Goal: Task Accomplishment & Management: Manage account settings

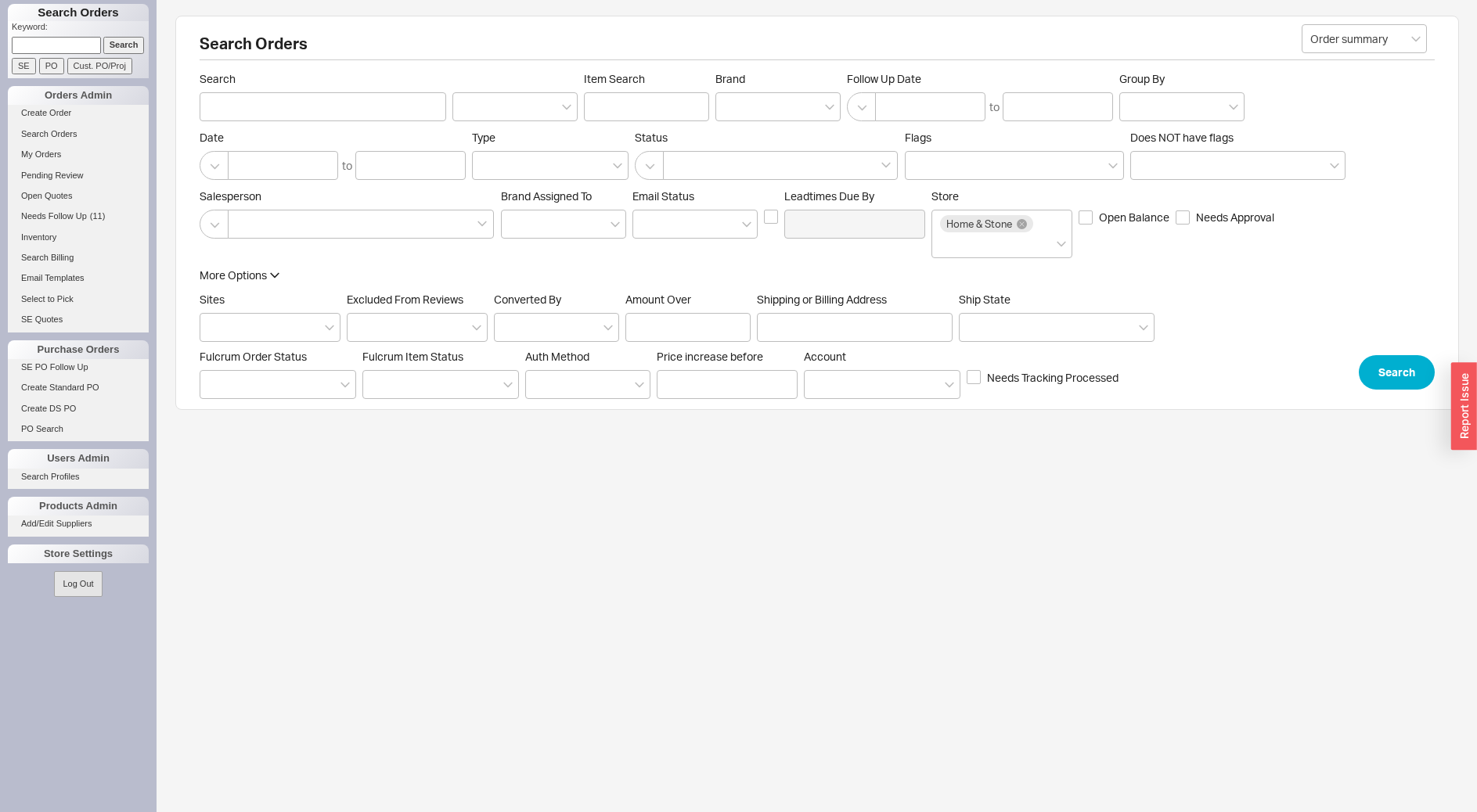
paste input "86455"
type input "86455"
click at [85, 73] on input "Cust. PO/Proj" at bounding box center [100, 66] width 65 height 16
type input "86455"
type input "Customer PO/Proj Name"
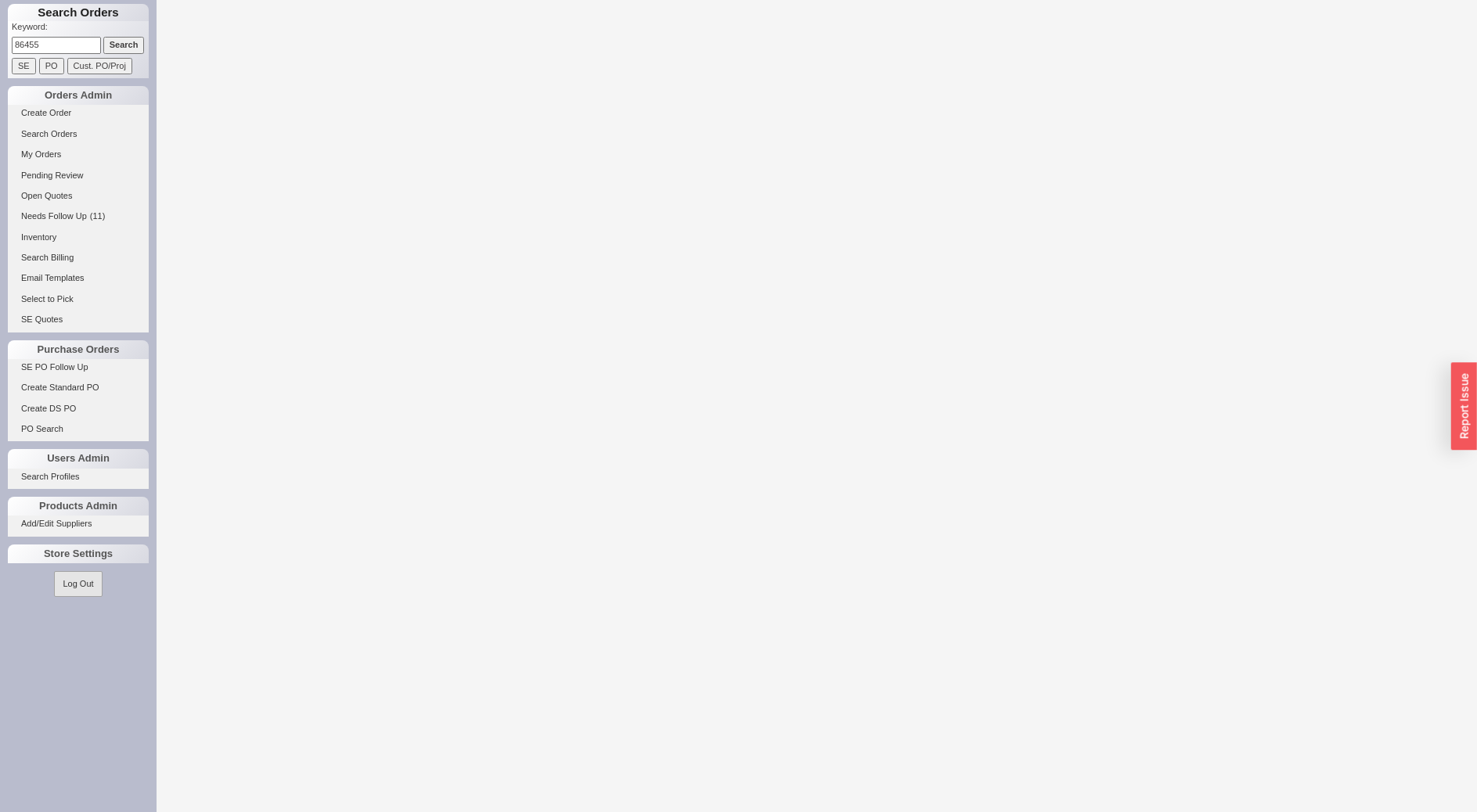
select select "LOW"
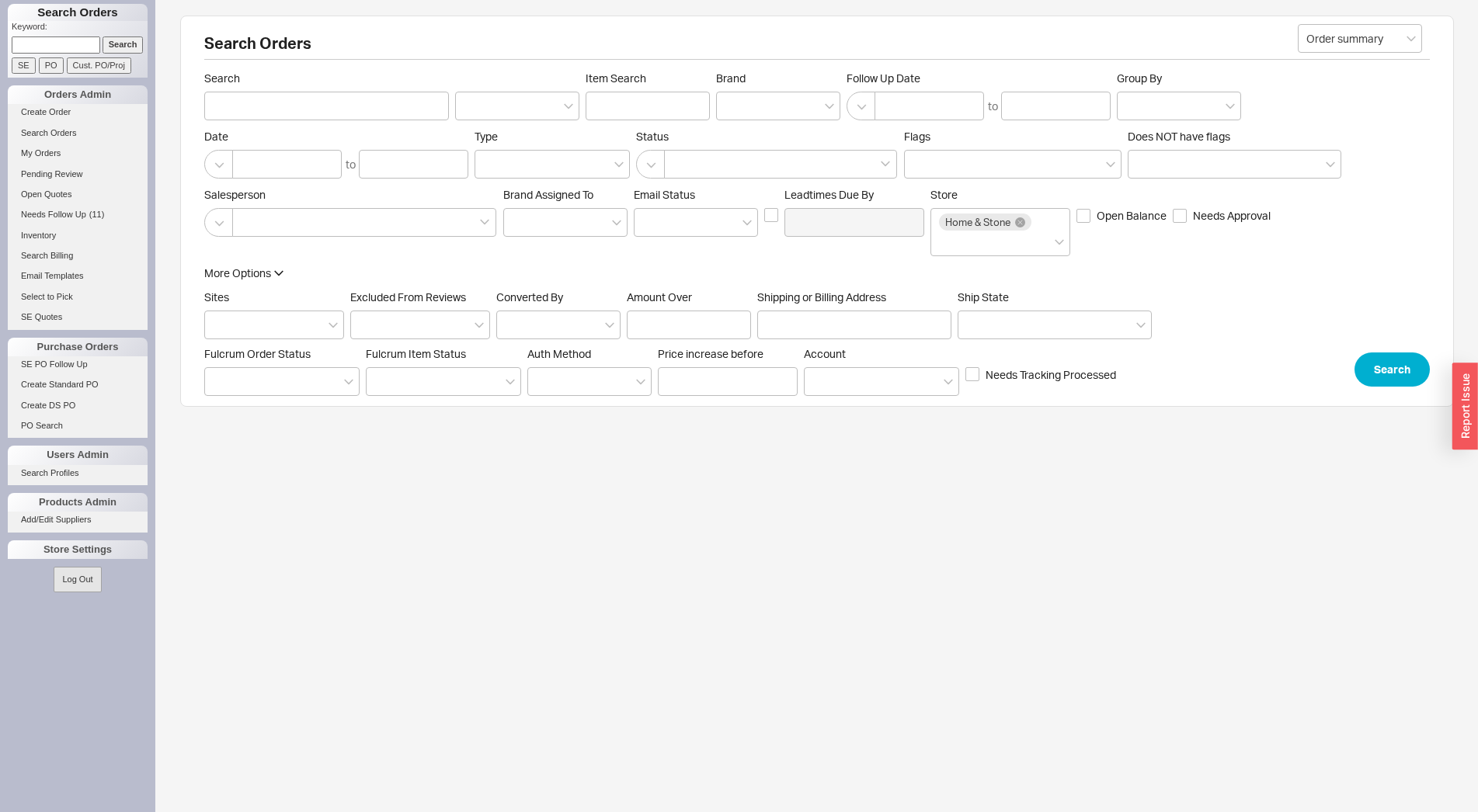
paste input "920666"
type input "920666"
click at [112, 67] on input "Cust. PO/Proj" at bounding box center [99, 65] width 65 height 16
type input "920666"
type input "Customer PO/Proj Name"
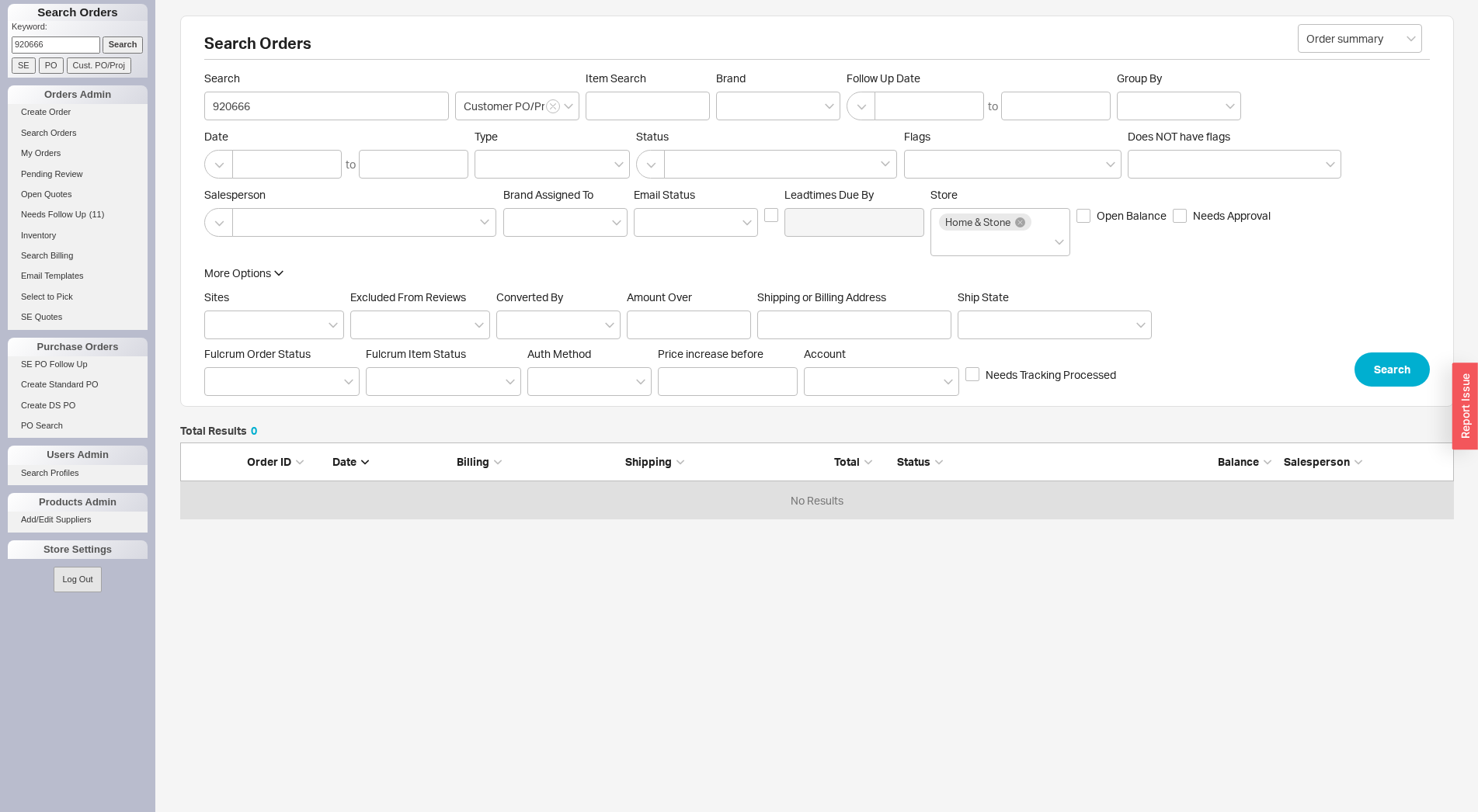
scroll to position [65, 1261]
click at [108, 45] on input "Search" at bounding box center [123, 44] width 41 height 16
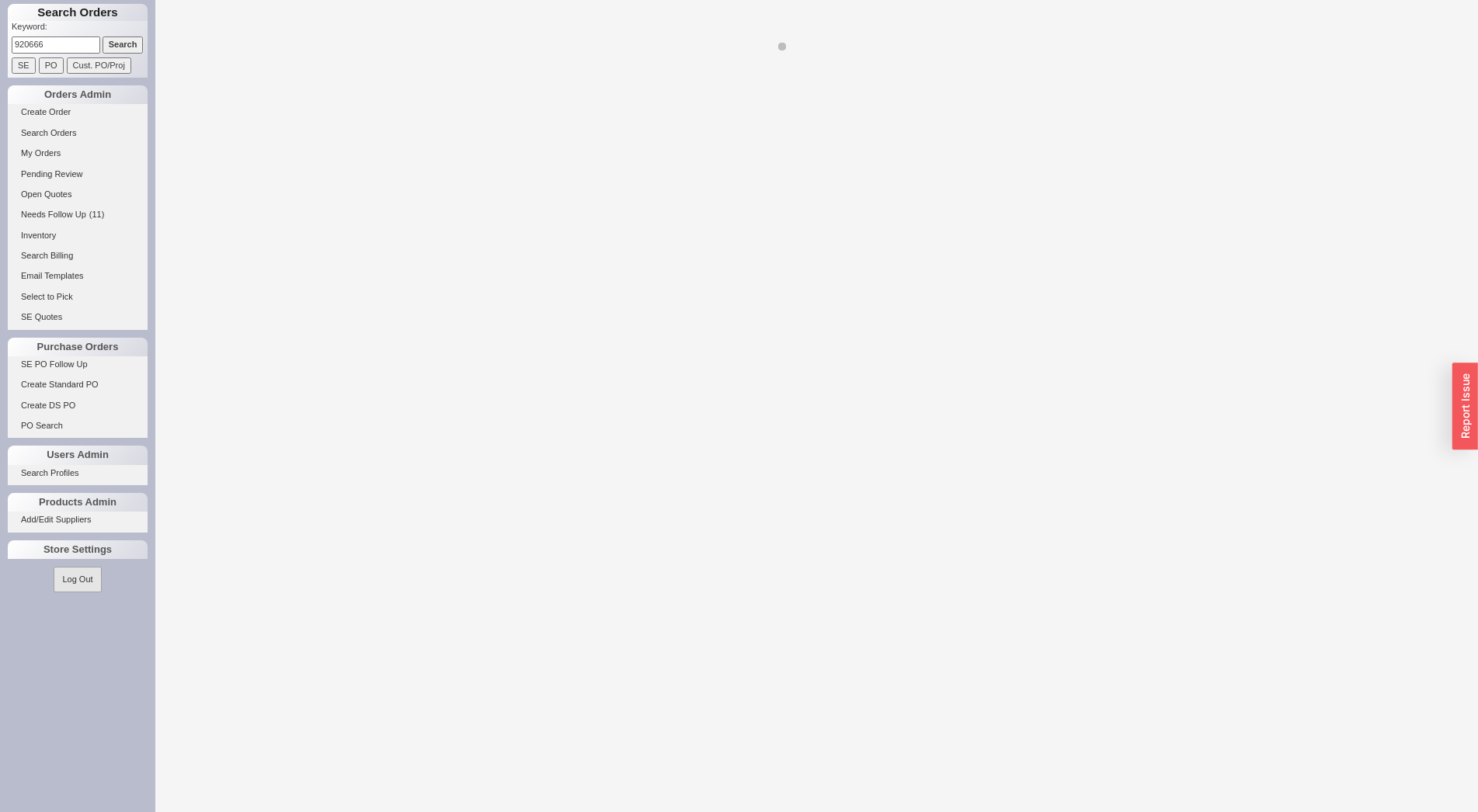
select select "LOW"
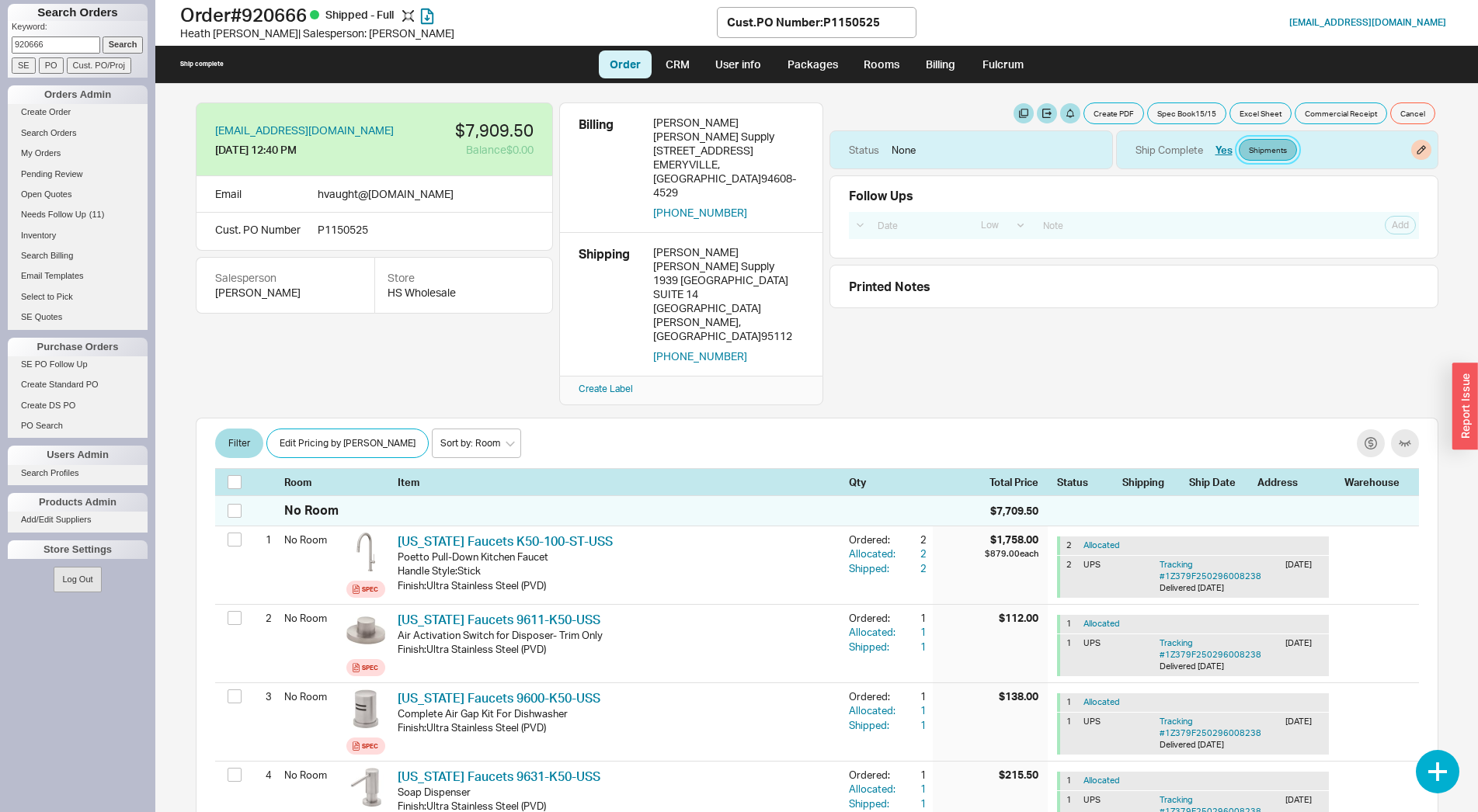
click at [1249, 153] on link "Shipments" at bounding box center [1268, 149] width 58 height 22
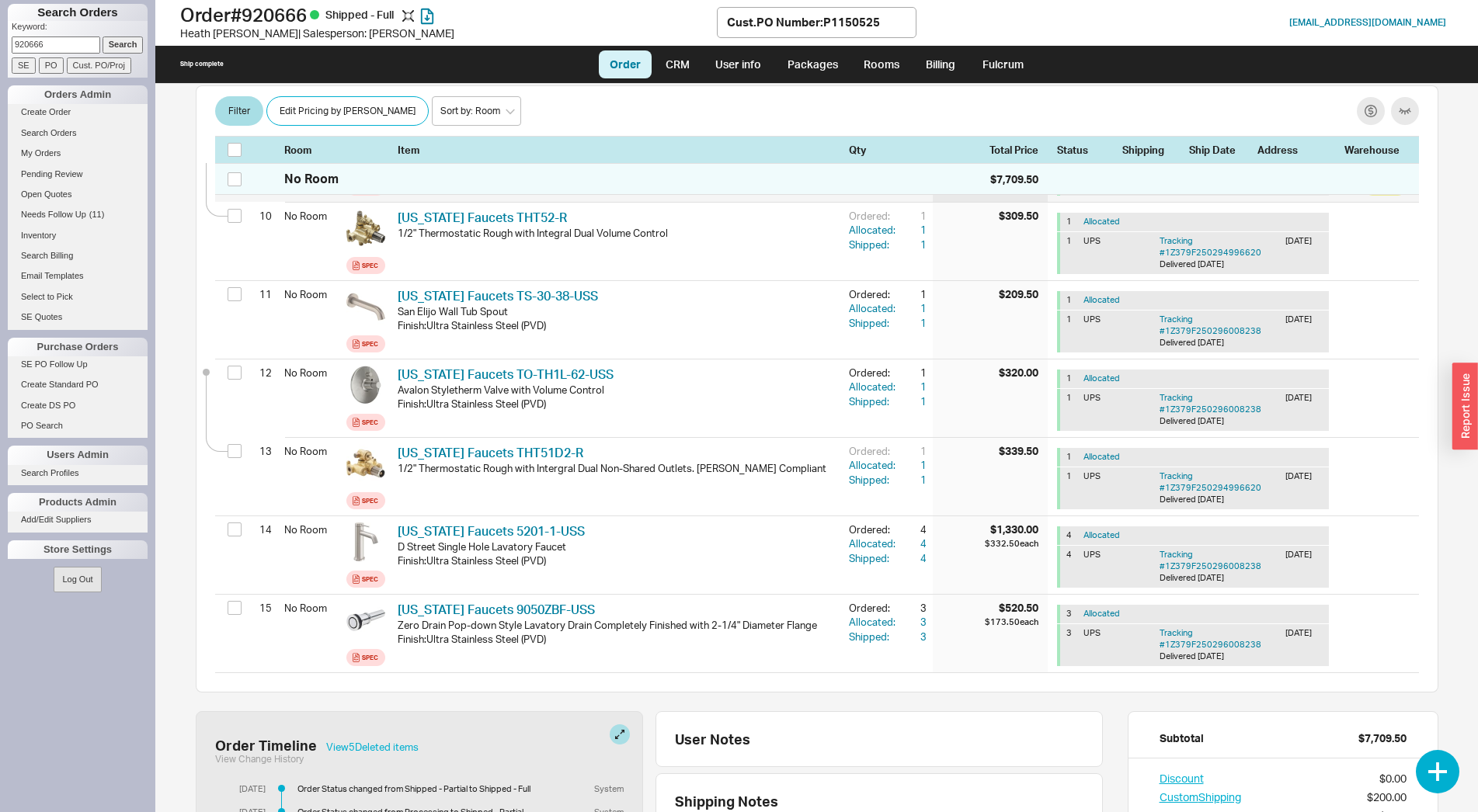
scroll to position [1212, 0]
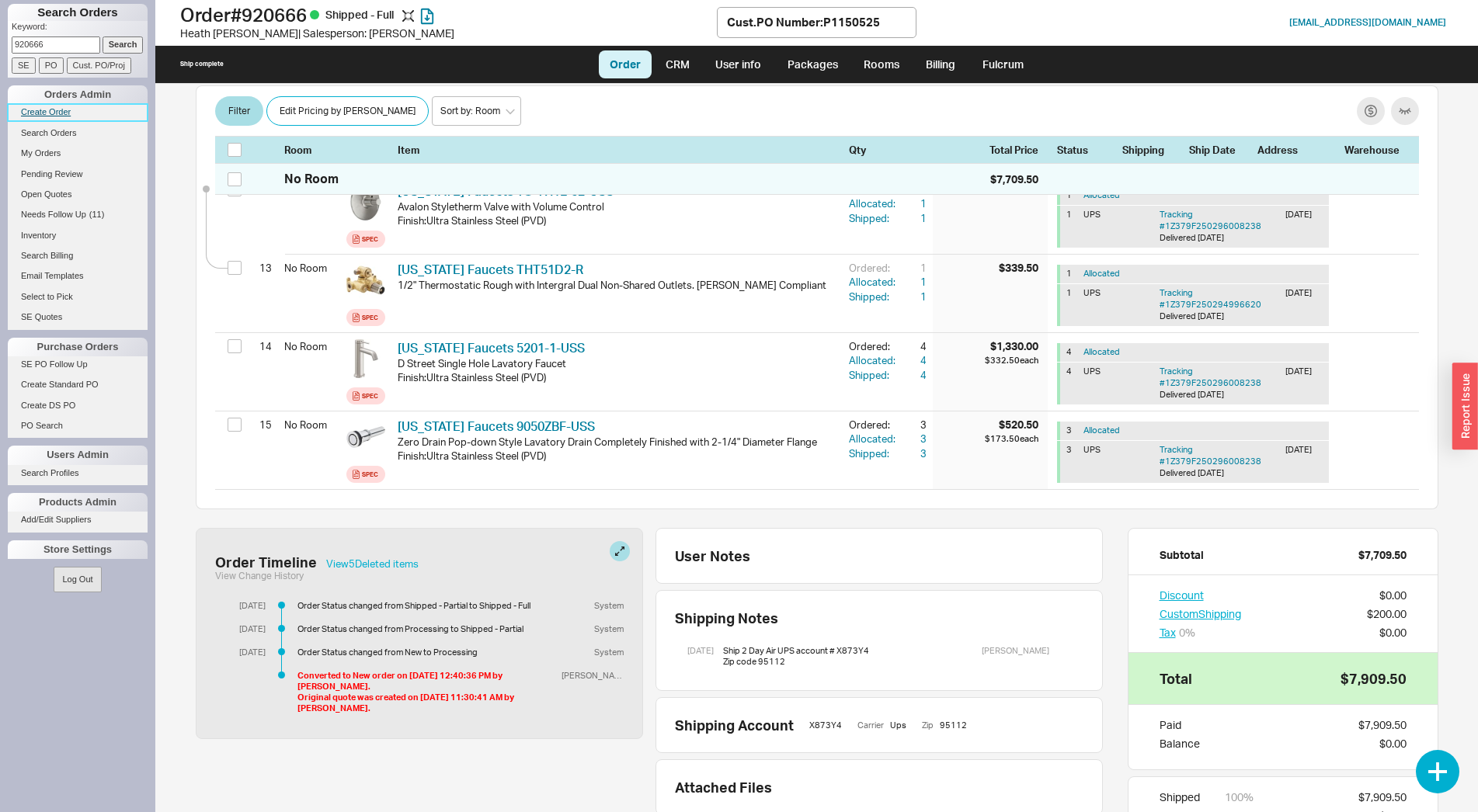
click at [56, 111] on link "Create Order" at bounding box center [78, 112] width 140 height 16
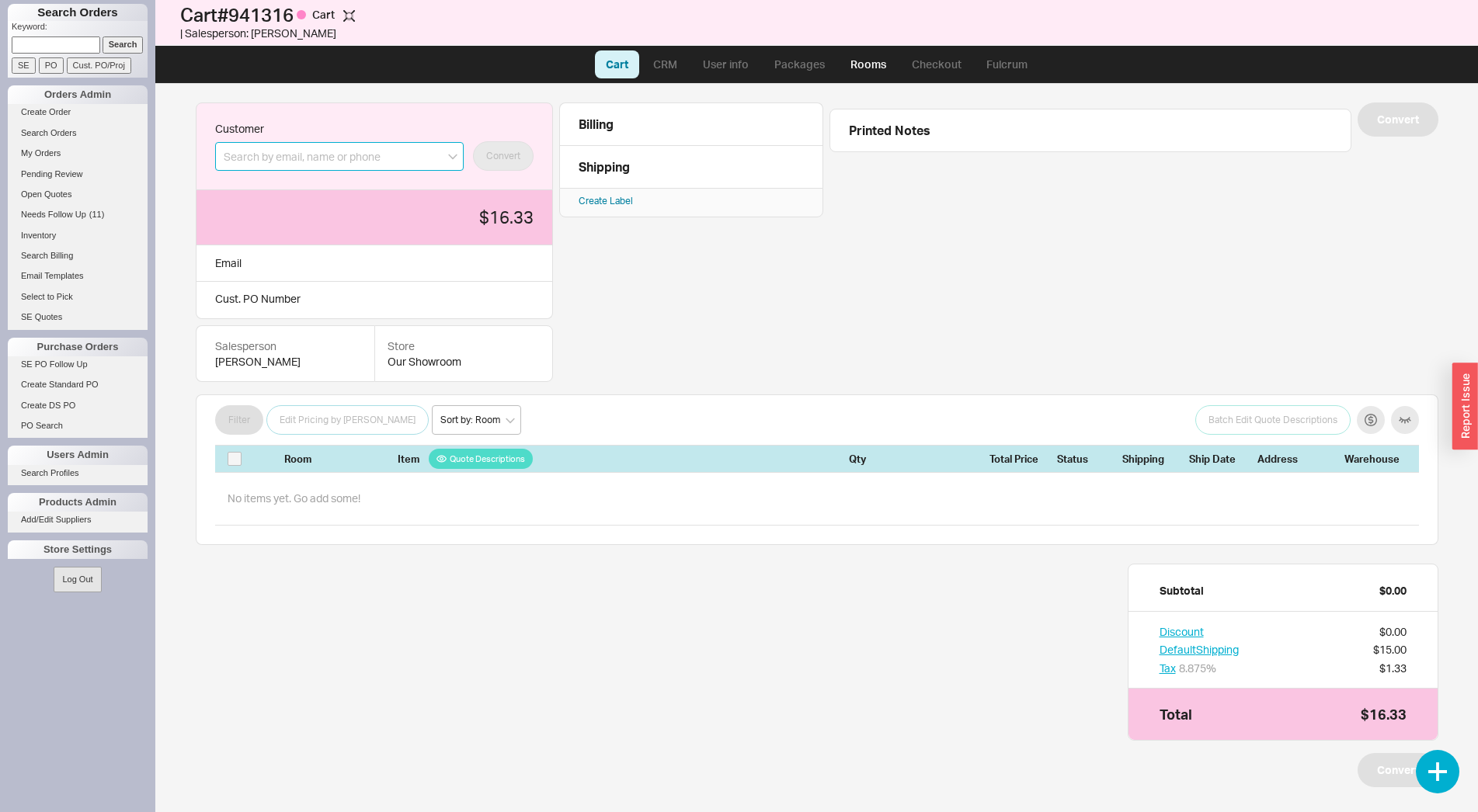
click at [234, 166] on input at bounding box center [339, 157] width 249 height 29
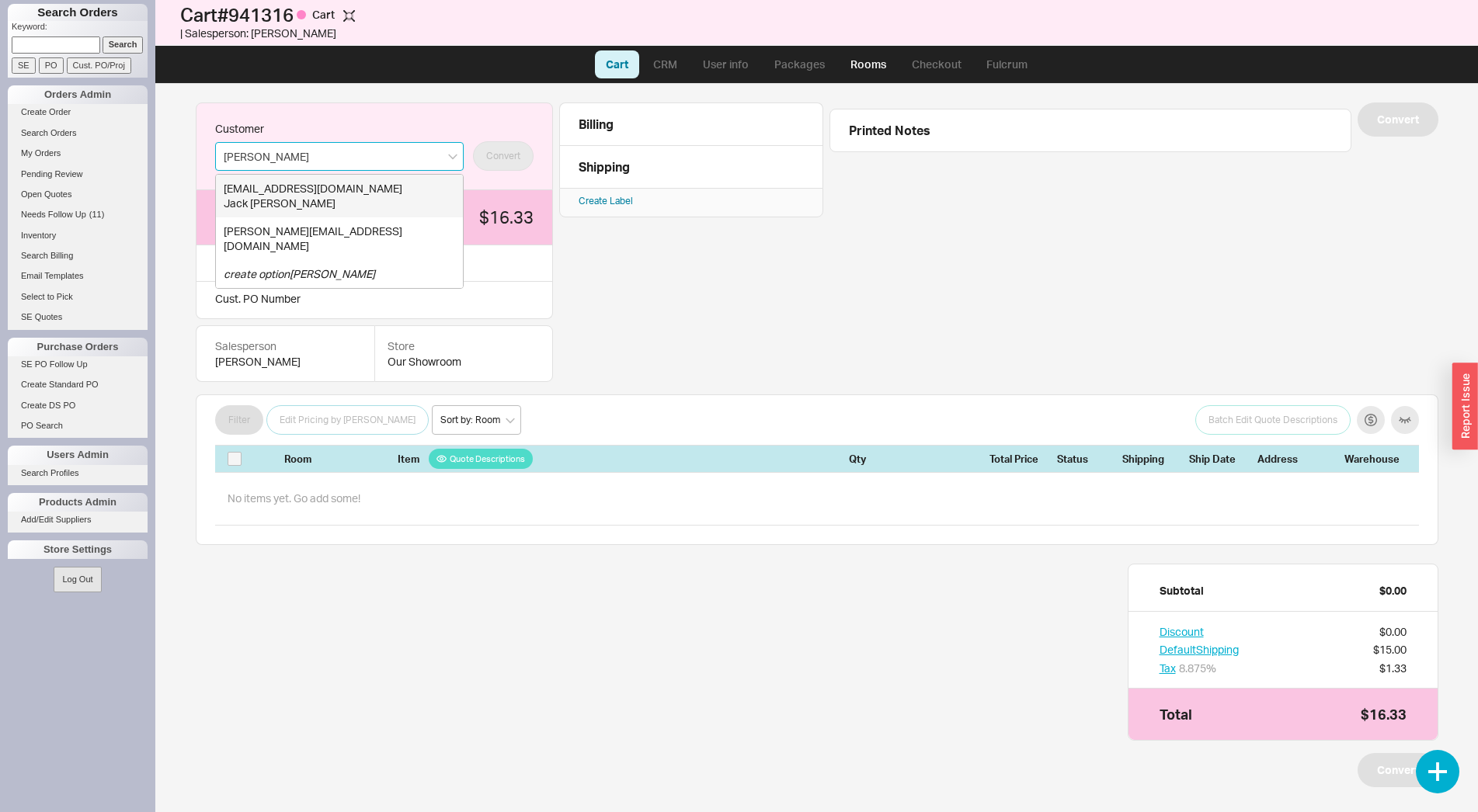
click at [321, 193] on div "[EMAIL_ADDRESS][DOMAIN_NAME]" at bounding box center [339, 188] width 232 height 15
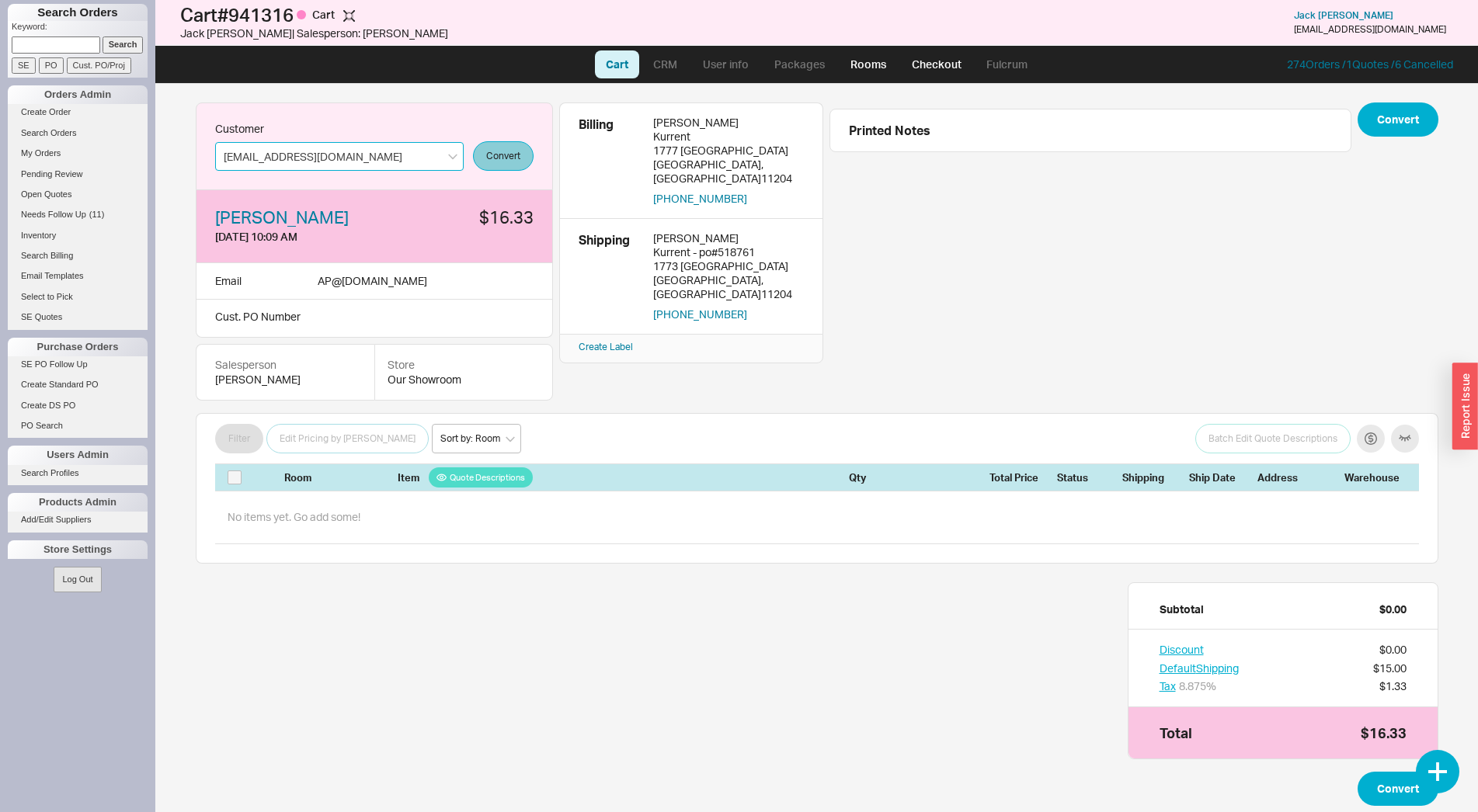
type input "[EMAIL_ADDRESS][DOMAIN_NAME]"
click at [503, 162] on button "Convert" at bounding box center [503, 156] width 61 height 30
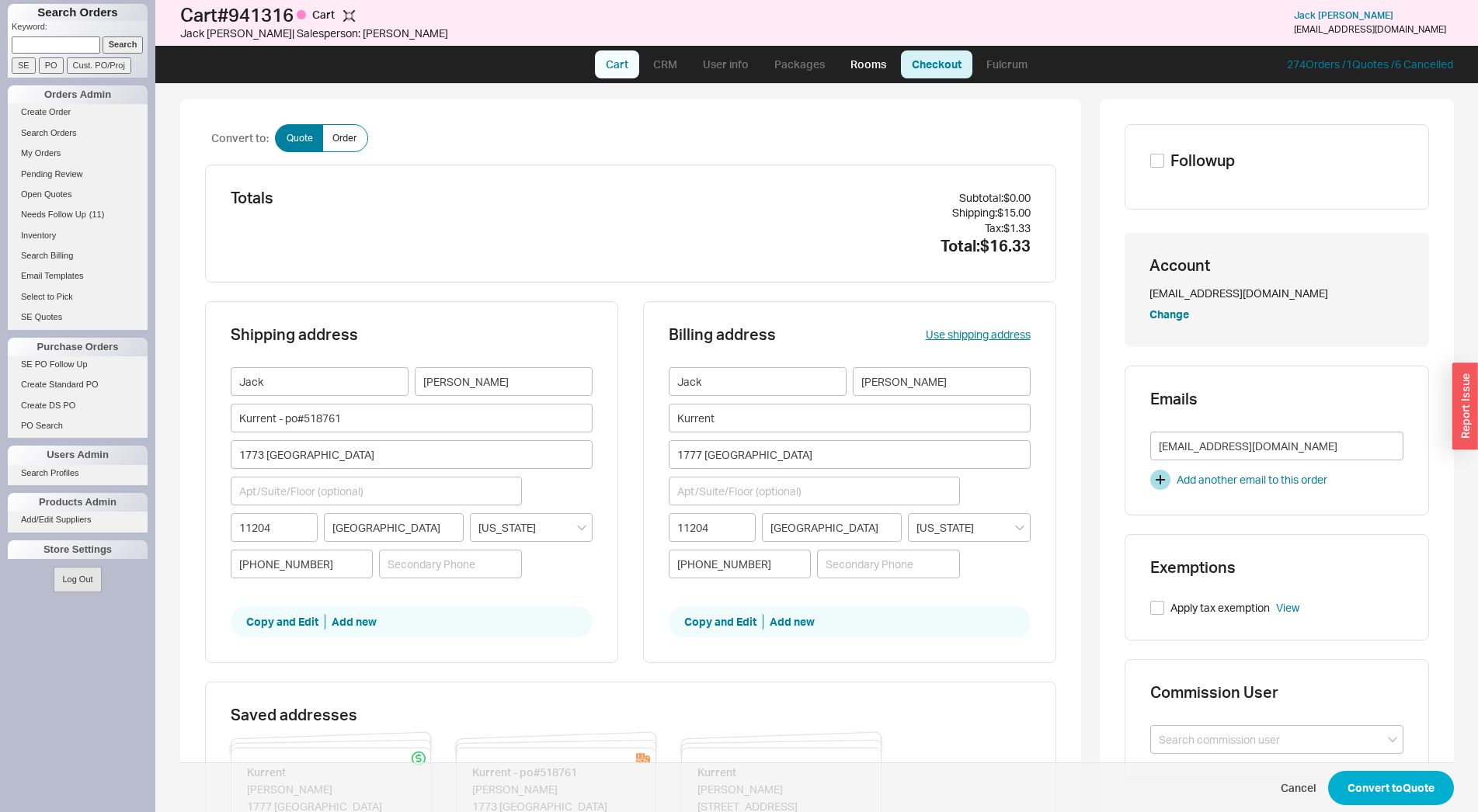
click at [611, 65] on link "Cart" at bounding box center [617, 65] width 44 height 28
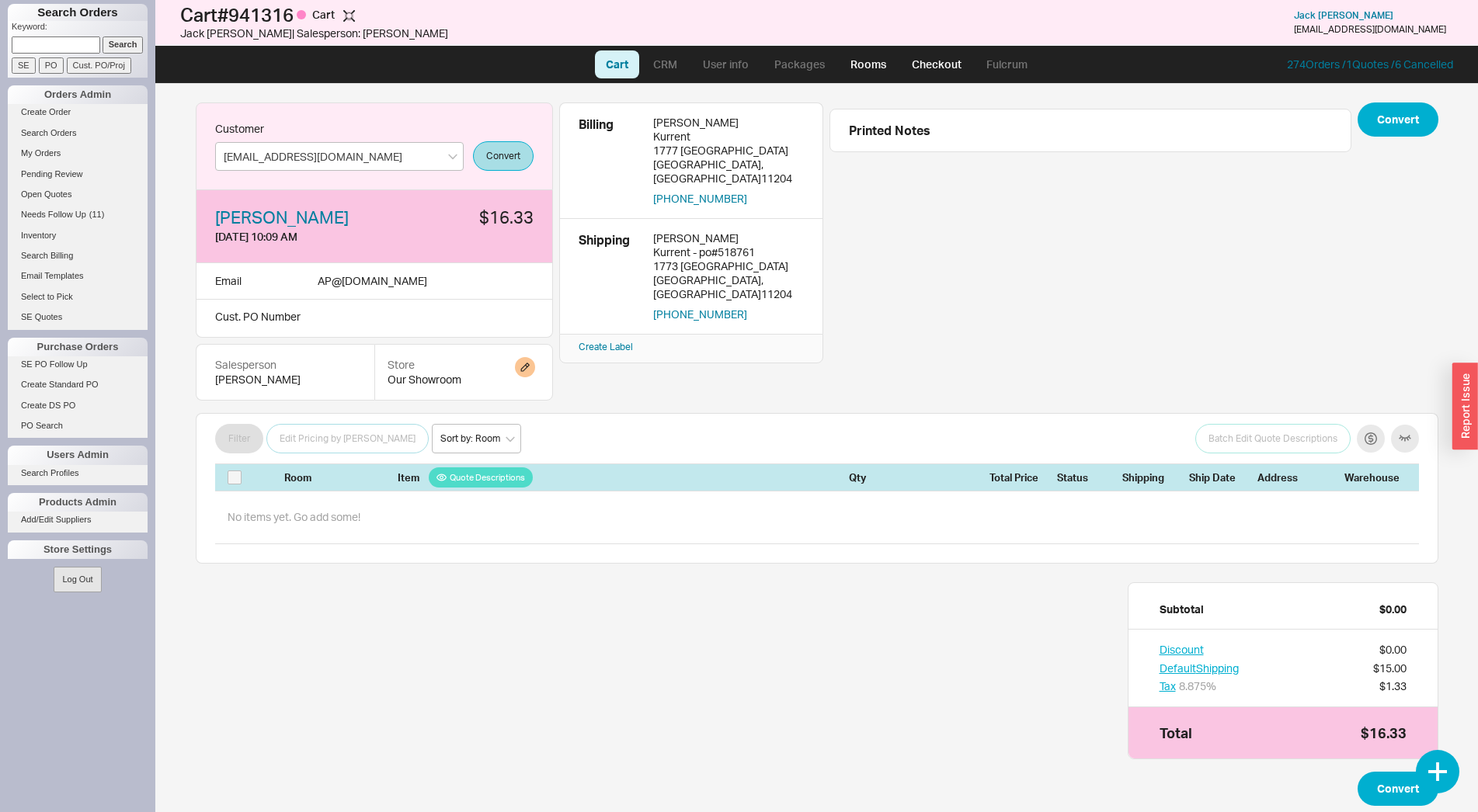
drag, startPoint x: 514, startPoint y: 374, endPoint x: 524, endPoint y: 370, distance: 10.8
click at [517, 373] on div "Store Our Showroom" at bounding box center [464, 372] width 178 height 57
click at [525, 370] on button "button" at bounding box center [525, 366] width 20 height 20
click at [377, 405] on select "Home and Stone Site HS Display Orders HS Wholesale Our Showroom" at bounding box center [451, 420] width 148 height 29
select select "14"
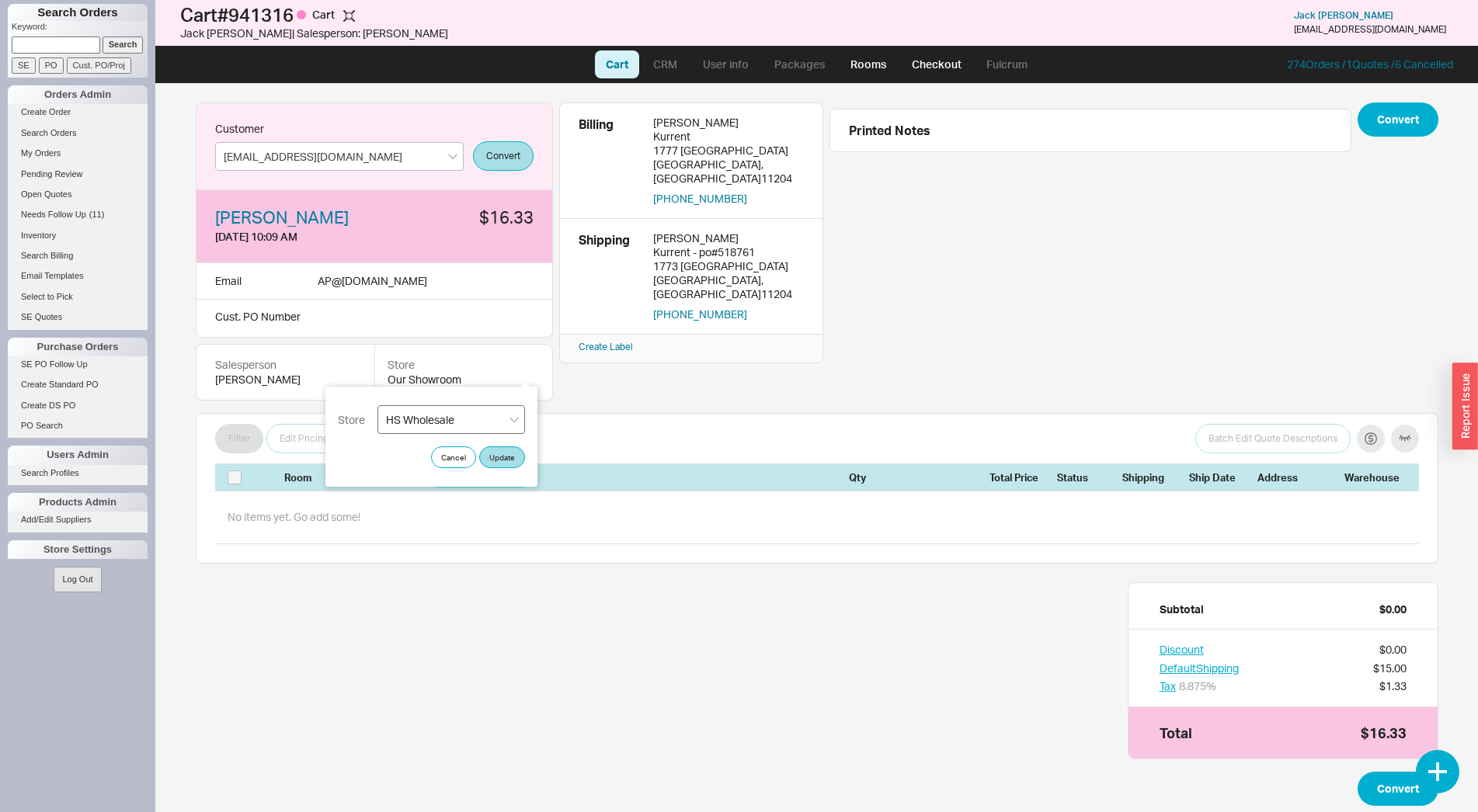
click option "HS Wholesale" at bounding box center [0, 0] width 0 height 0
click at [491, 456] on button "Update" at bounding box center [502, 457] width 46 height 22
click at [878, 14] on div "Add Customer Ref" at bounding box center [817, 23] width 148 height 31
click at [873, 17] on button at bounding box center [871, 22] width 20 height 20
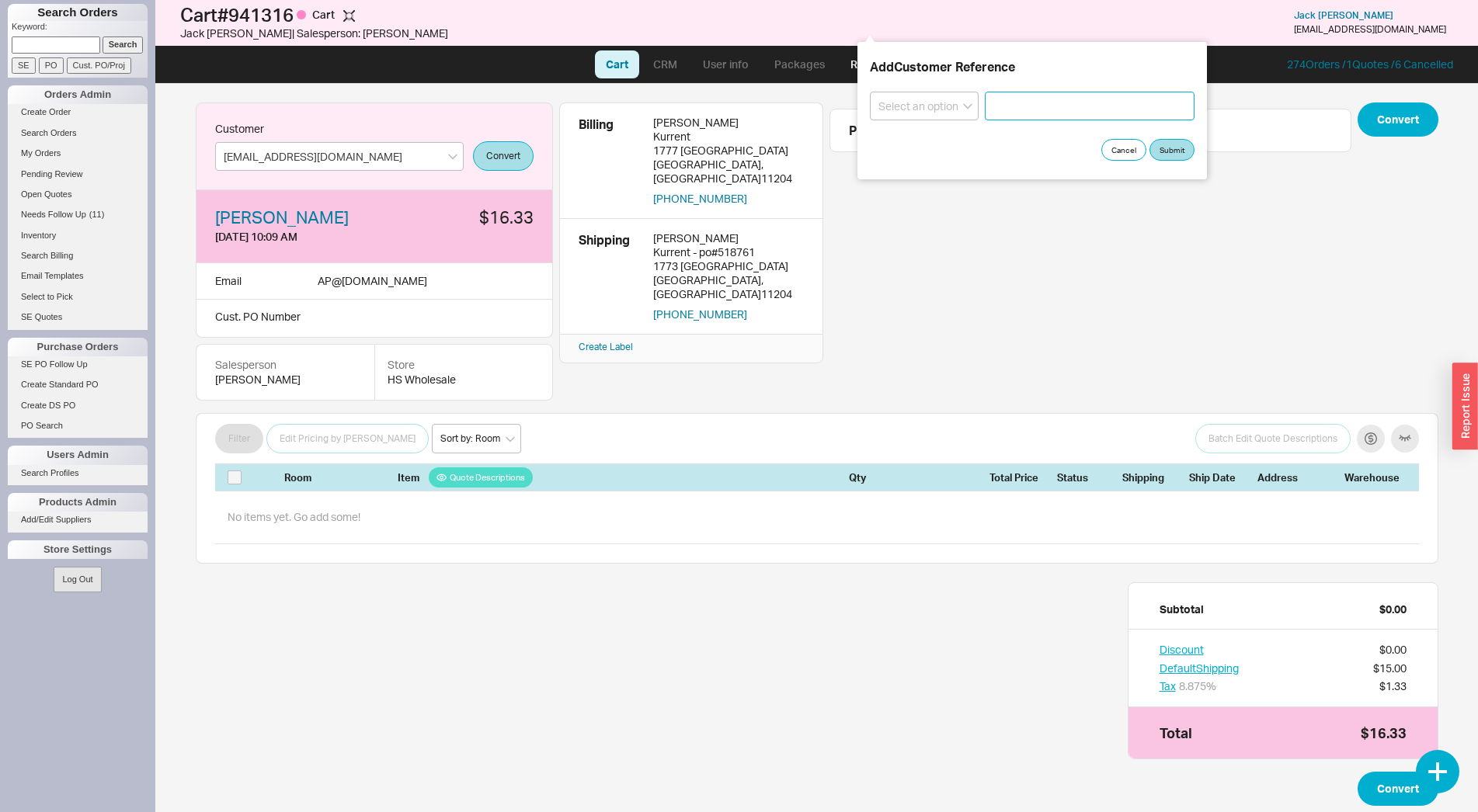
paste input "522372"
type input "522372"
click at [870, 91] on select "Select an option PO Number Project Name" at bounding box center [924, 106] width 109 height 29
select select "PO Number"
click option "PO Number" at bounding box center [0, 0] width 0 height 0
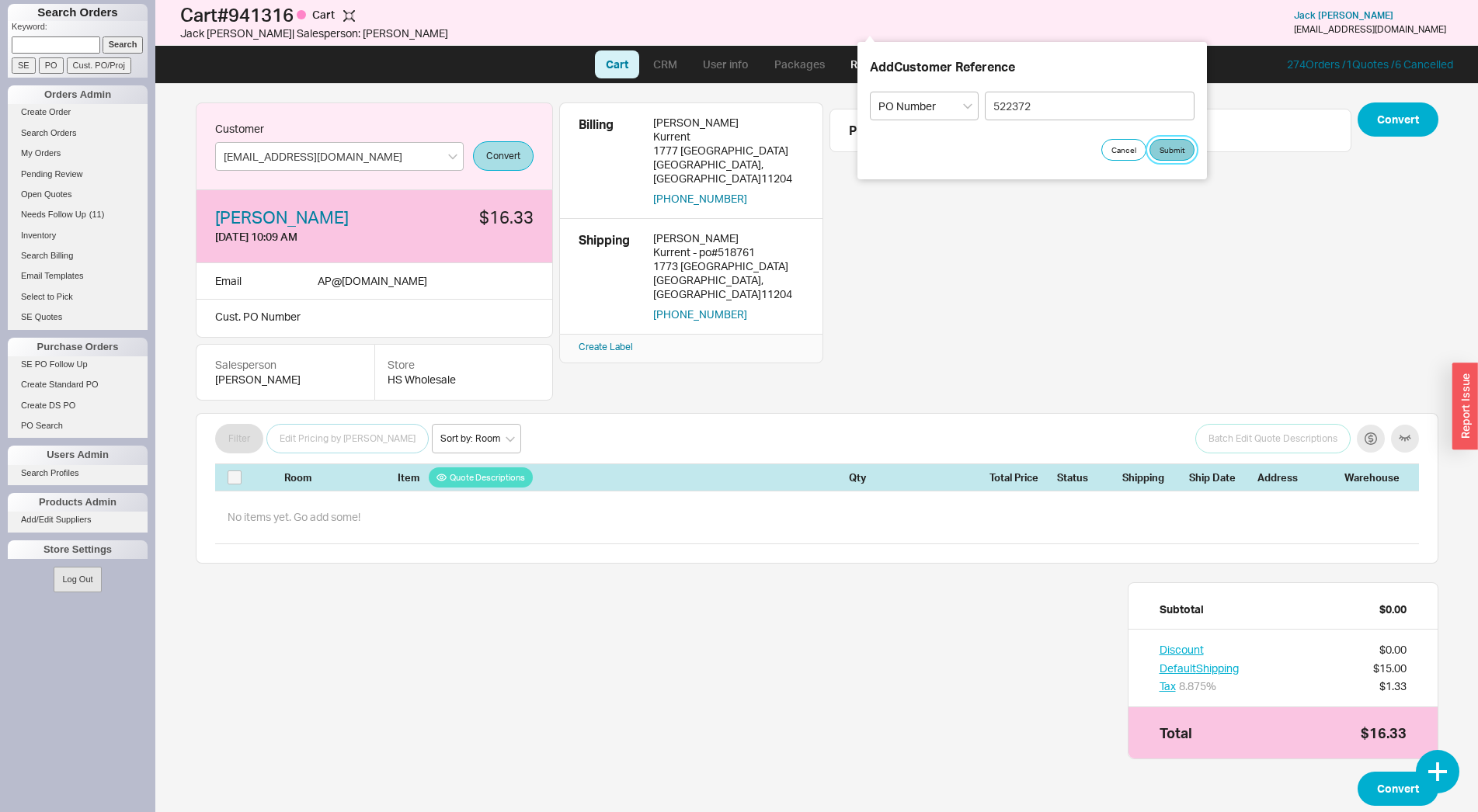
click at [1173, 156] on button "Submit" at bounding box center [1172, 149] width 45 height 22
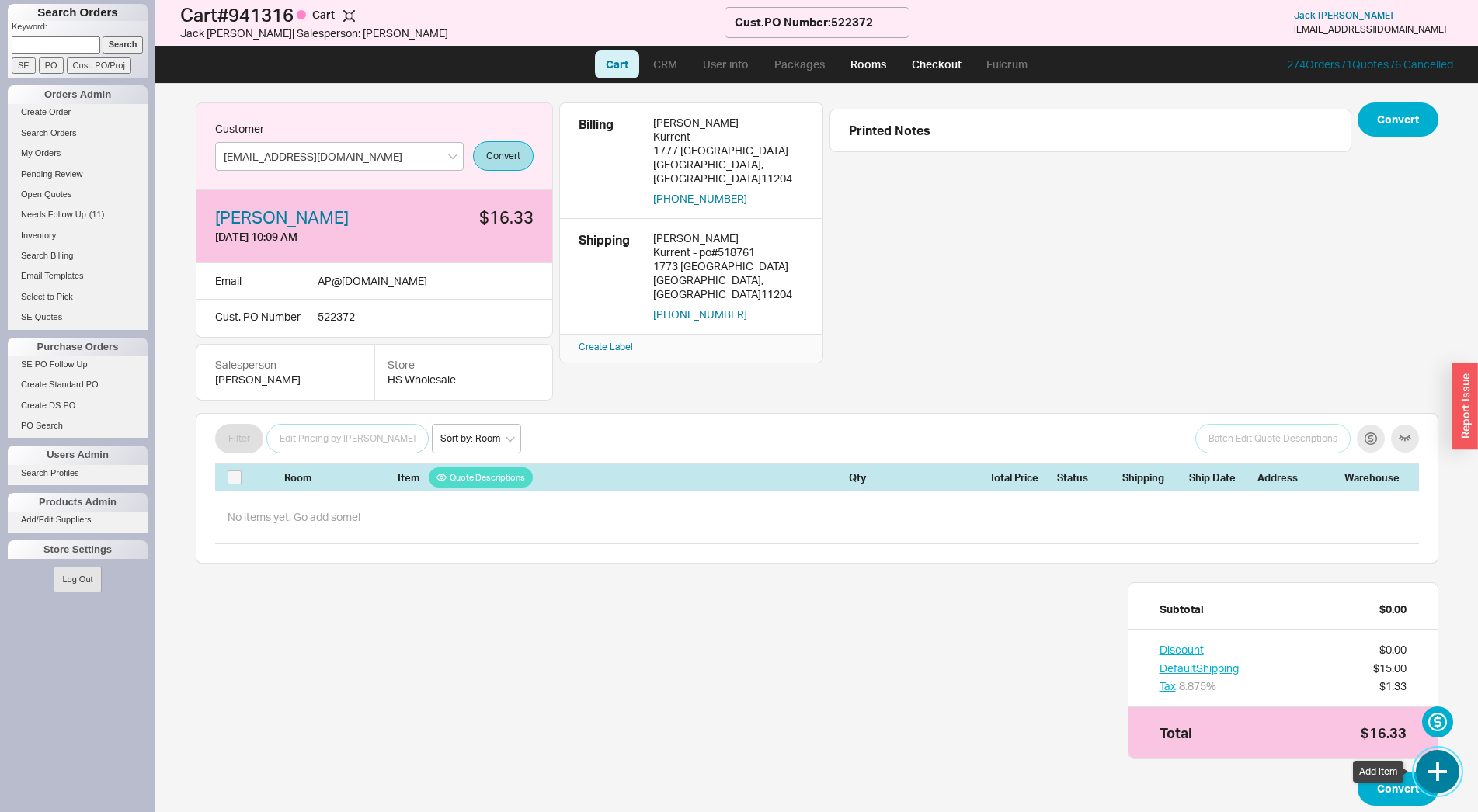
click at [1443, 755] on button "button" at bounding box center [1438, 772] width 44 height 44
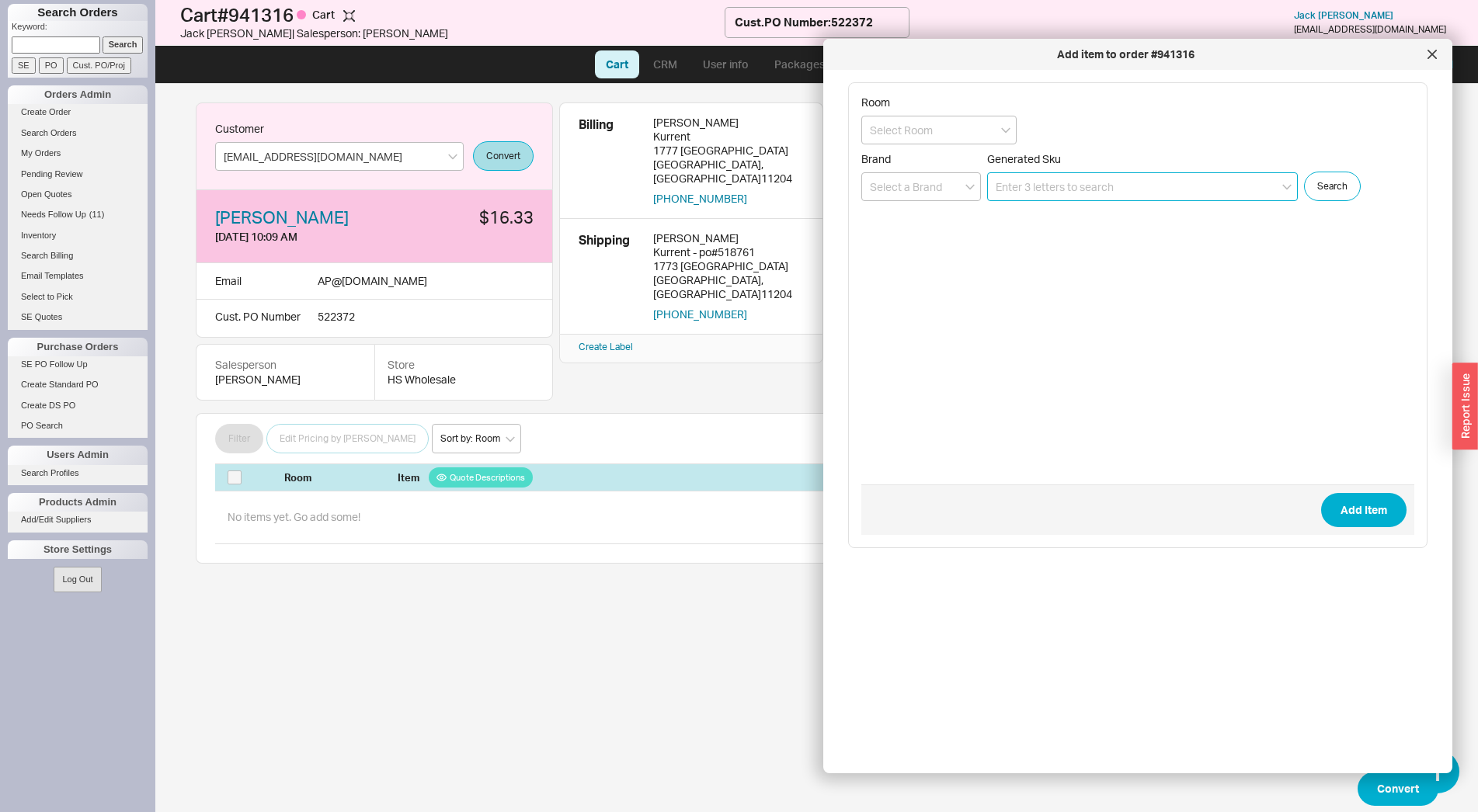
paste input "WSB:8566-CE-SB"
click at [1022, 188] on input "WSB:8566-CE-SB" at bounding box center [1142, 187] width 311 height 29
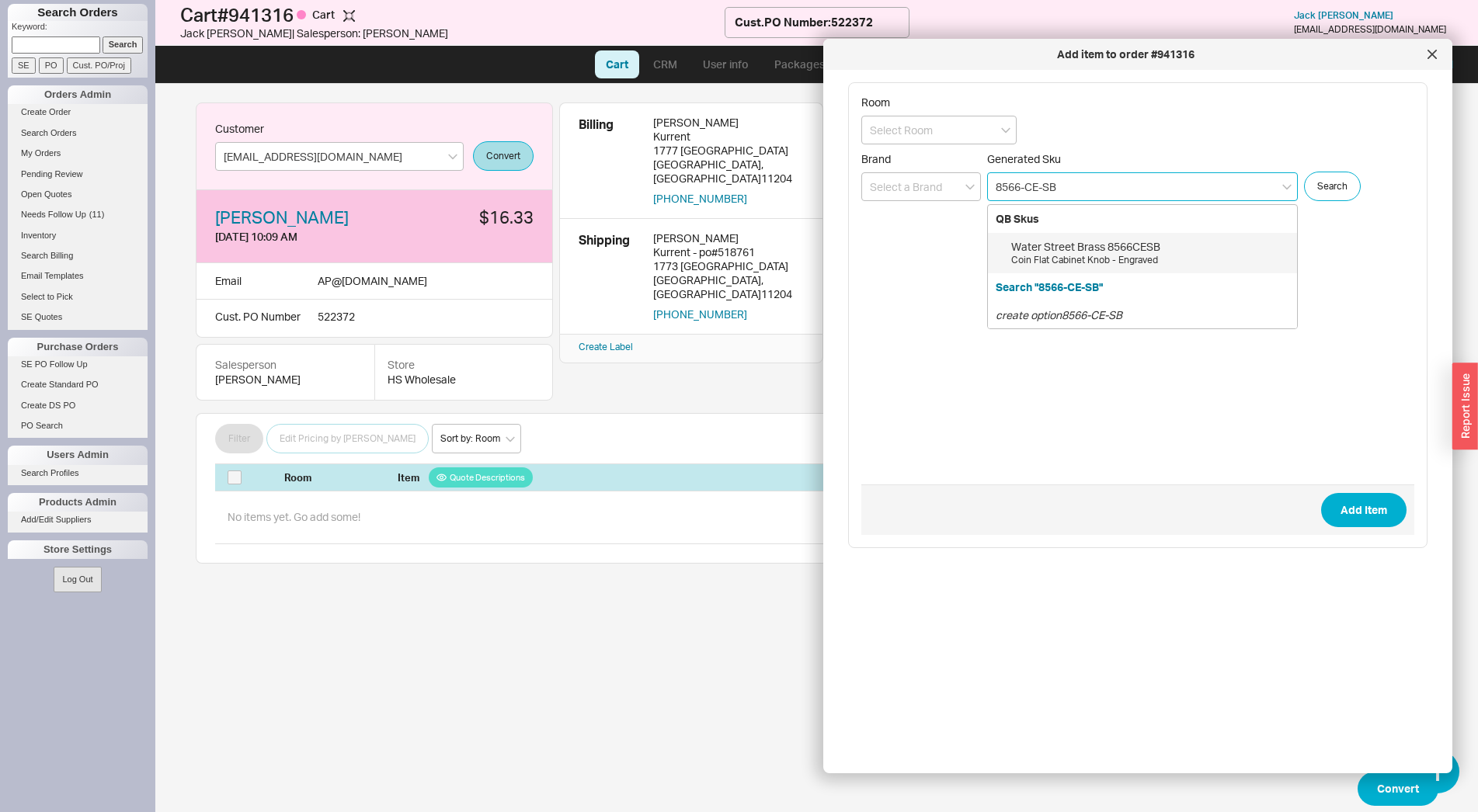
click at [1125, 261] on div "Coin Flat Cabinet Knob - Engraved" at bounding box center [1150, 260] width 278 height 13
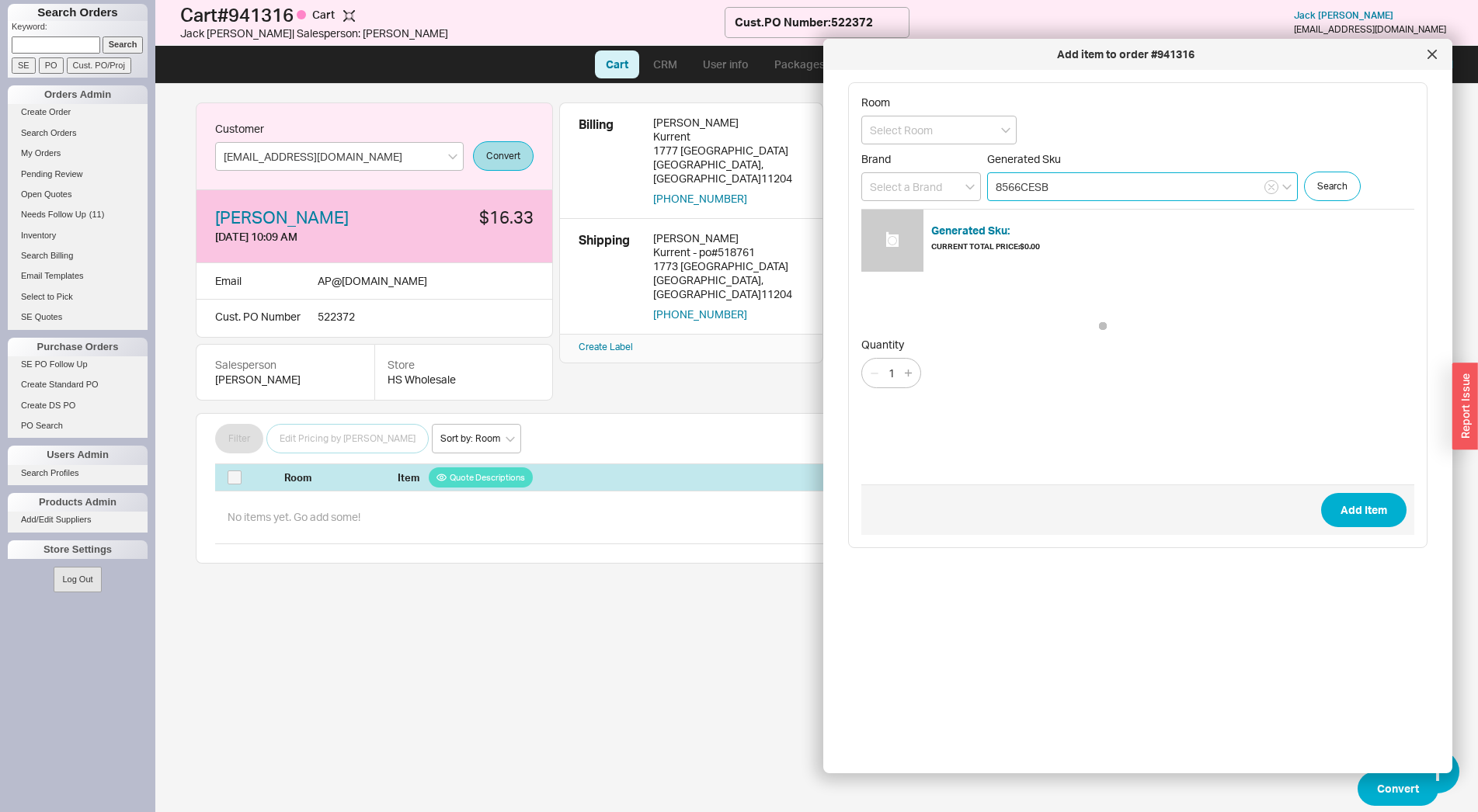
type input "8566CESB"
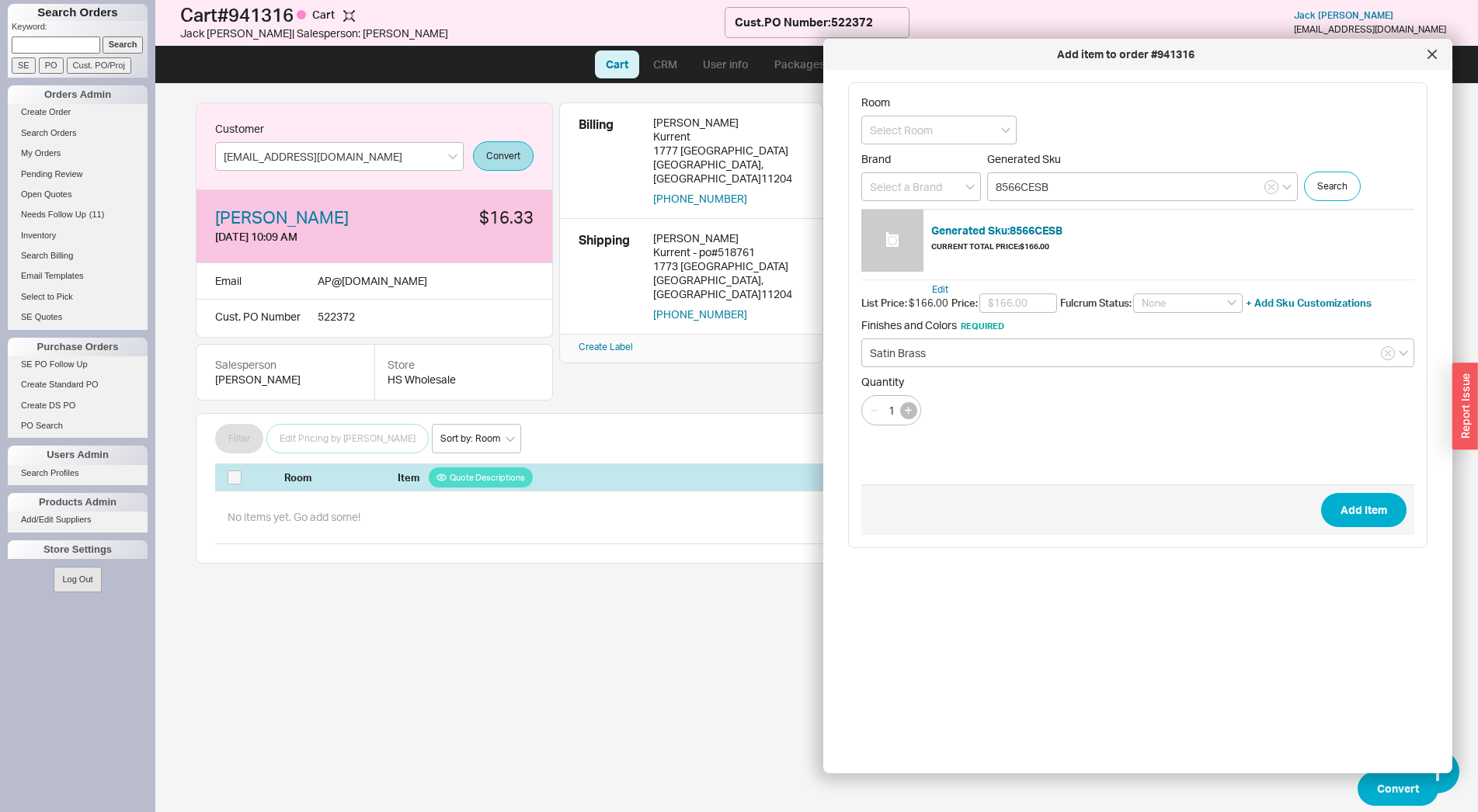
click at [910, 410] on icon "button" at bounding box center [908, 410] width 7 height 7
type input "4"
click at [1354, 505] on button "Add Item" at bounding box center [1364, 510] width 86 height 34
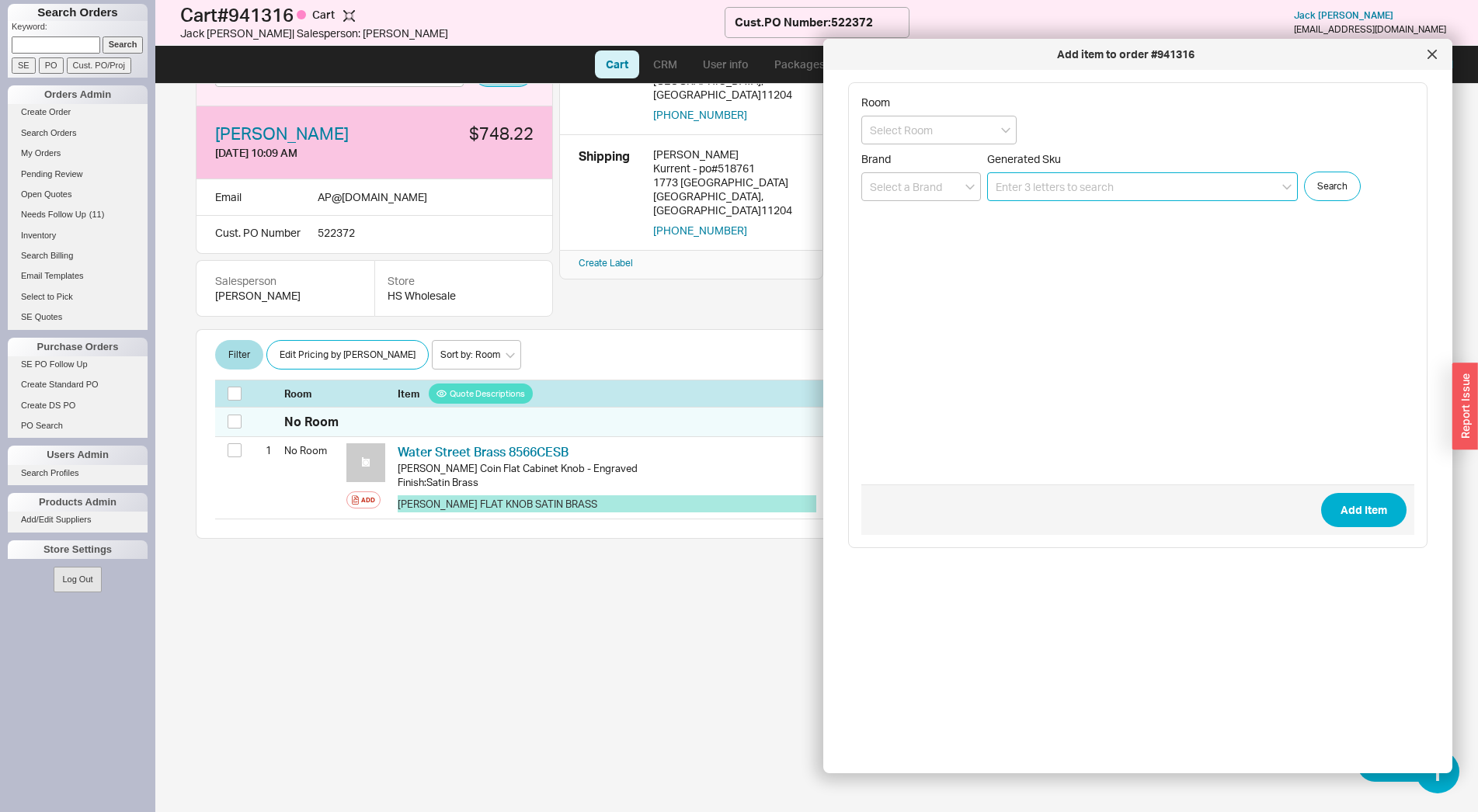
scroll to position [85, 0]
click at [1432, 61] on div at bounding box center [1432, 54] width 25 height 25
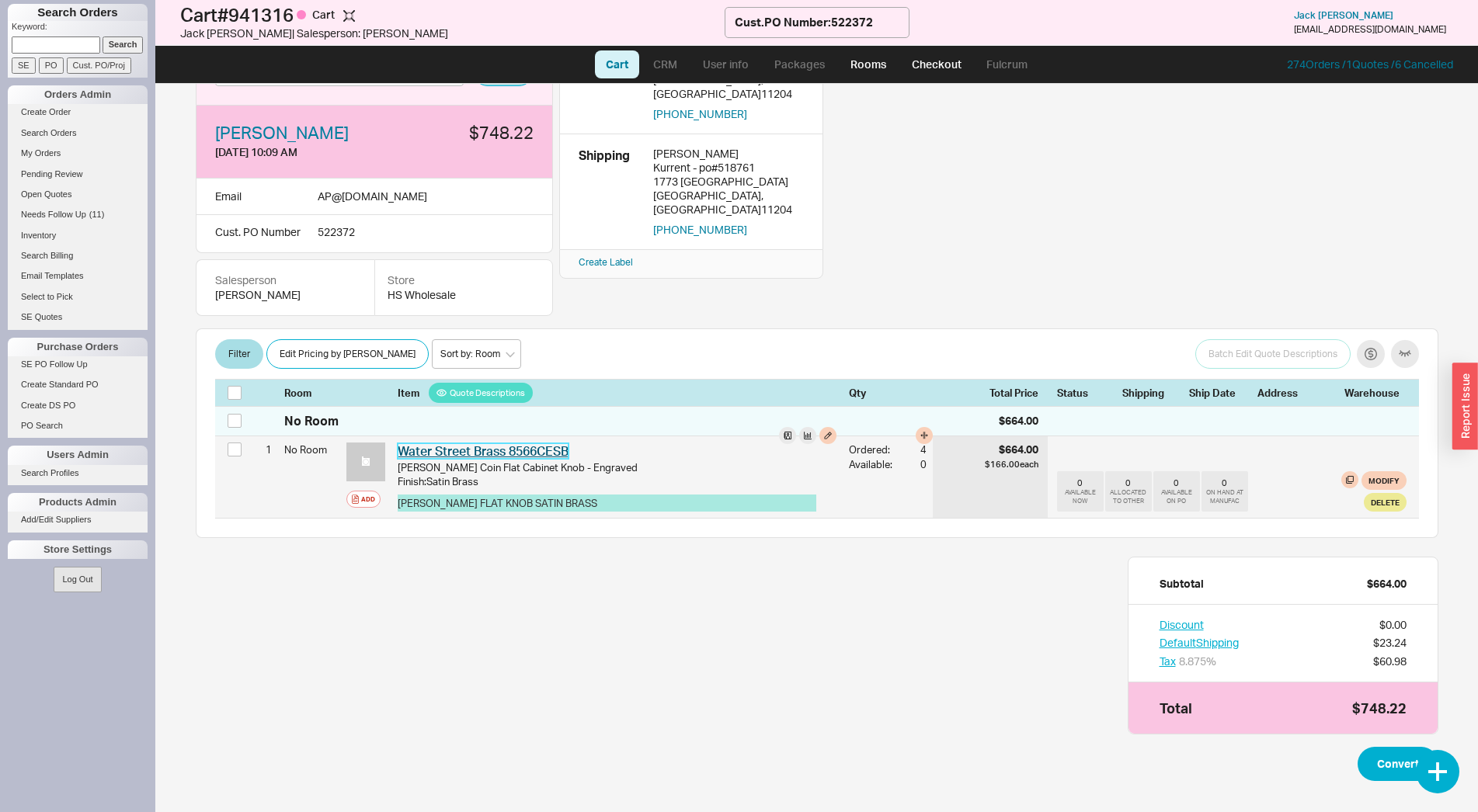
click at [565, 456] on link "Water Street Brass 8566CESB" at bounding box center [483, 450] width 171 height 15
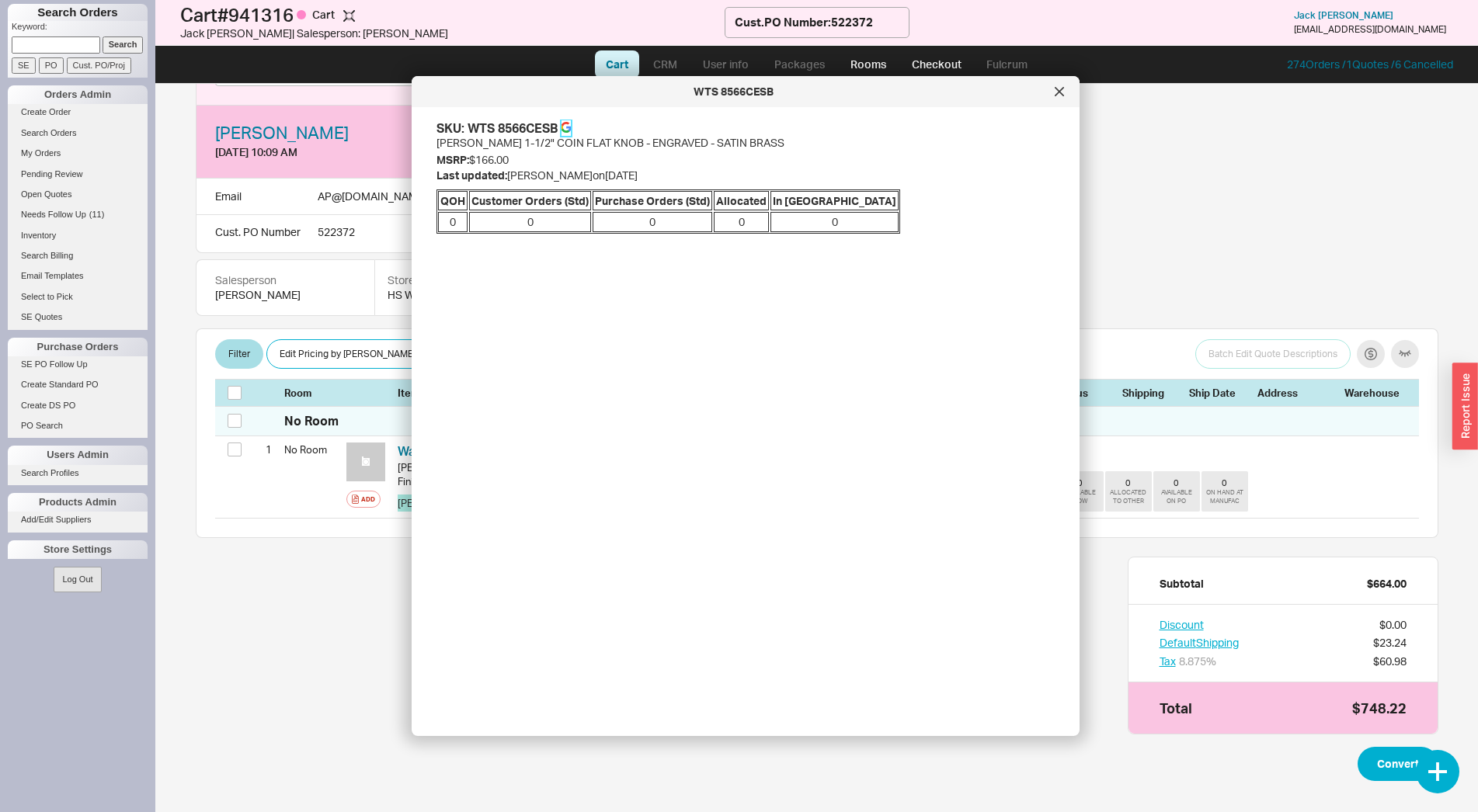
click at [566, 129] on icon at bounding box center [565, 131] width 9 height 5
click at [1059, 99] on div at bounding box center [1059, 91] width 25 height 25
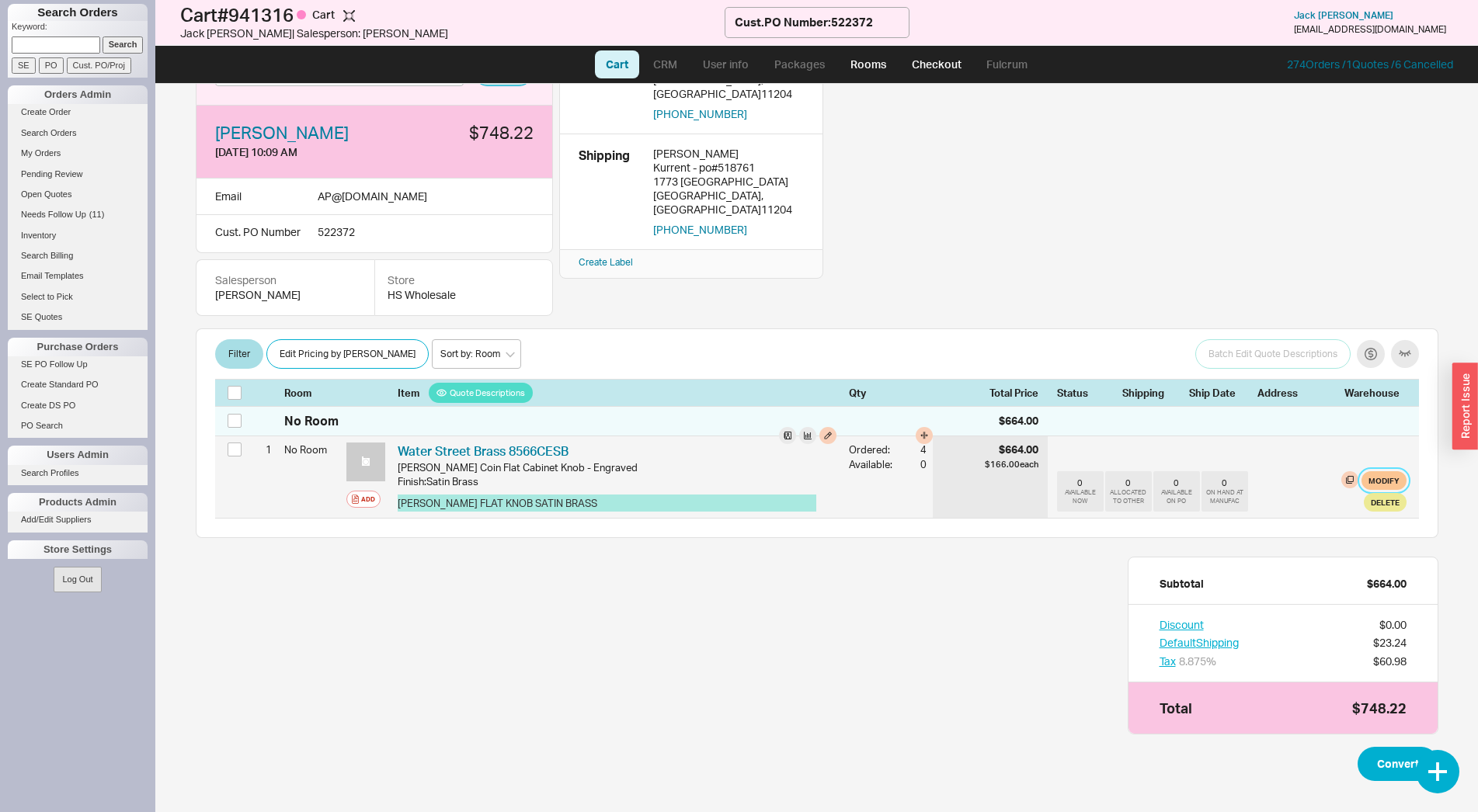
click at [1367, 476] on button "Modify" at bounding box center [1384, 480] width 45 height 19
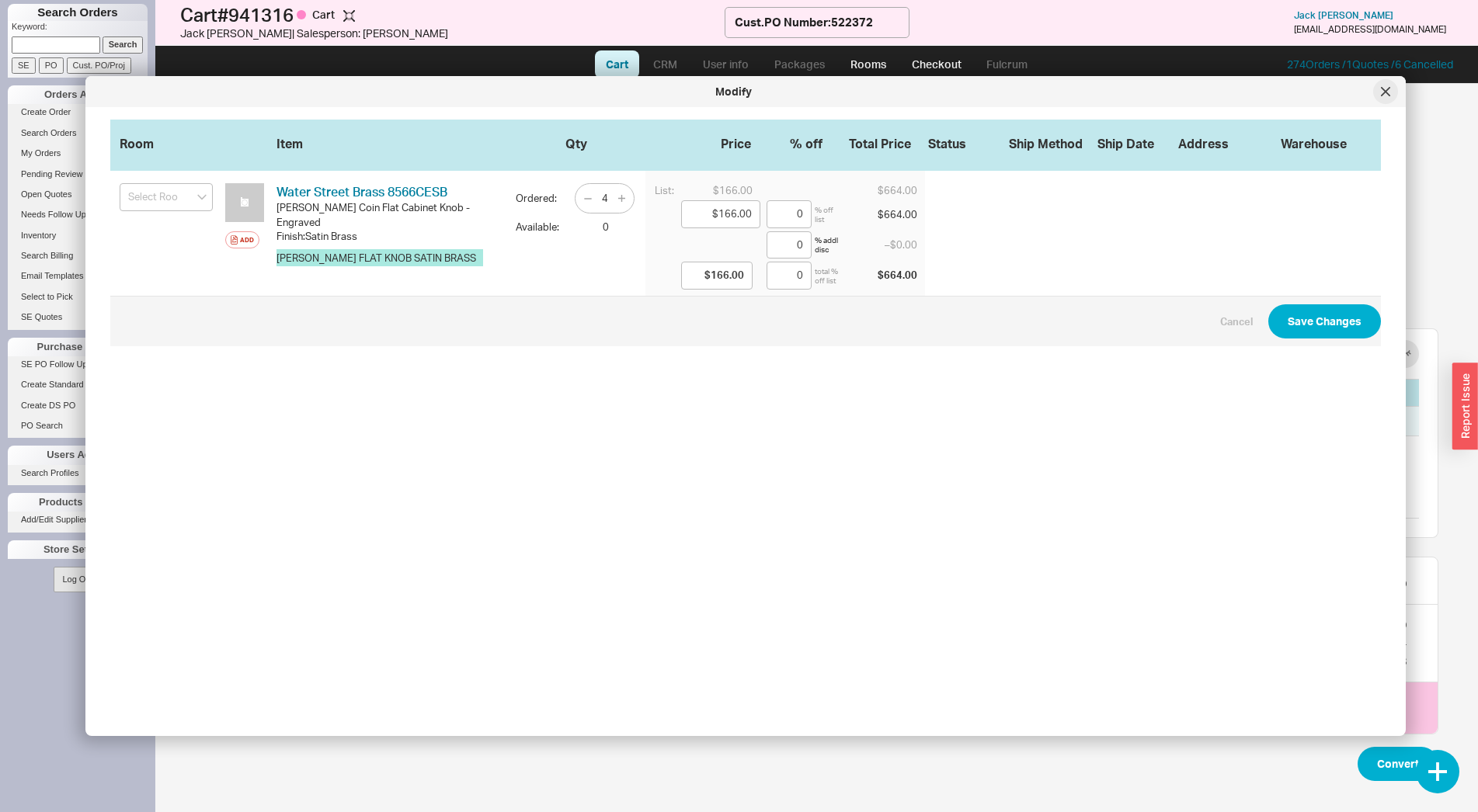
click at [1389, 91] on icon at bounding box center [1386, 92] width 10 height 10
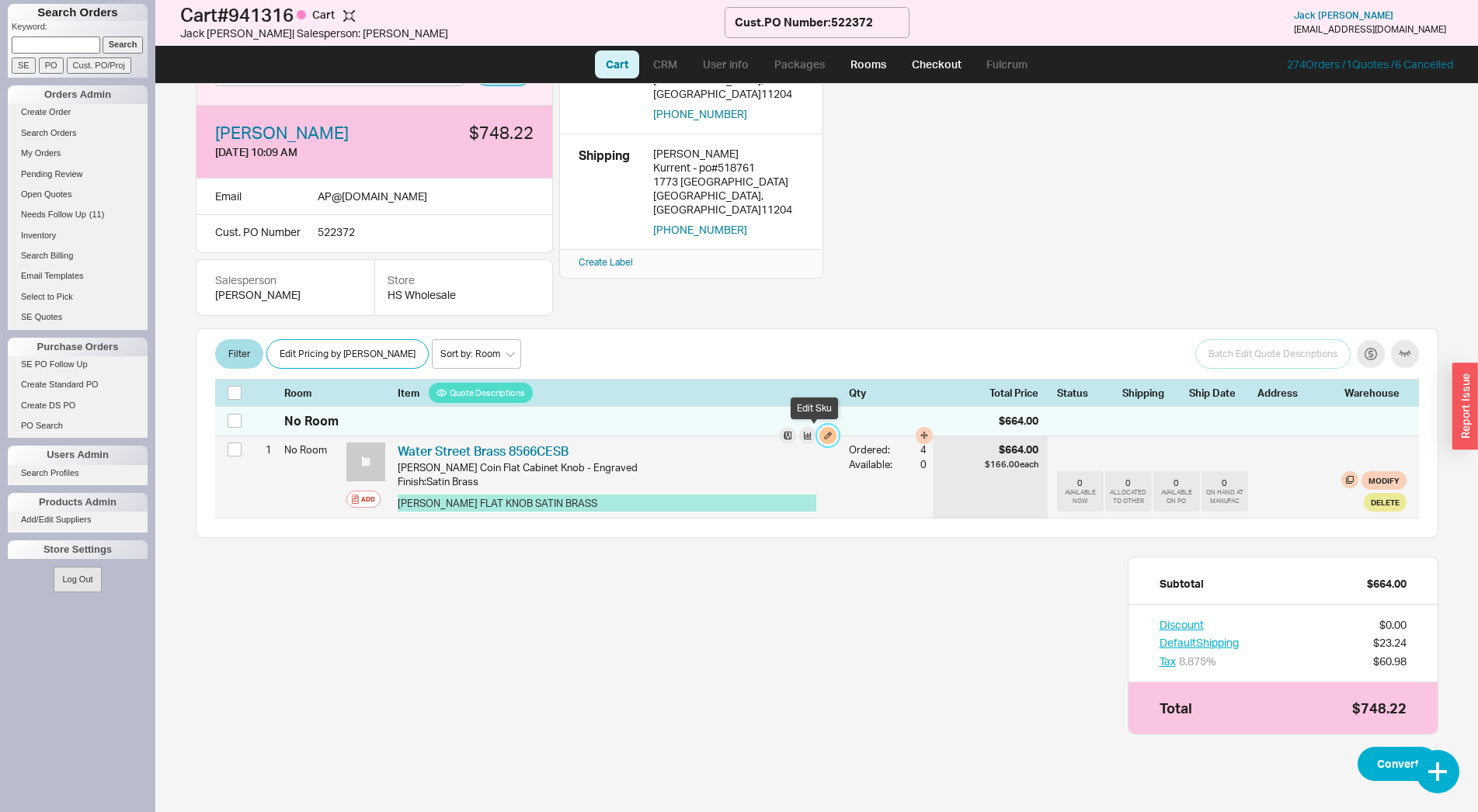
click at [820, 432] on button "button" at bounding box center [828, 435] width 17 height 17
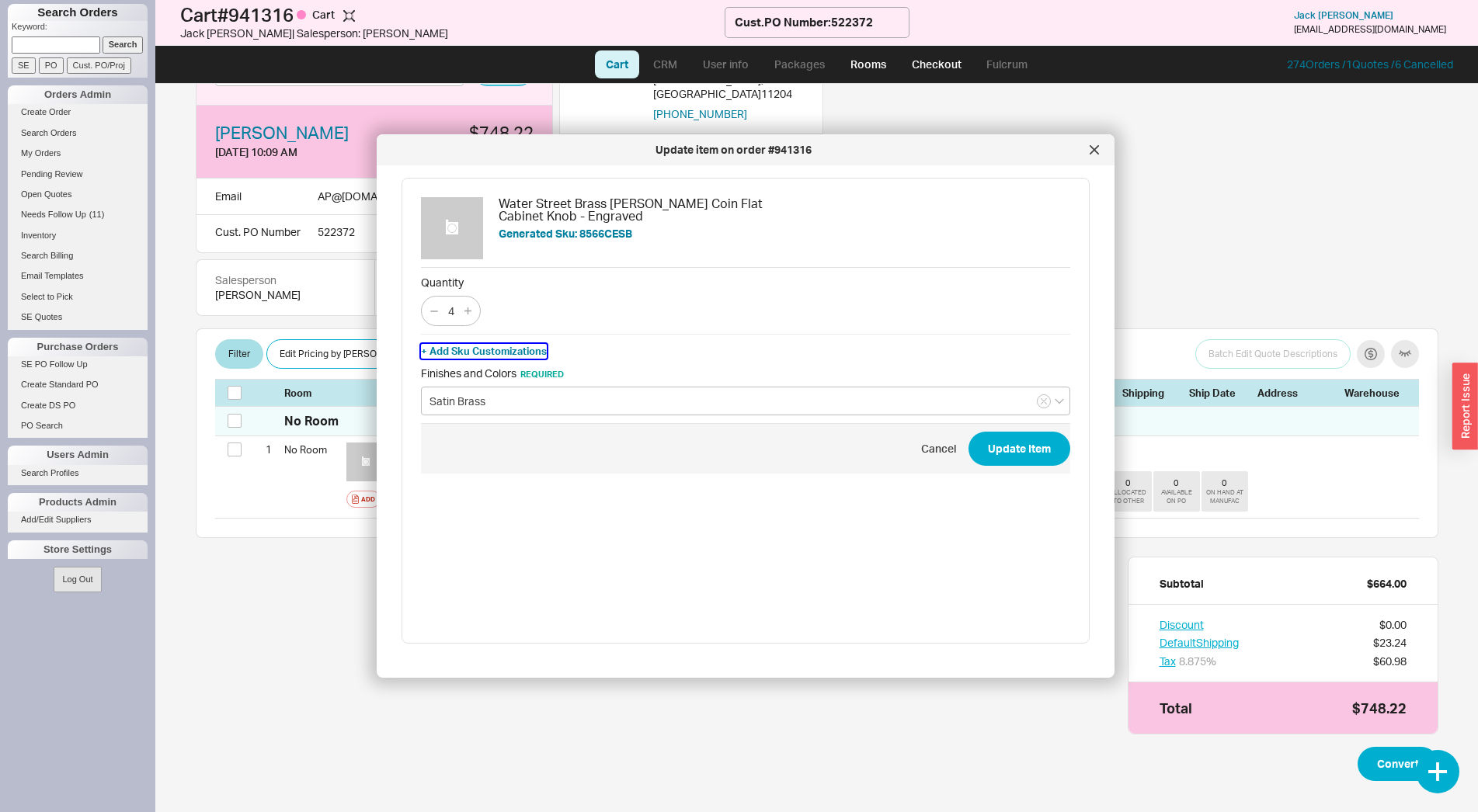
click at [503, 354] on button "+ Add Sku Customizations" at bounding box center [484, 350] width 126 height 14
paste input "INITIAL 'B' SATIN BRASS"
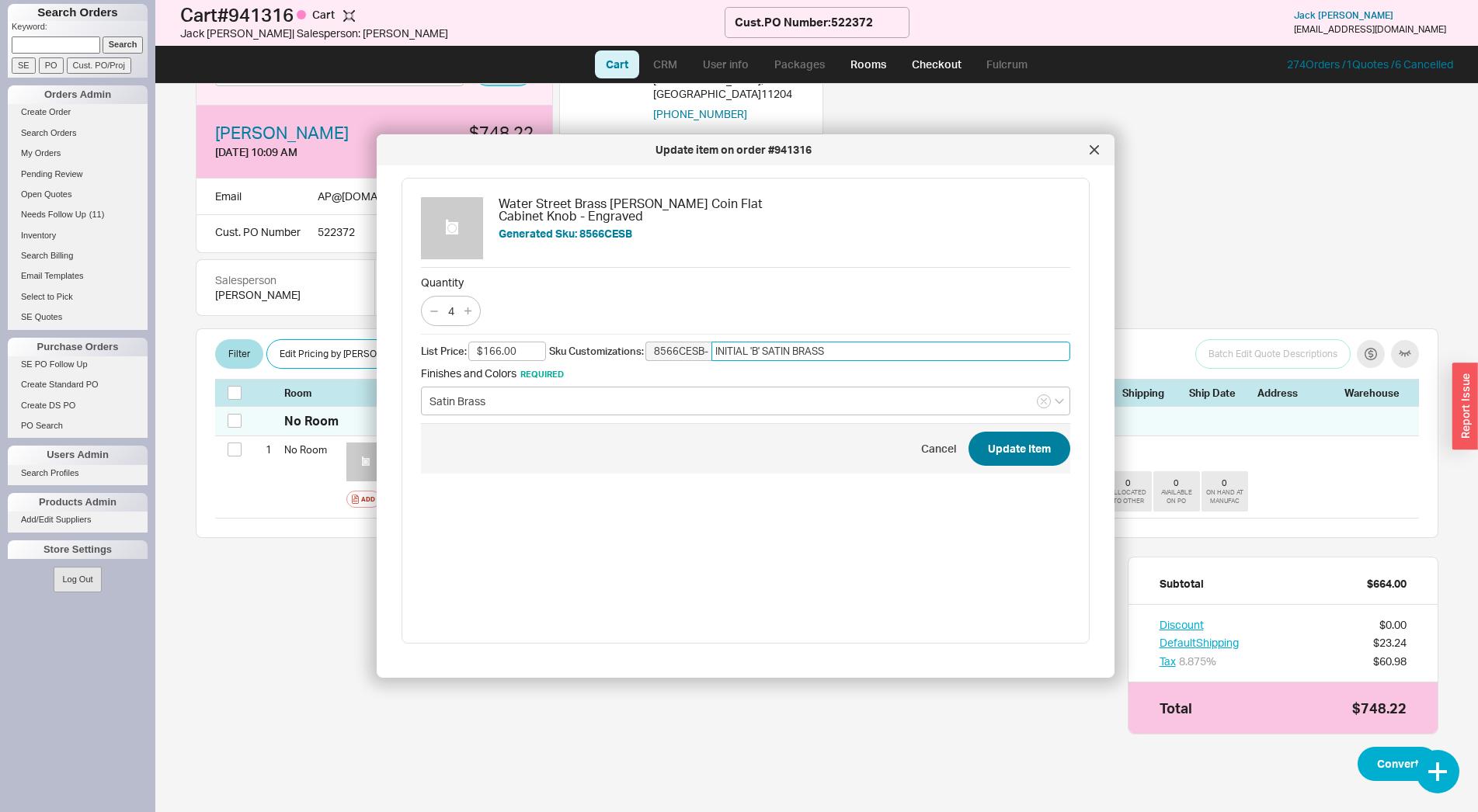
type input "INITIAL 'B' SATIN BRASS"
click at [1019, 456] on button "Update Item" at bounding box center [1019, 449] width 102 height 34
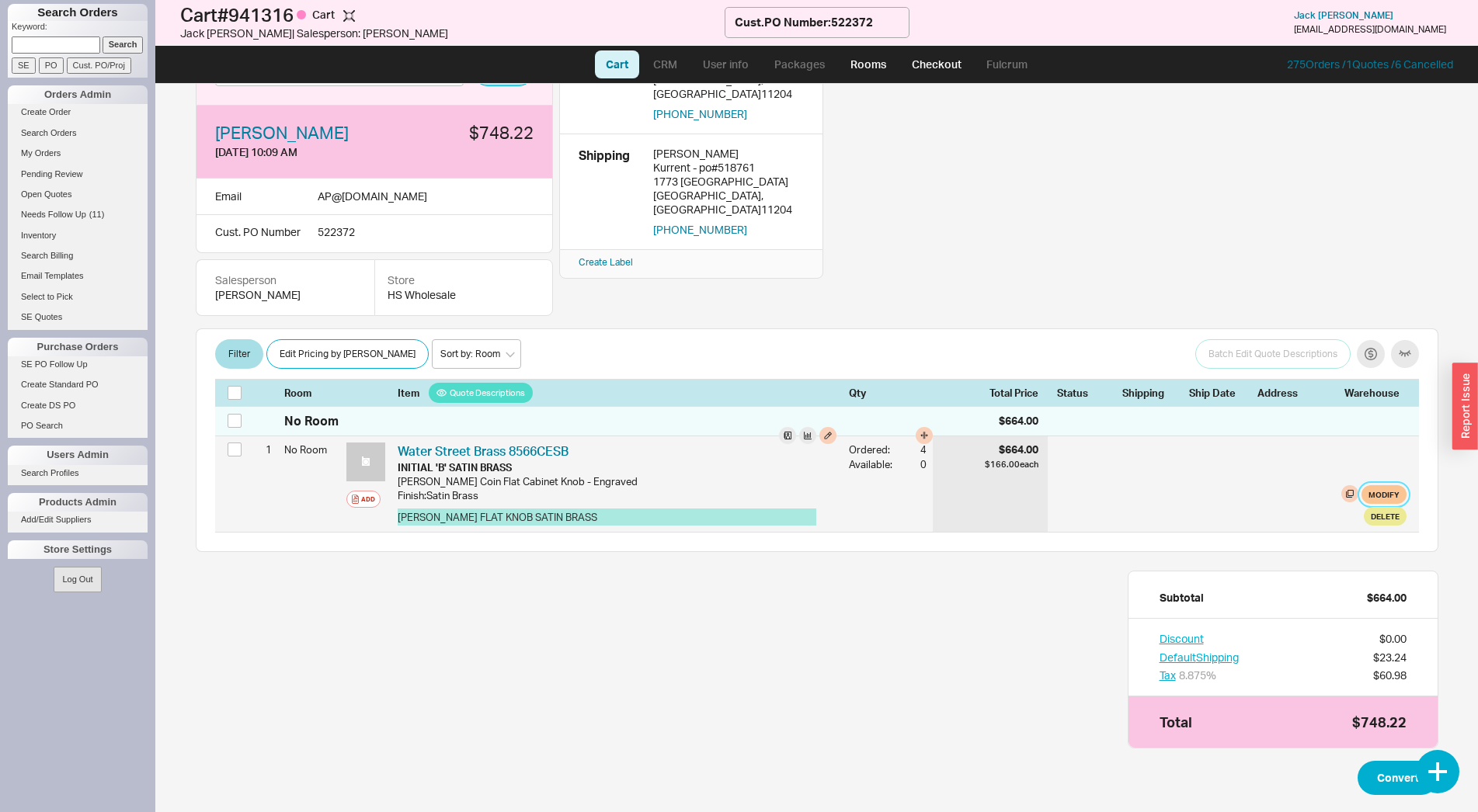
click at [1370, 491] on button "Modify" at bounding box center [1384, 494] width 45 height 19
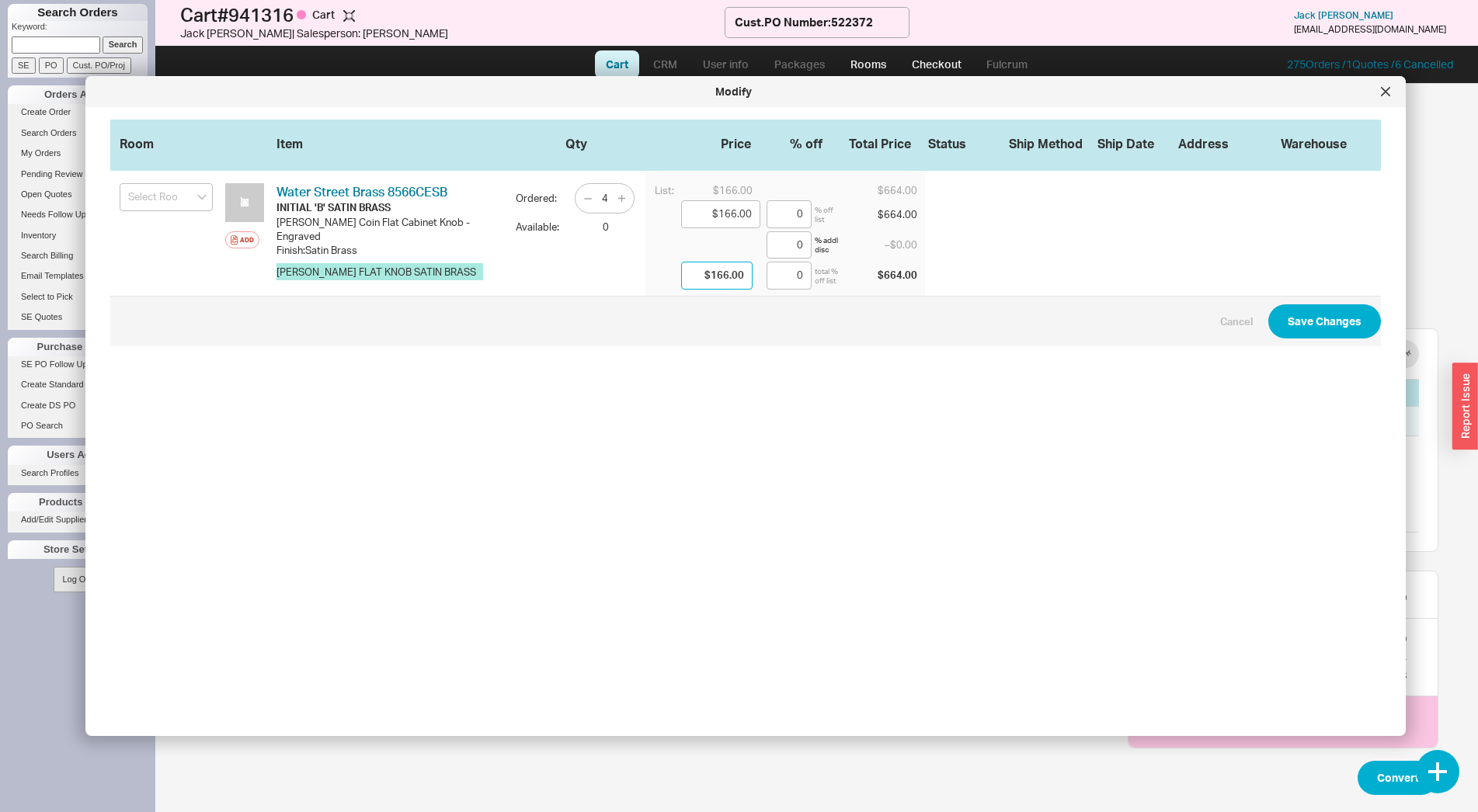
click at [708, 275] on input "$166.00" at bounding box center [716, 275] width 71 height 28
click at [733, 216] on input "$166.00" at bounding box center [720, 214] width 79 height 28
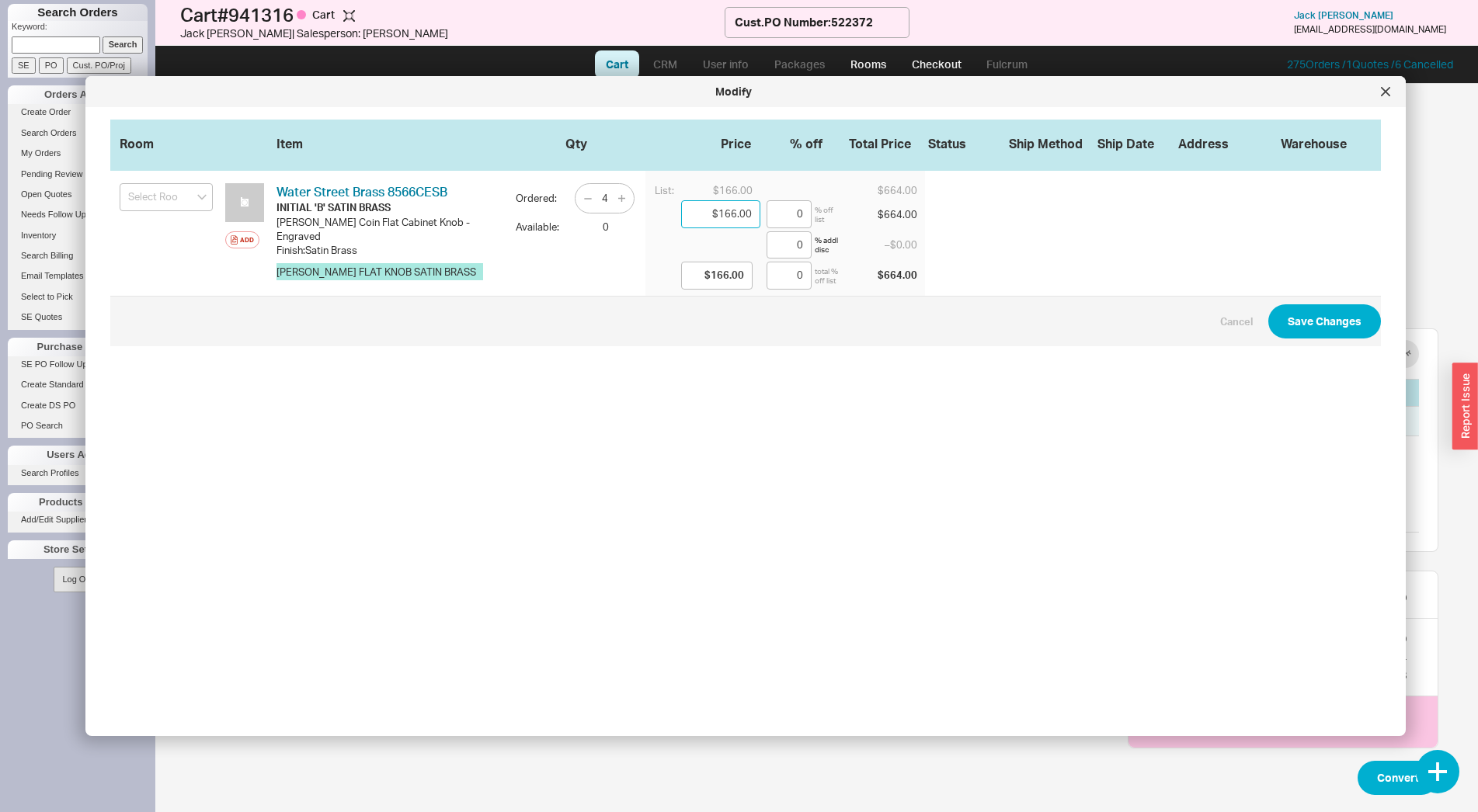
click at [733, 216] on input "$166.00" at bounding box center [720, 214] width 79 height 28
type input "$9.00"
type input "94.58"
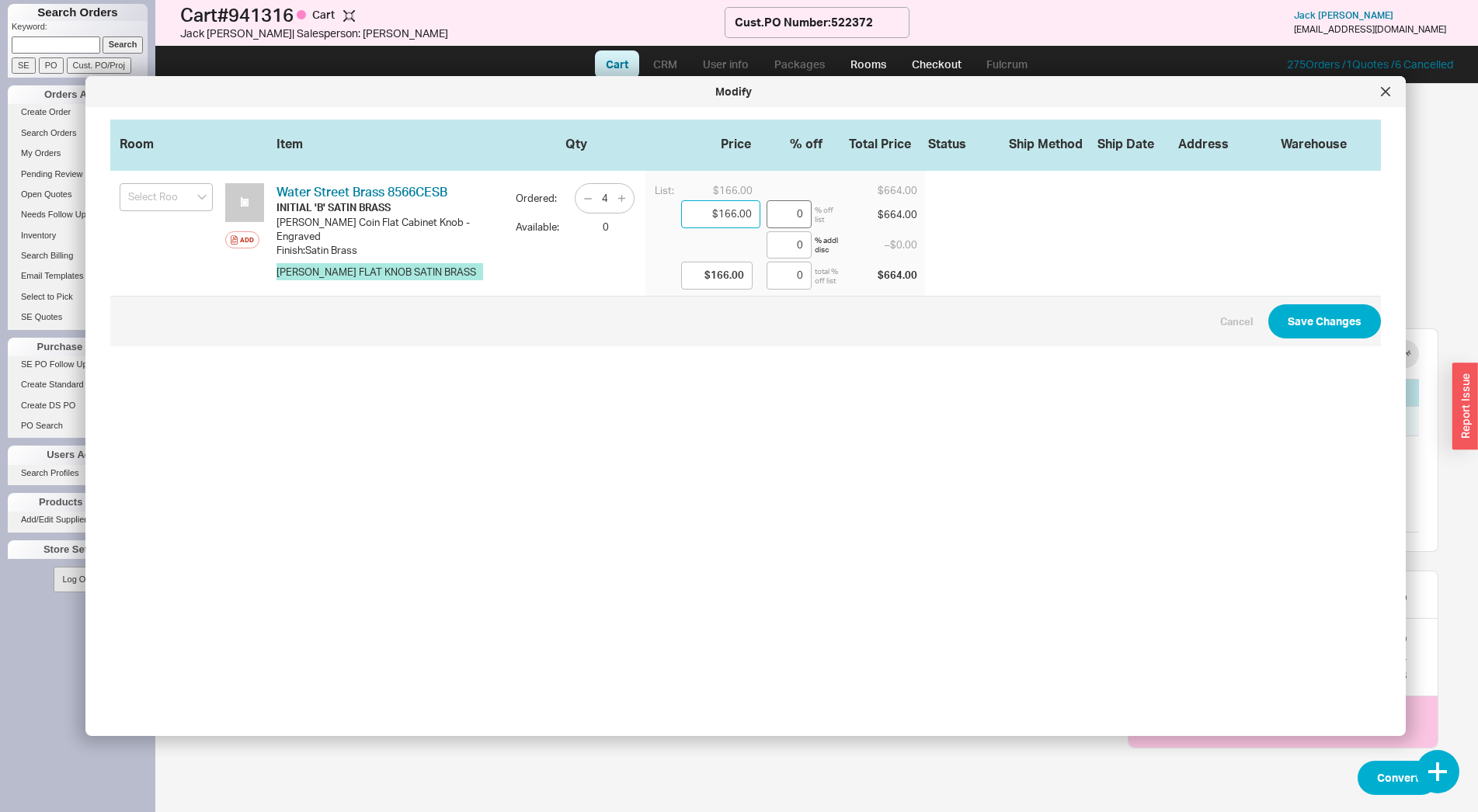
type input "$9.00"
type input "94.58"
type input "$94.00"
type input "43.37"
type input "$94.00"
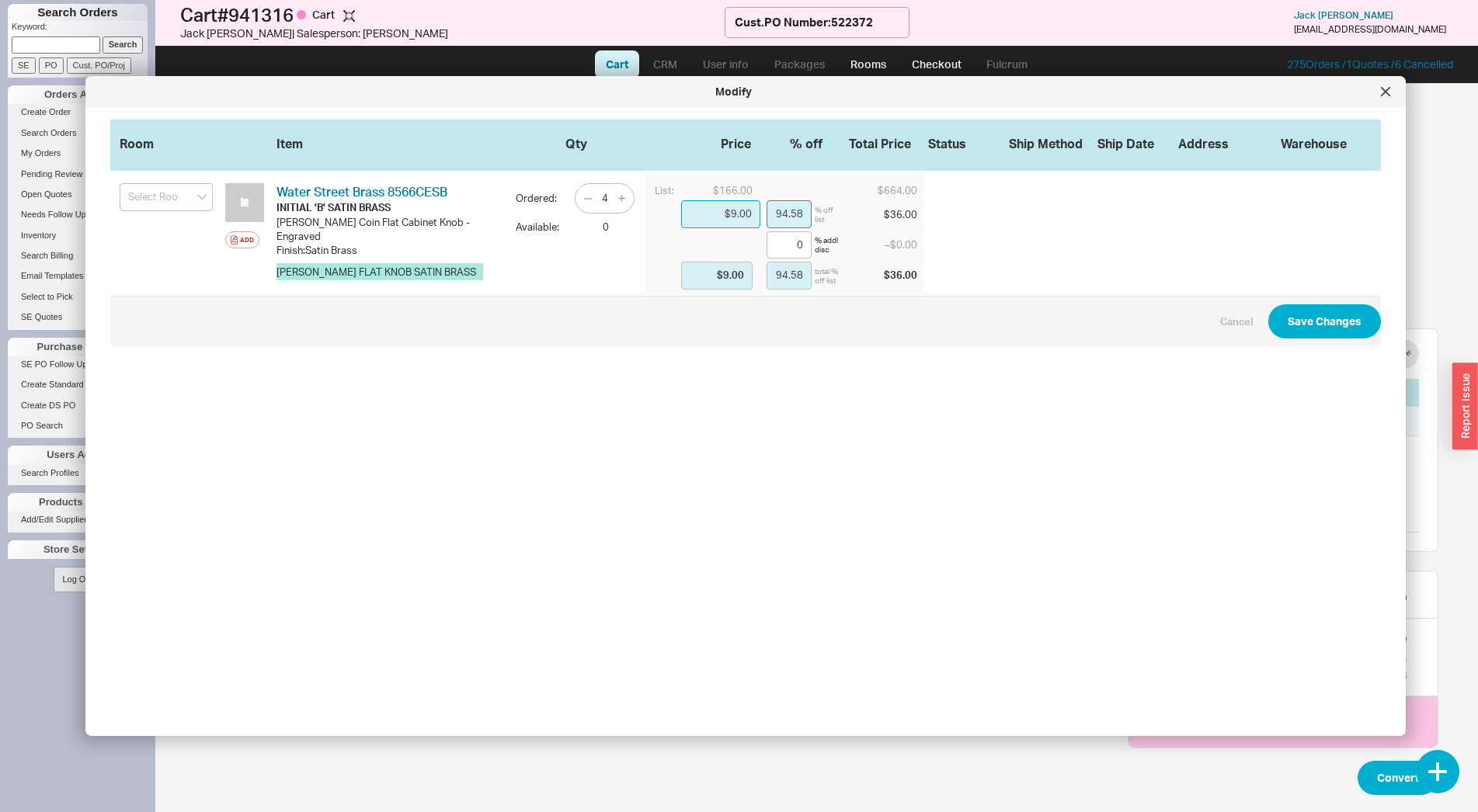
type input "43.37"
type input "$94.60"
type input "43.01"
type input "$94.60"
type input "43.01"
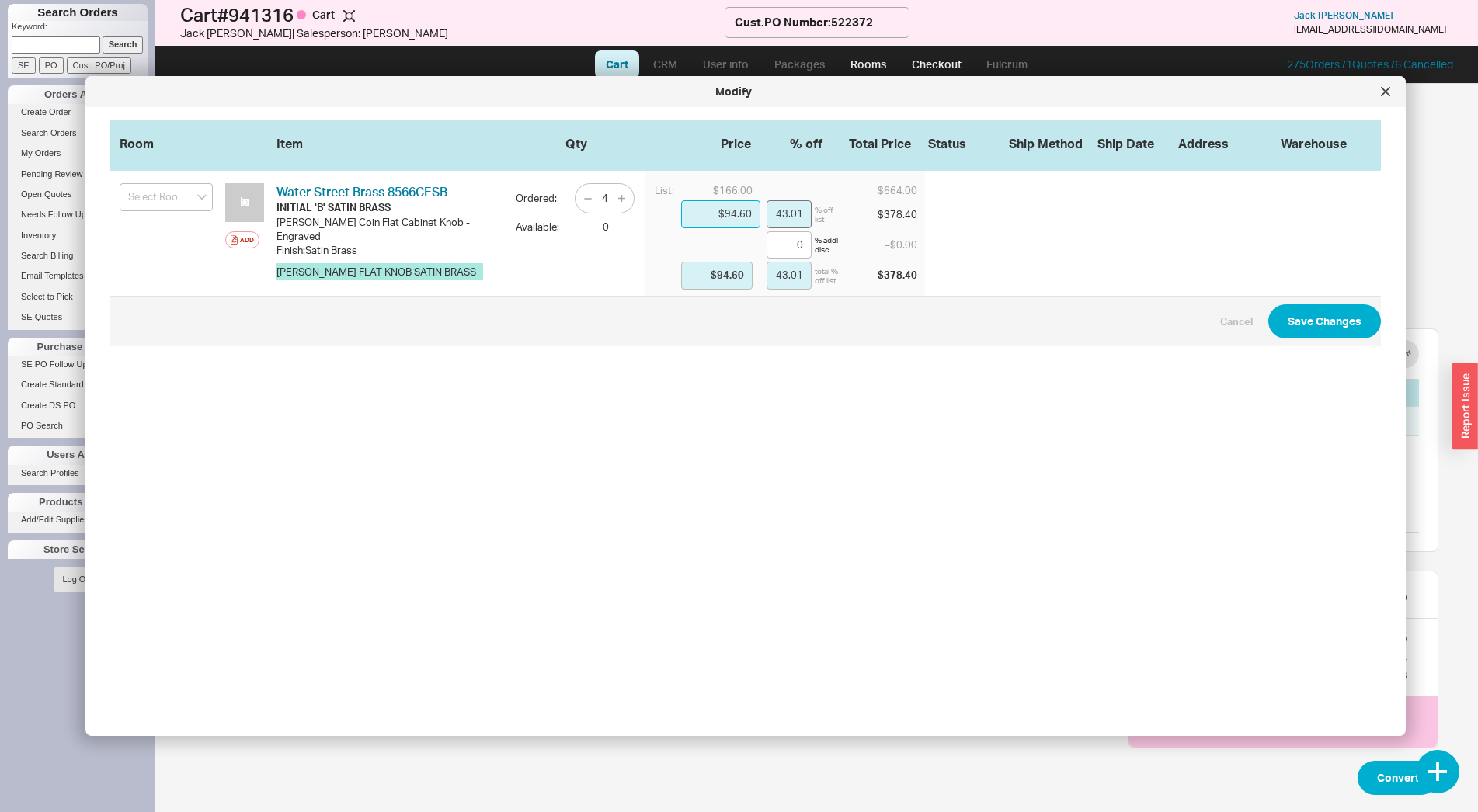
type input "$94.62"
type input "43"
type input "$94.62"
type input "43"
type input "$94.62"
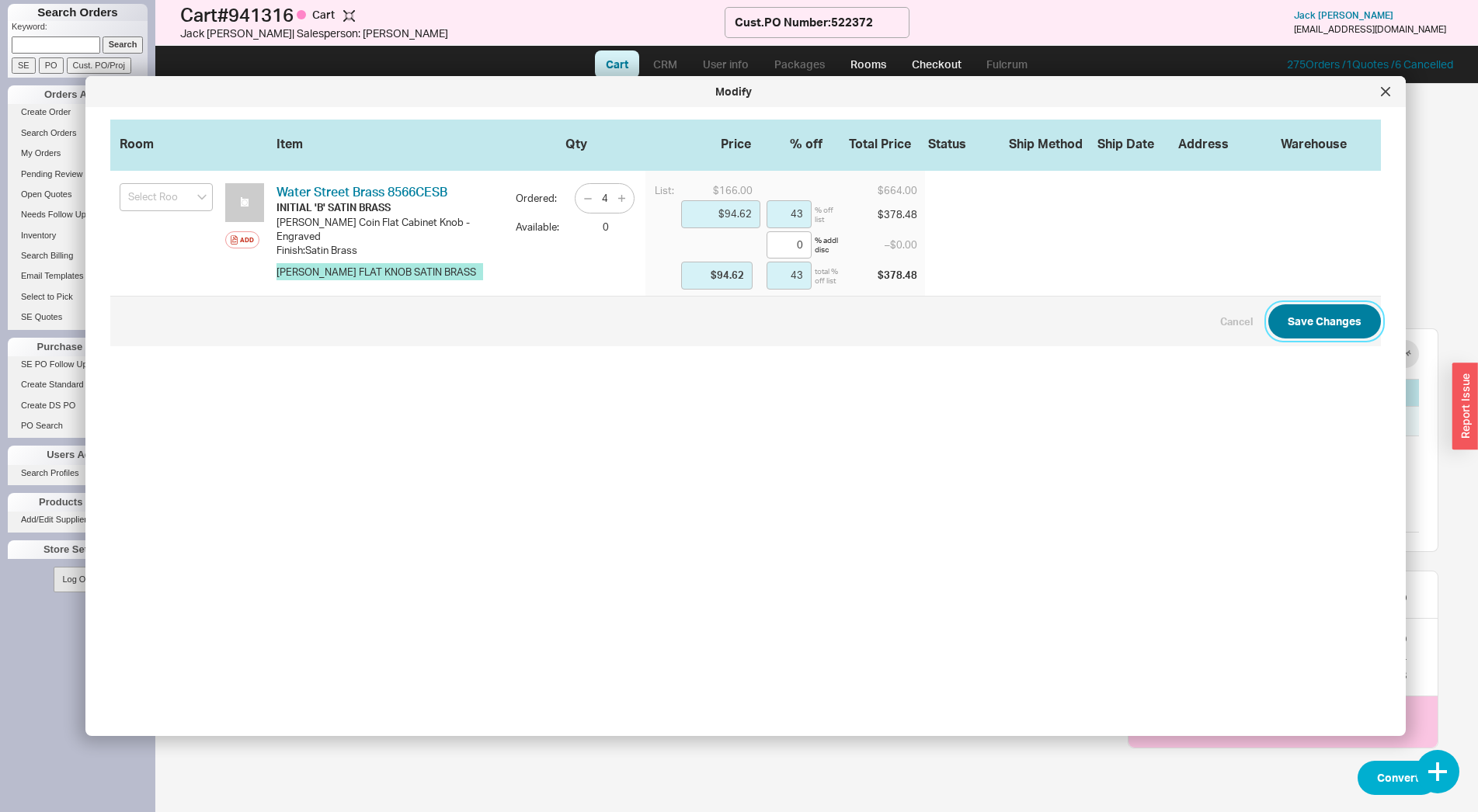
click at [1291, 321] on button "Save Changes" at bounding box center [1325, 321] width 112 height 34
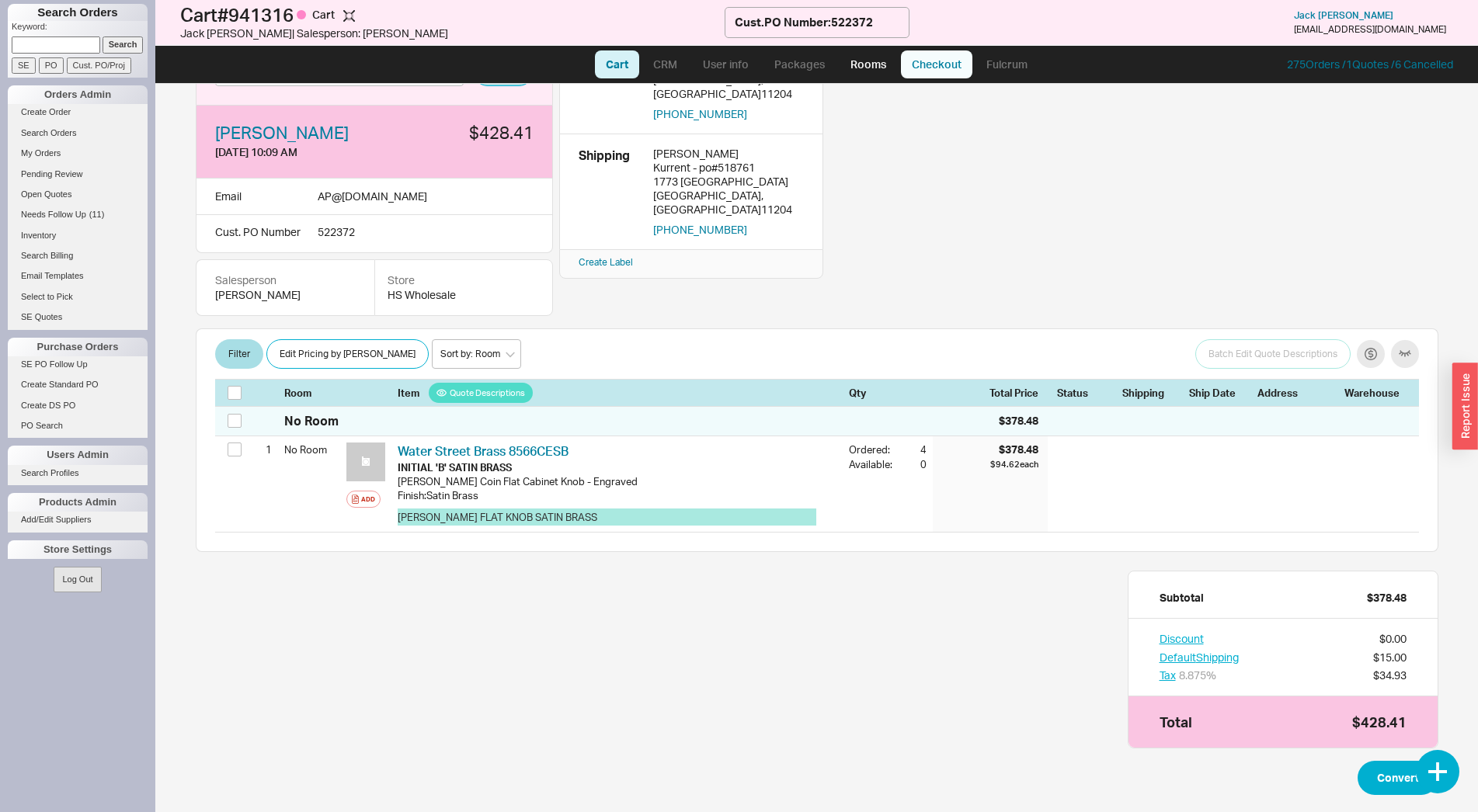
click at [941, 65] on link "Checkout" at bounding box center [937, 65] width 71 height 28
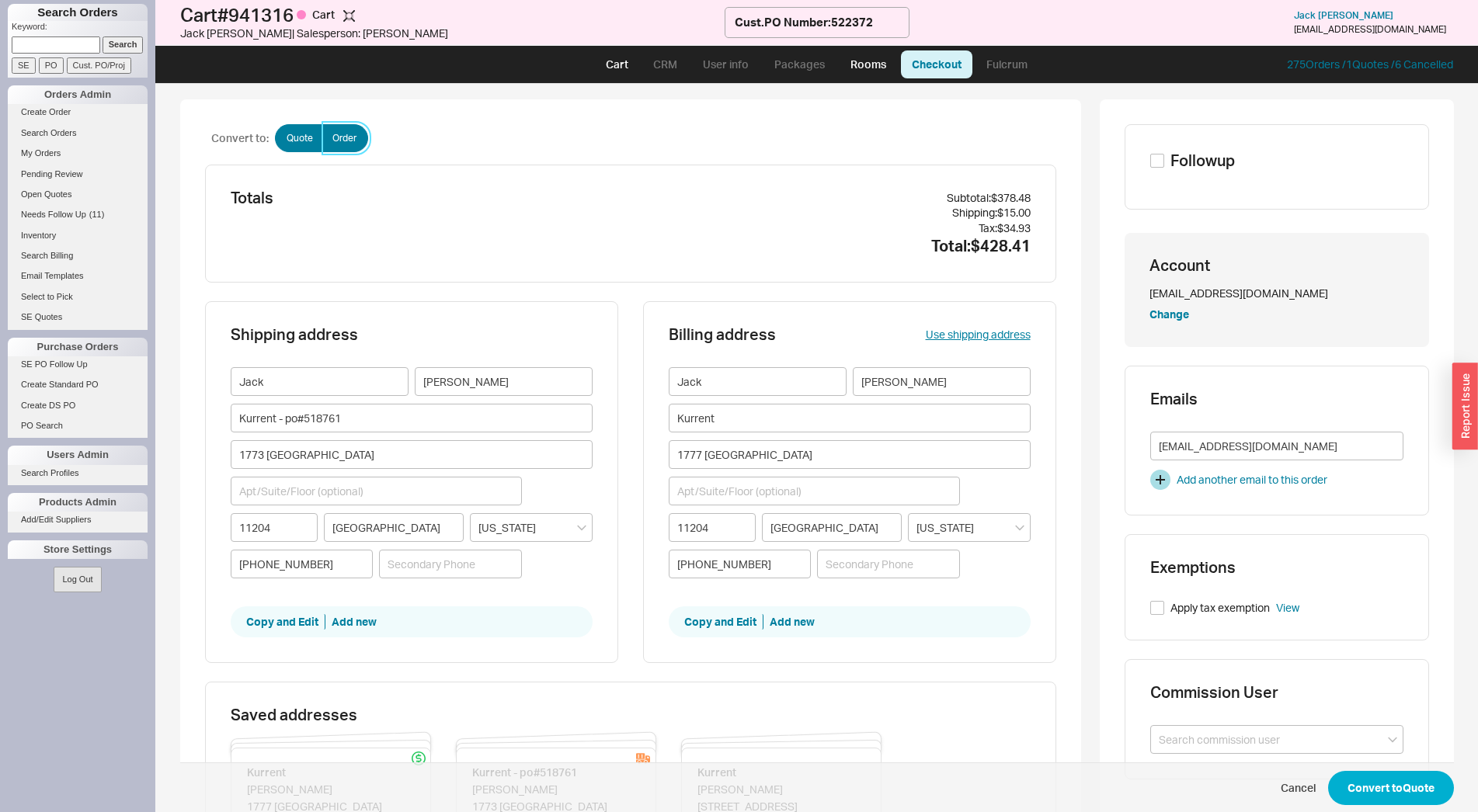
click at [329, 149] on label "Order" at bounding box center [345, 138] width 46 height 28
click at [0, 0] on input "Order" at bounding box center [0, 0] width 0 height 0
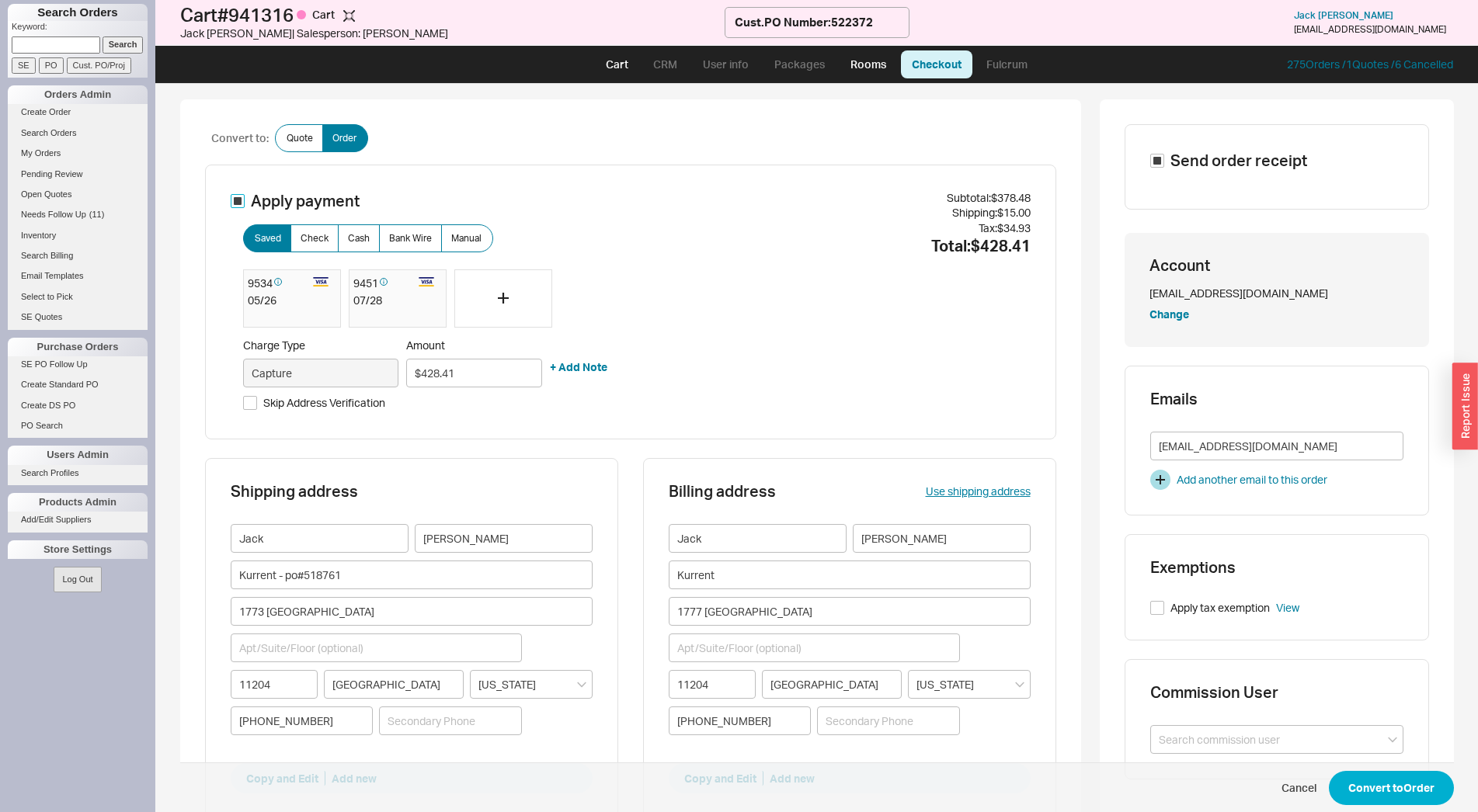
click at [233, 203] on input "Apply payment" at bounding box center [237, 200] width 14 height 14
checkbox input "false"
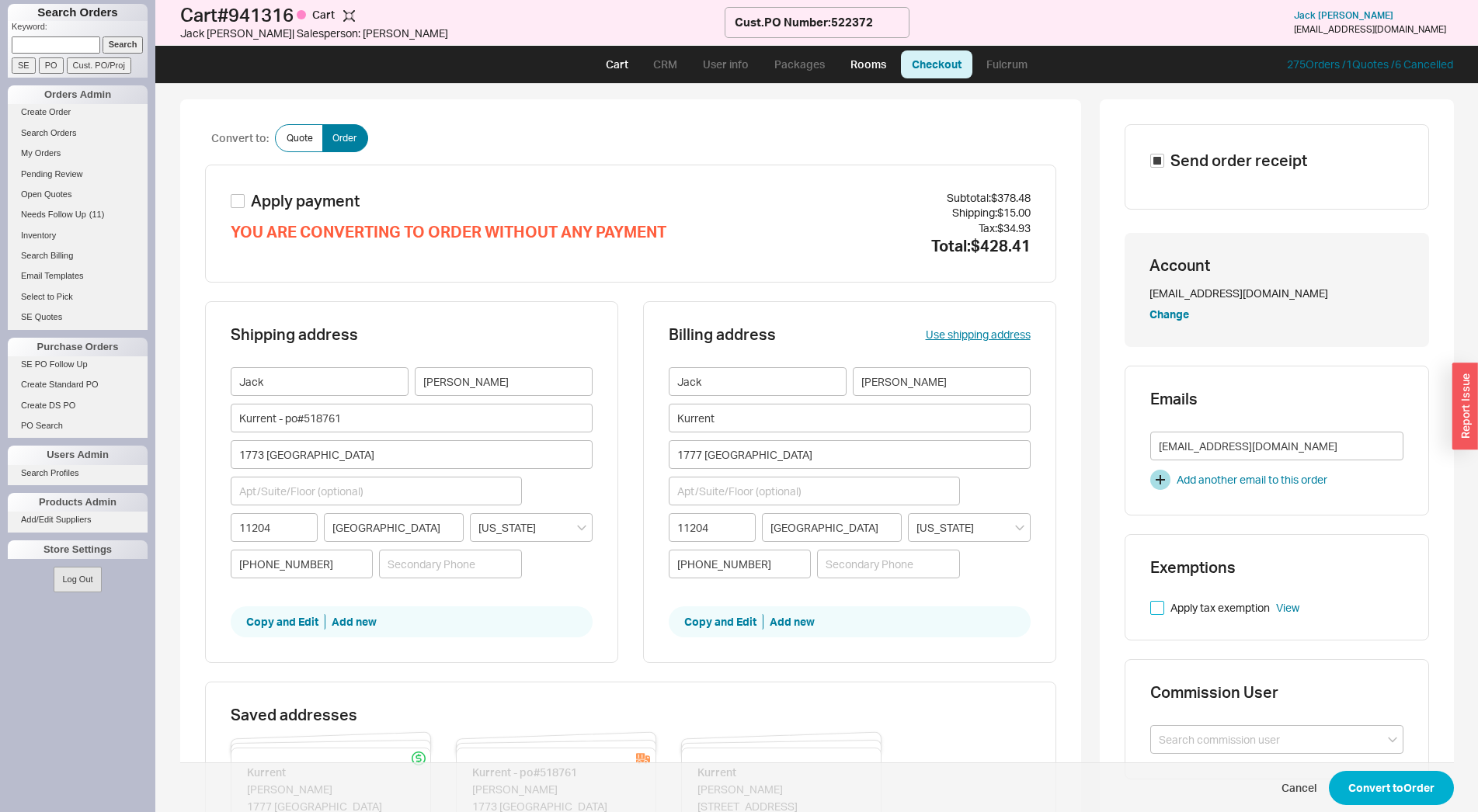
click at [1150, 608] on input "Apply tax exemption" at bounding box center [1157, 607] width 14 height 14
checkbox input "true"
click at [1370, 787] on button "Convert to Order" at bounding box center [1392, 788] width 125 height 34
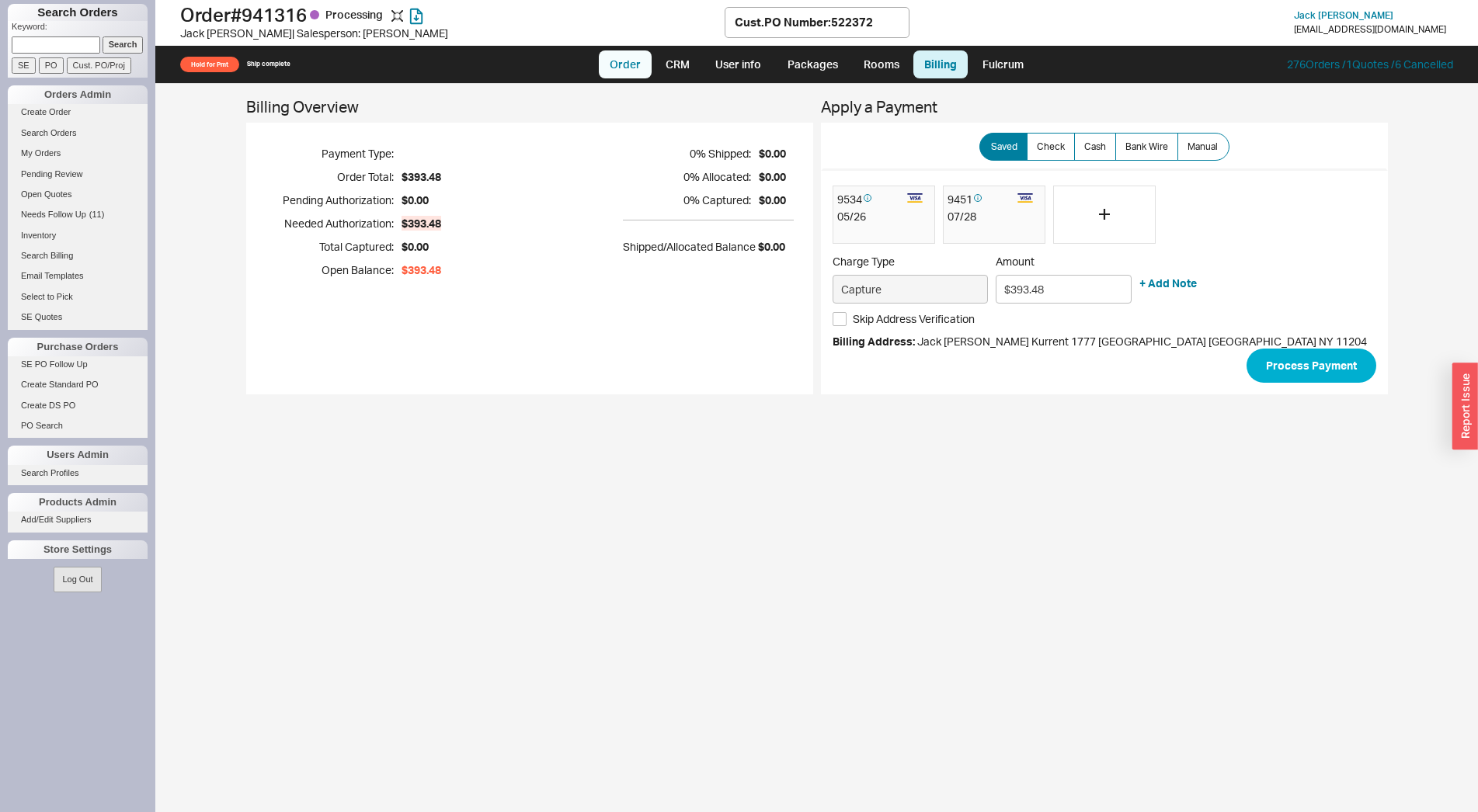
click at [627, 74] on link "Order" at bounding box center [625, 65] width 52 height 28
select select "LOW"
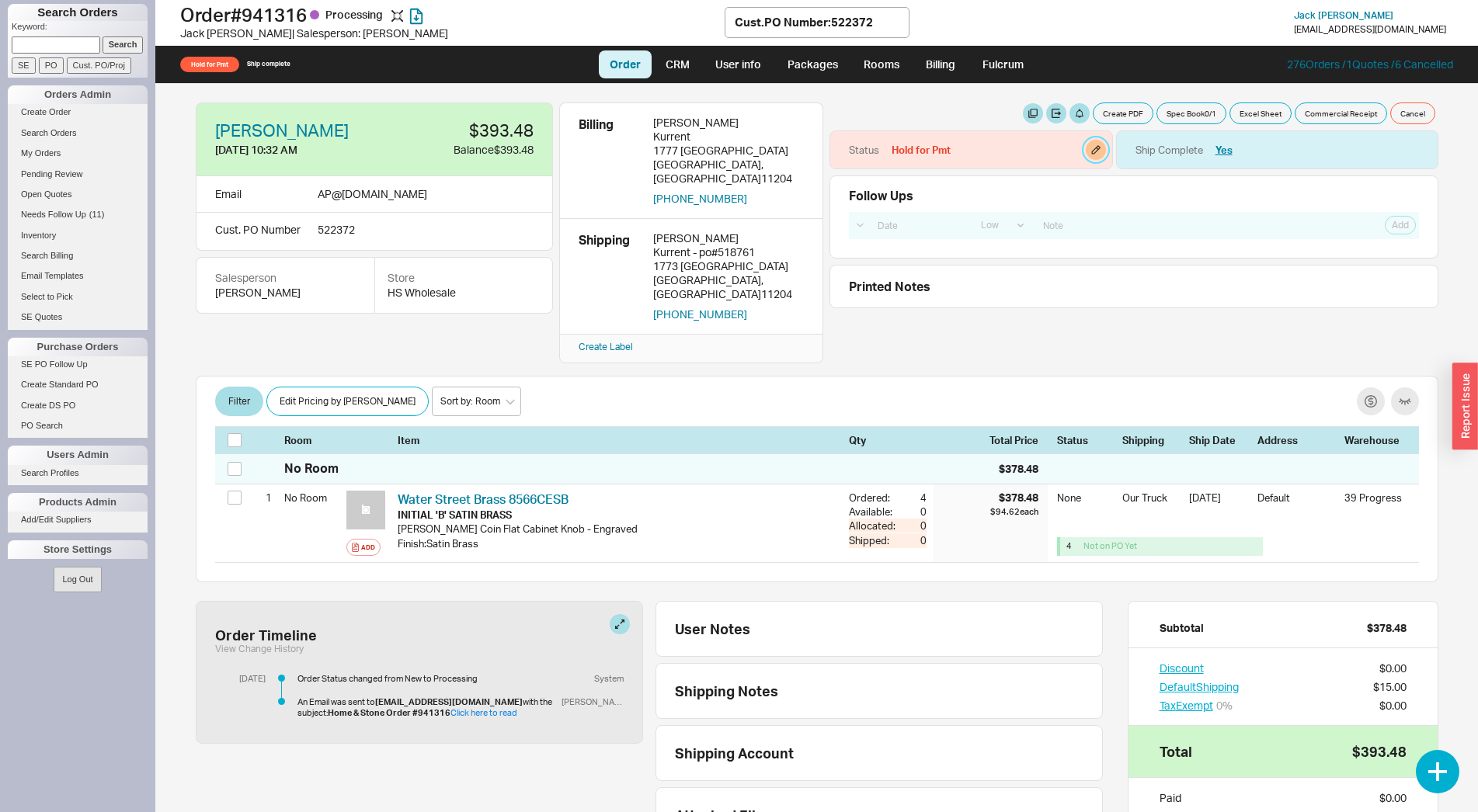
click at [1086, 152] on button "button" at bounding box center [1096, 149] width 20 height 20
click at [942, 188] on select "None On Hold Call Before Ship Hold for Balance Hold For Payment Wait For Cust. …" at bounding box center [1015, 203] width 148 height 29
select select "On Hold"
click option "On Hold" at bounding box center [0, 0] width 0 height 0
click at [1072, 237] on button "Update" at bounding box center [1066, 240] width 46 height 22
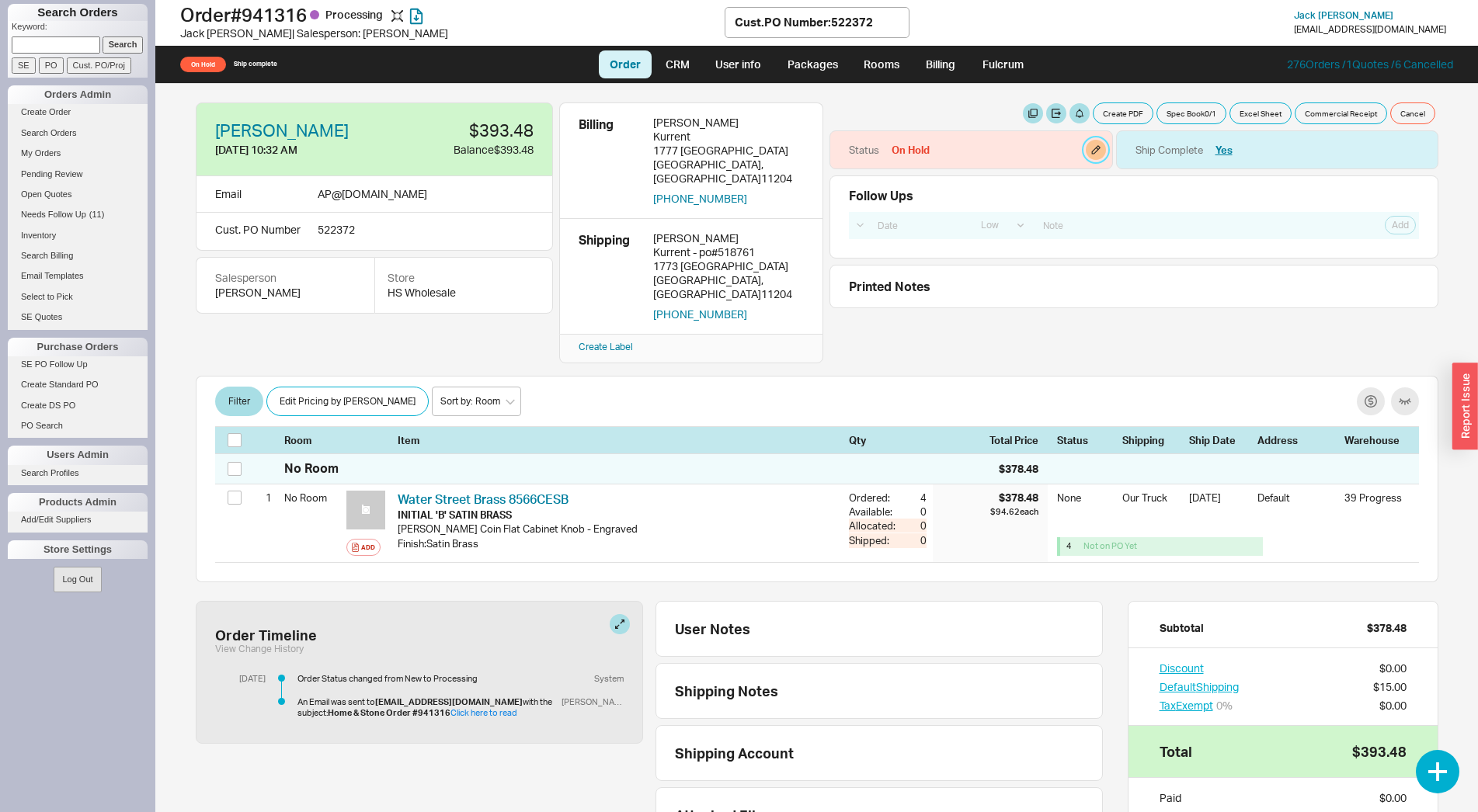
click at [1087, 155] on button "button" at bounding box center [1096, 149] width 20 height 20
select select "On Hold"
click at [942, 188] on select "None On Hold Call Before Ship Hold for Balance Hold For Payment Wait For Cust. …" at bounding box center [1015, 203] width 148 height 29
select select
click option "None" at bounding box center [0, 0] width 0 height 0
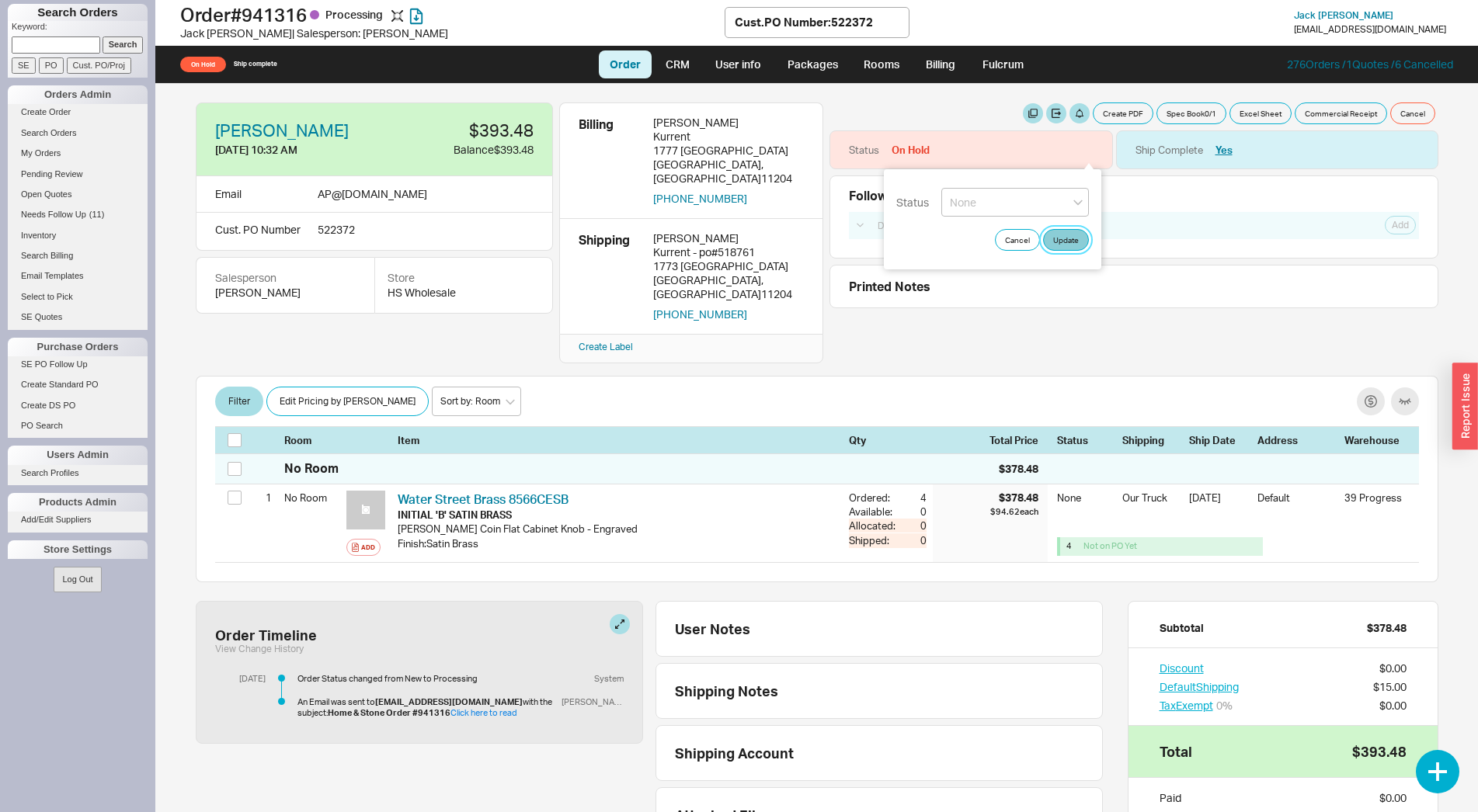
click at [1068, 244] on button "Update" at bounding box center [1066, 240] width 46 height 22
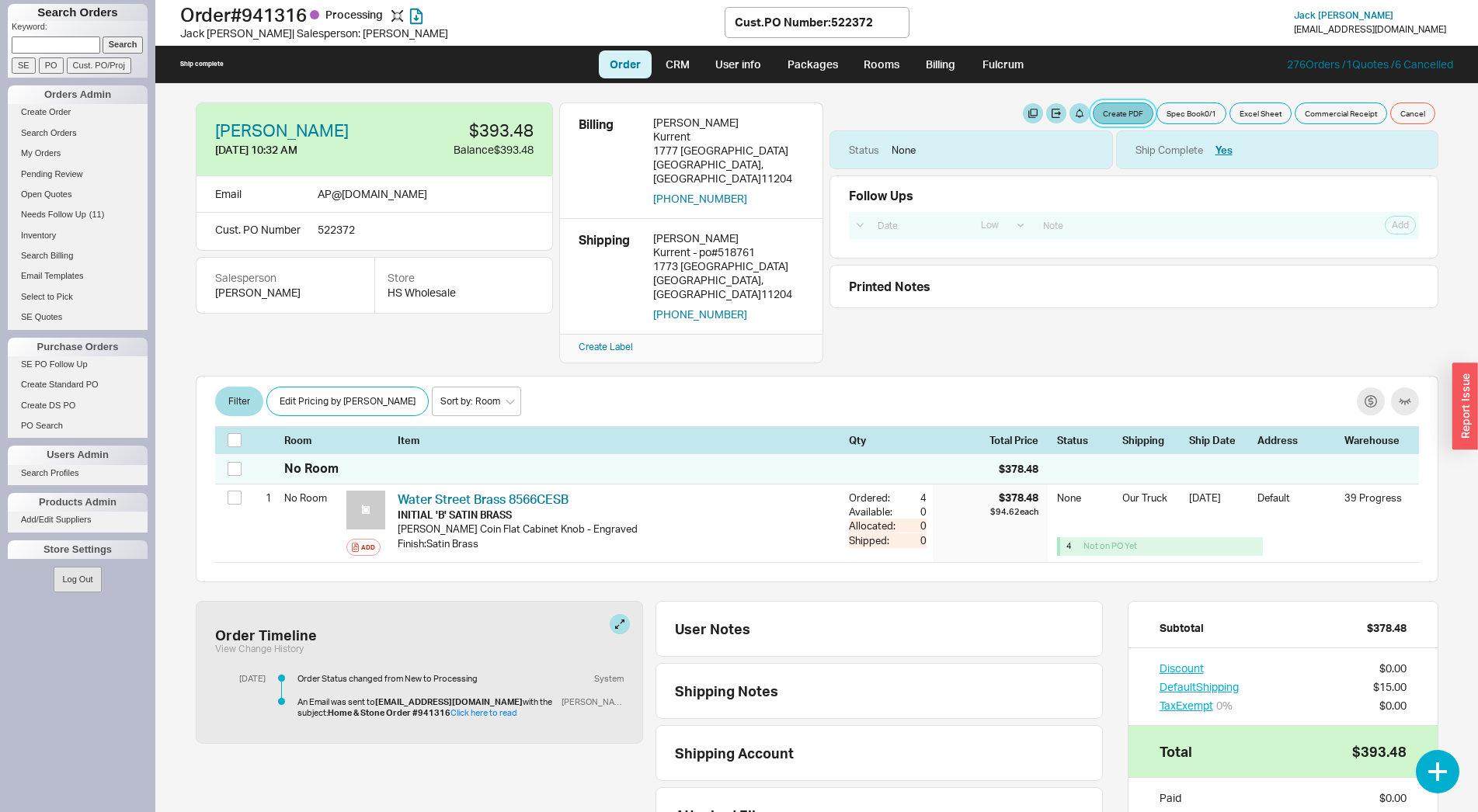
click at [1114, 115] on button "Create PDF" at bounding box center [1123, 113] width 61 height 22
select select "69473513"
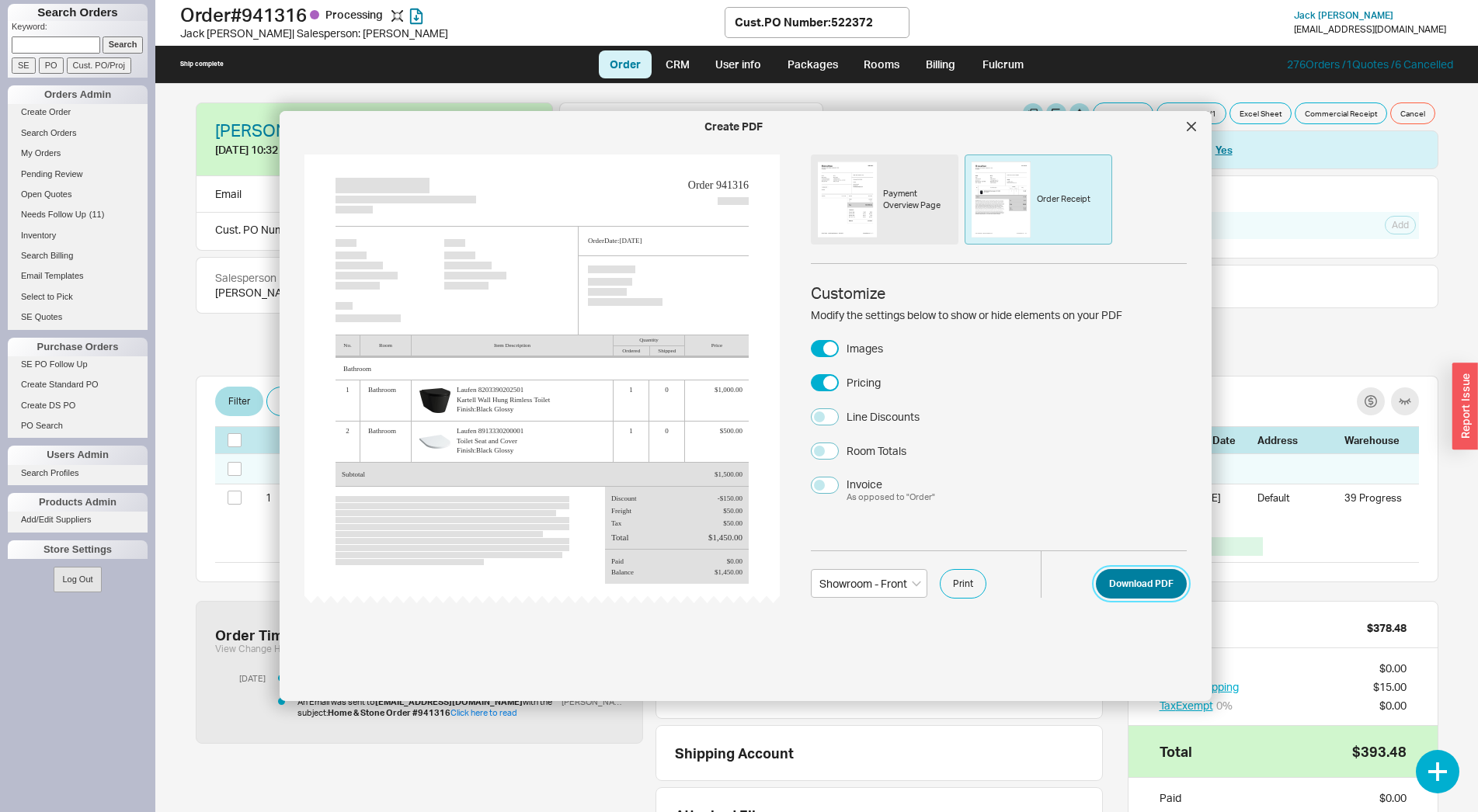
click at [1101, 583] on button "Download PDF" at bounding box center [1141, 584] width 91 height 30
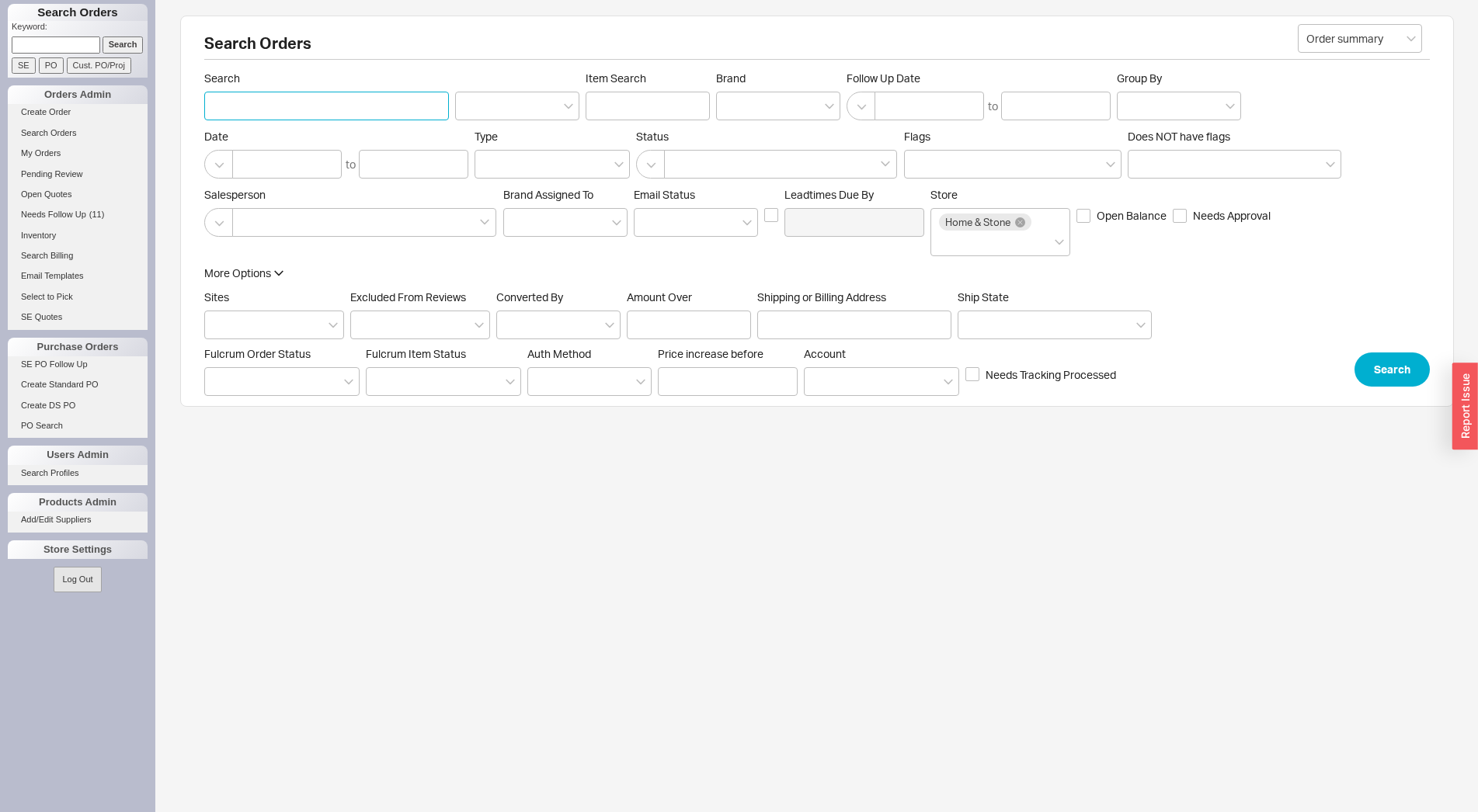
click at [233, 119] on input "Search" at bounding box center [326, 106] width 245 height 29
type input "kurrent"
click at [729, 117] on div at bounding box center [779, 106] width 124 height 29
click at [729, 115] on input "Brand" at bounding box center [729, 106] width 10 height 18
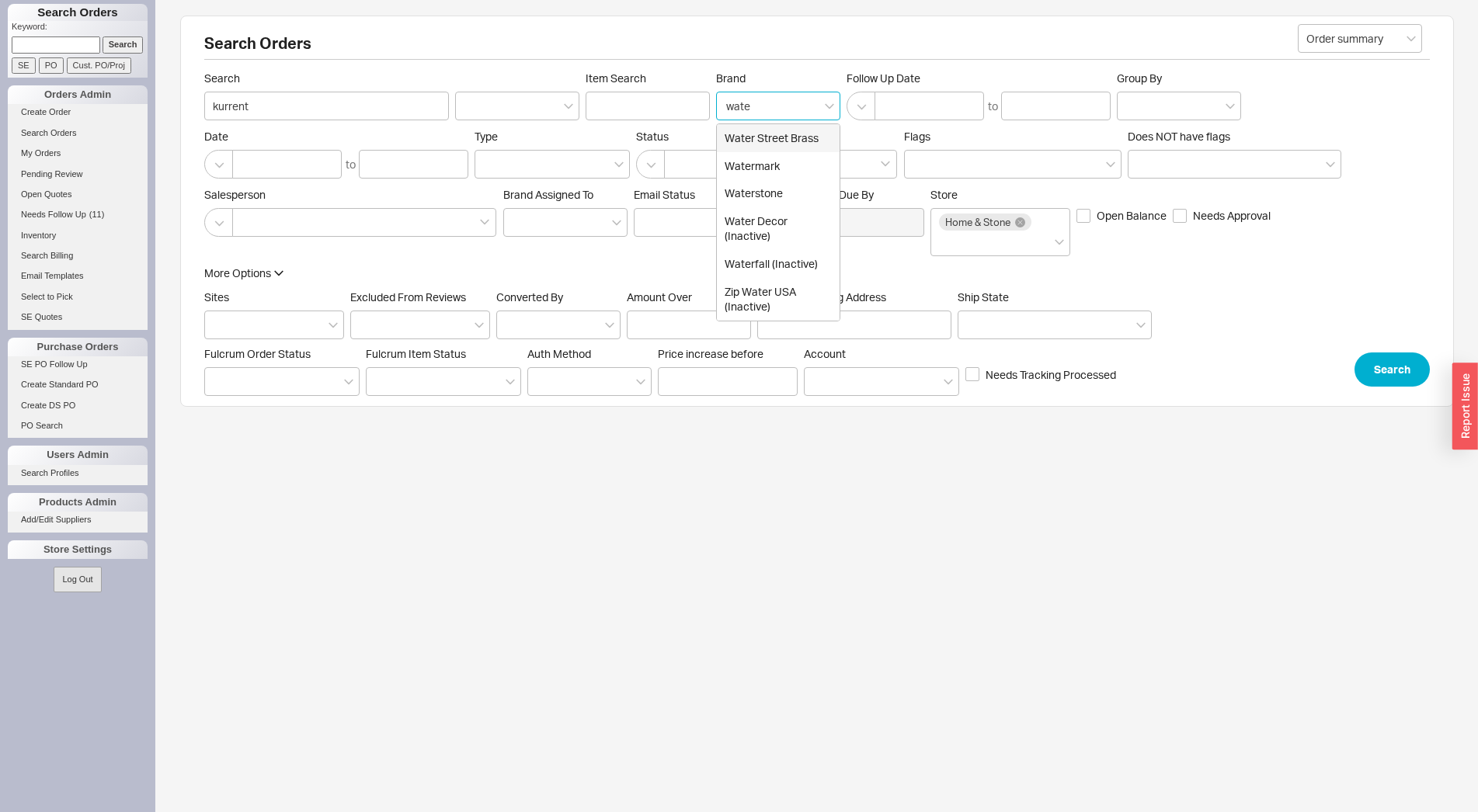
type input "water"
click at [791, 144] on div "Water Street Brass" at bounding box center [779, 138] width 123 height 28
type input "Brand"
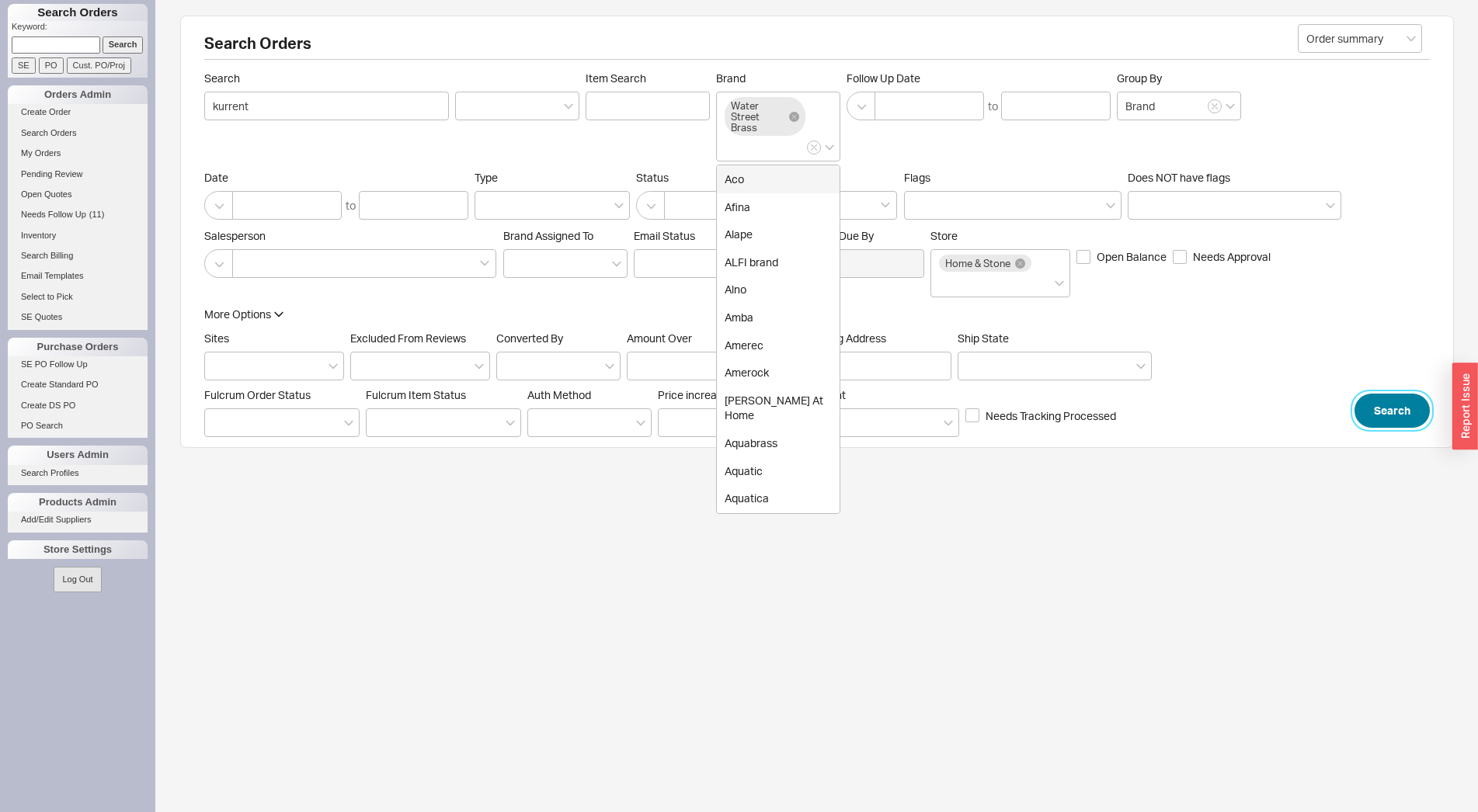
click at [1405, 408] on button "Search" at bounding box center [1392, 411] width 75 height 34
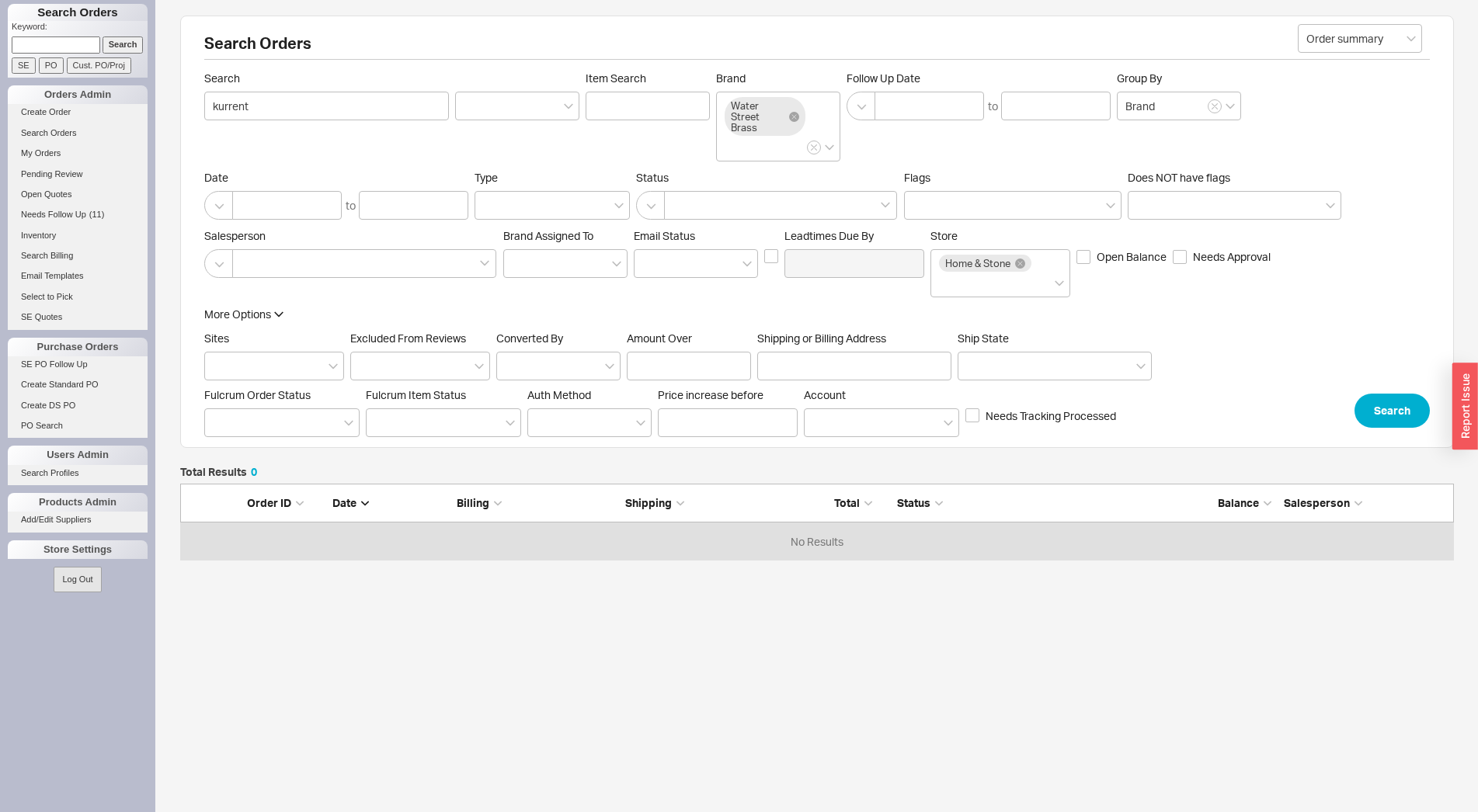
scroll to position [65, 1261]
click at [54, 114] on link "Create Order" at bounding box center [78, 112] width 140 height 16
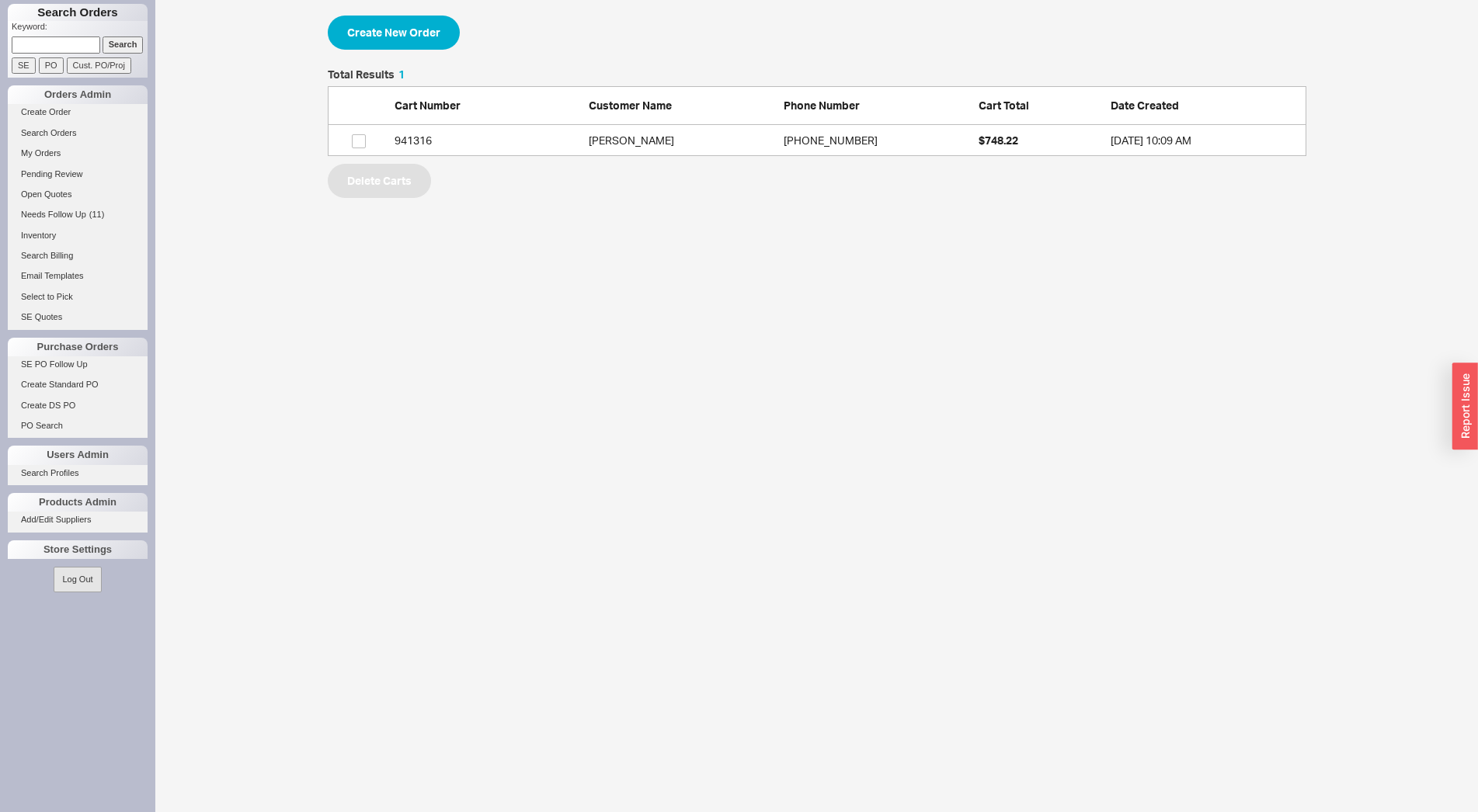
scroll to position [14, 14]
click at [438, 31] on button "Create New Order" at bounding box center [393, 32] width 132 height 34
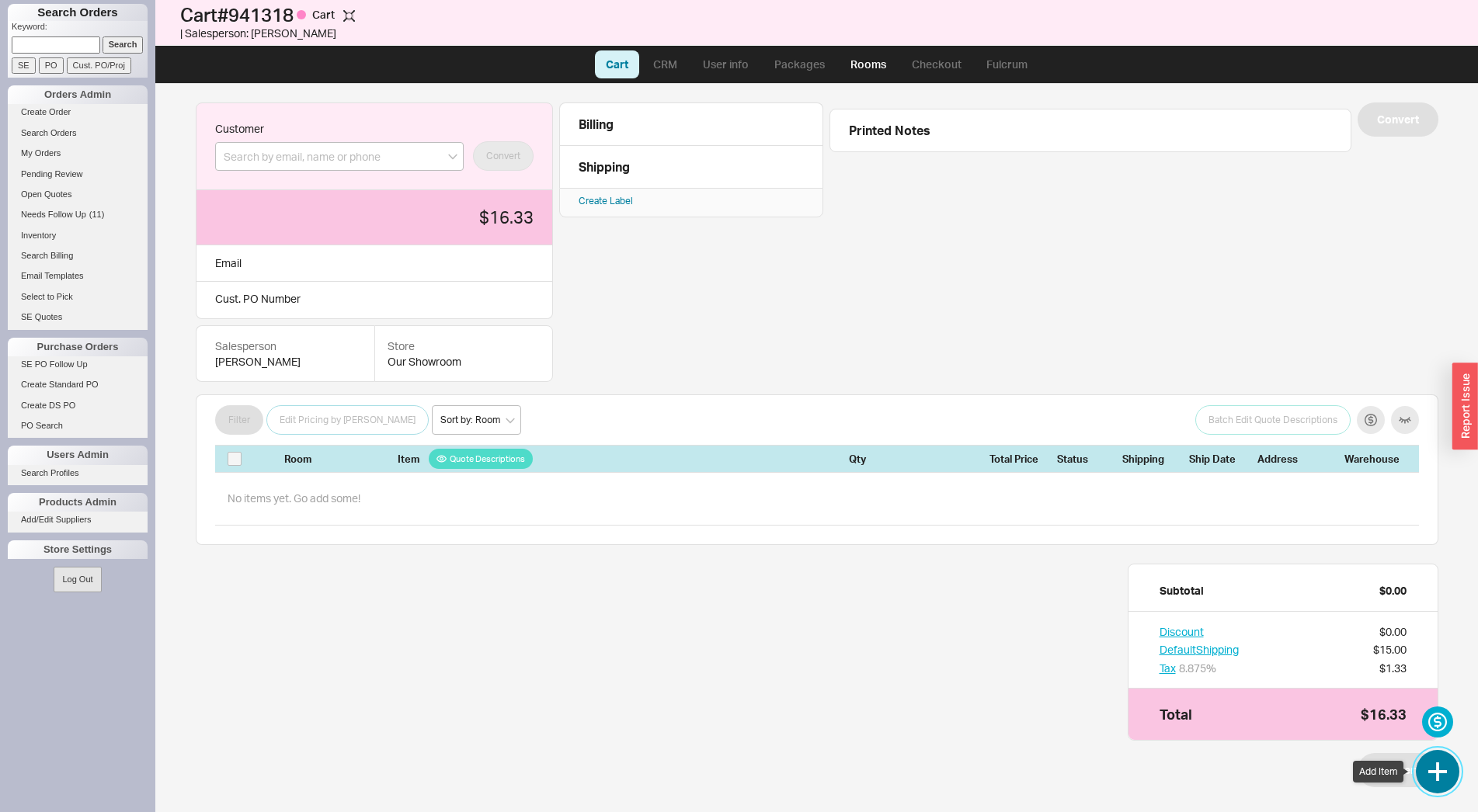
click at [1443, 774] on button "button" at bounding box center [1438, 772] width 44 height 44
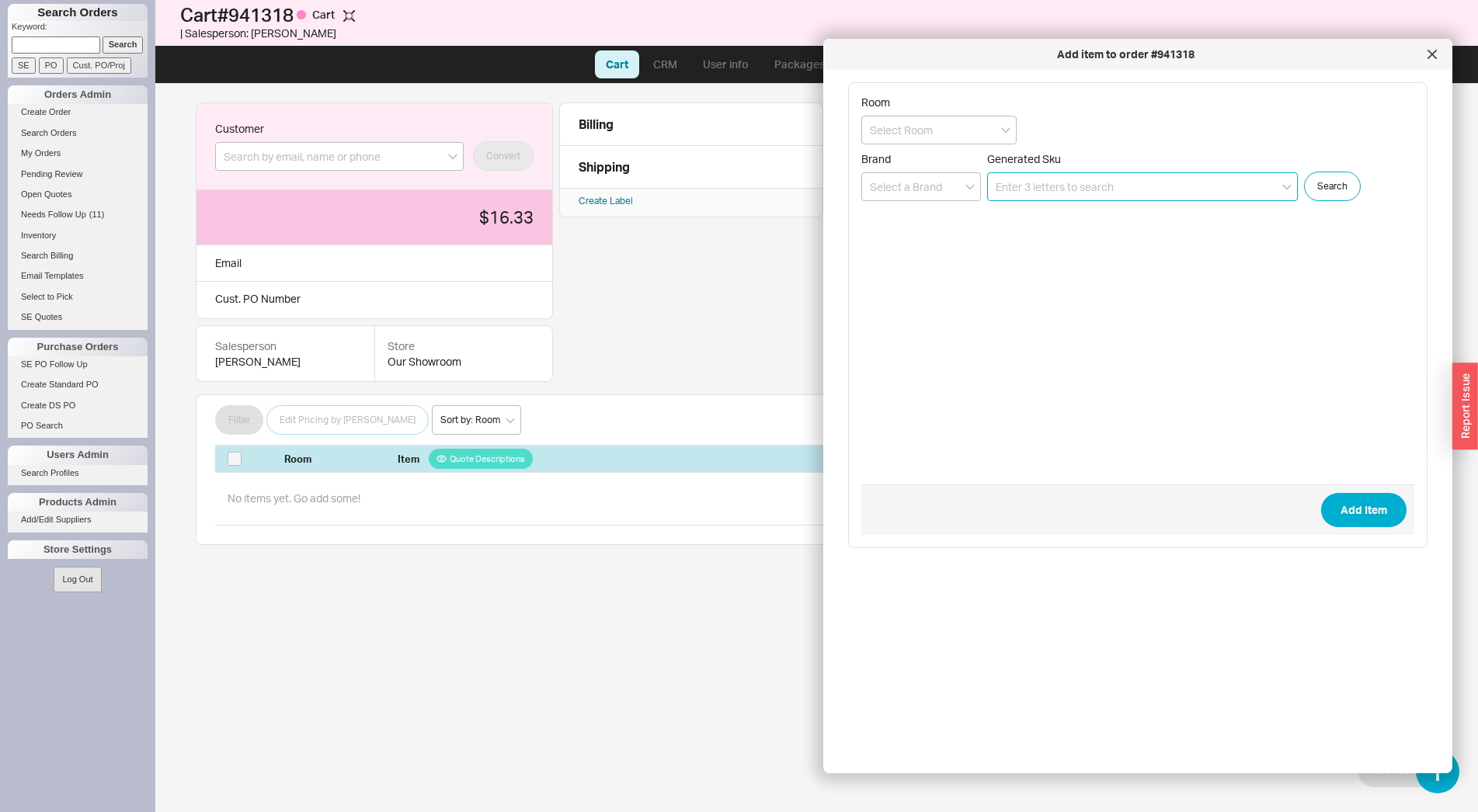
paste input "P29383-GF-AF"
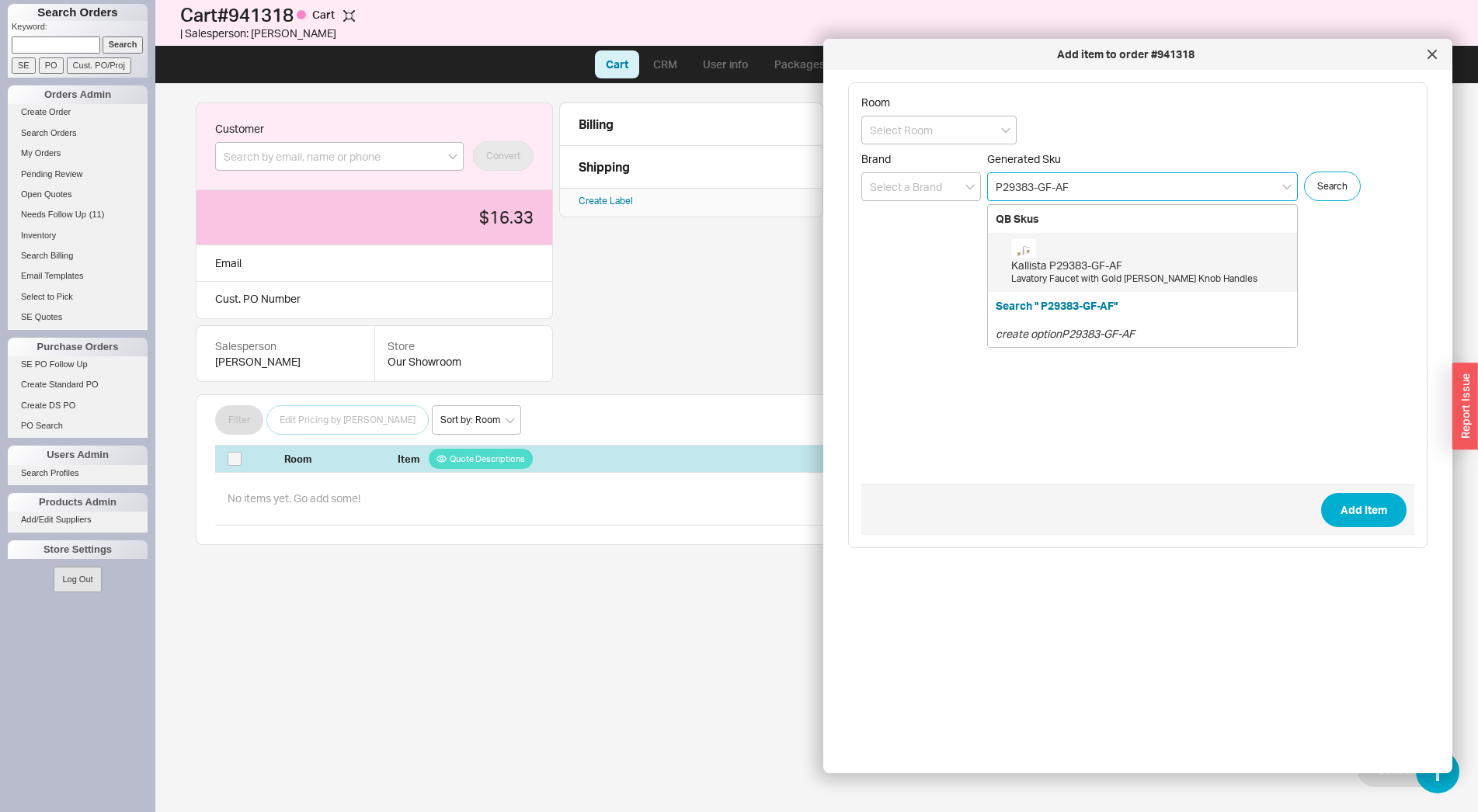
click at [1073, 261] on div "Kallista P29383-GF-AF" at bounding box center [1150, 265] width 278 height 15
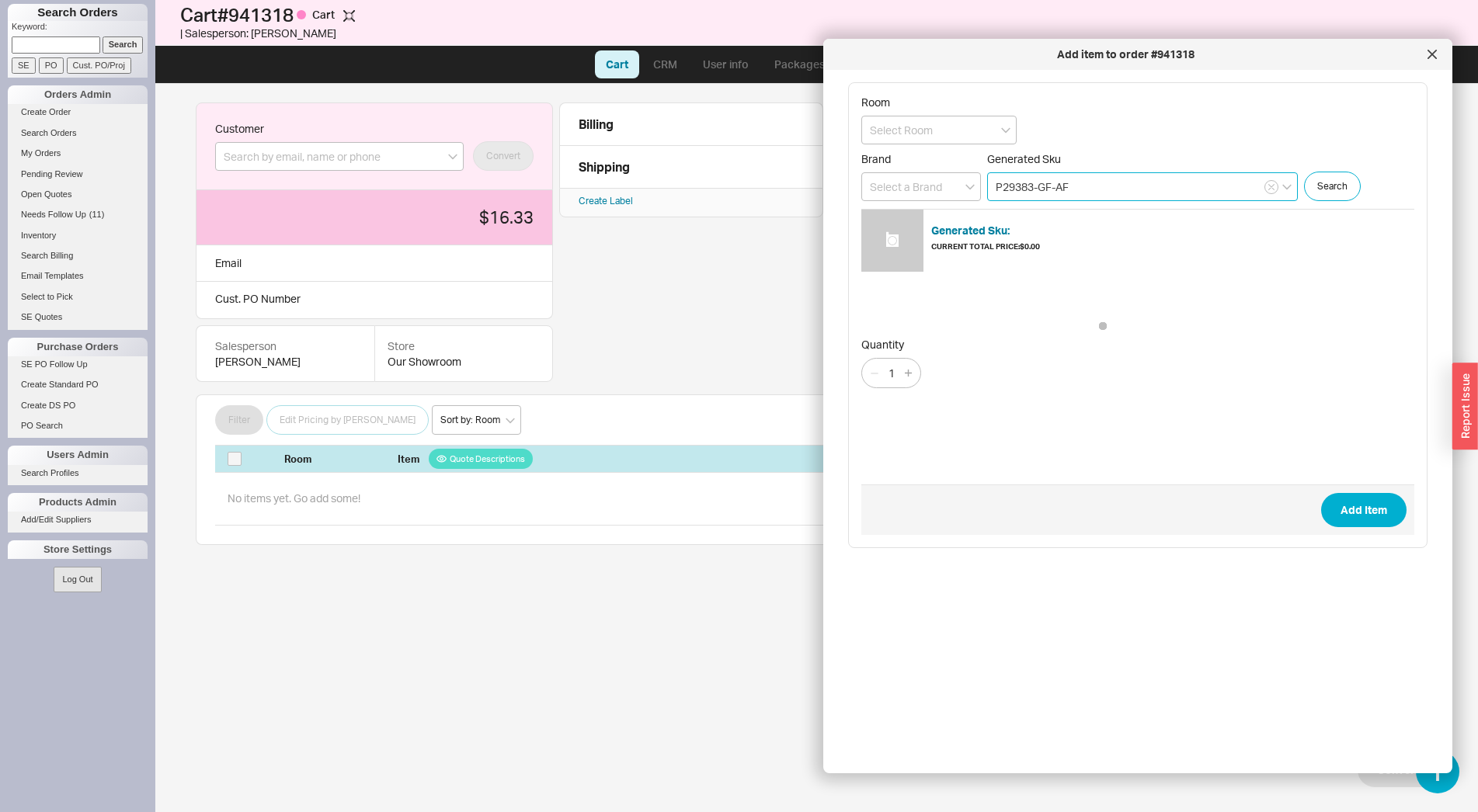
type input "P29383-GF-AF"
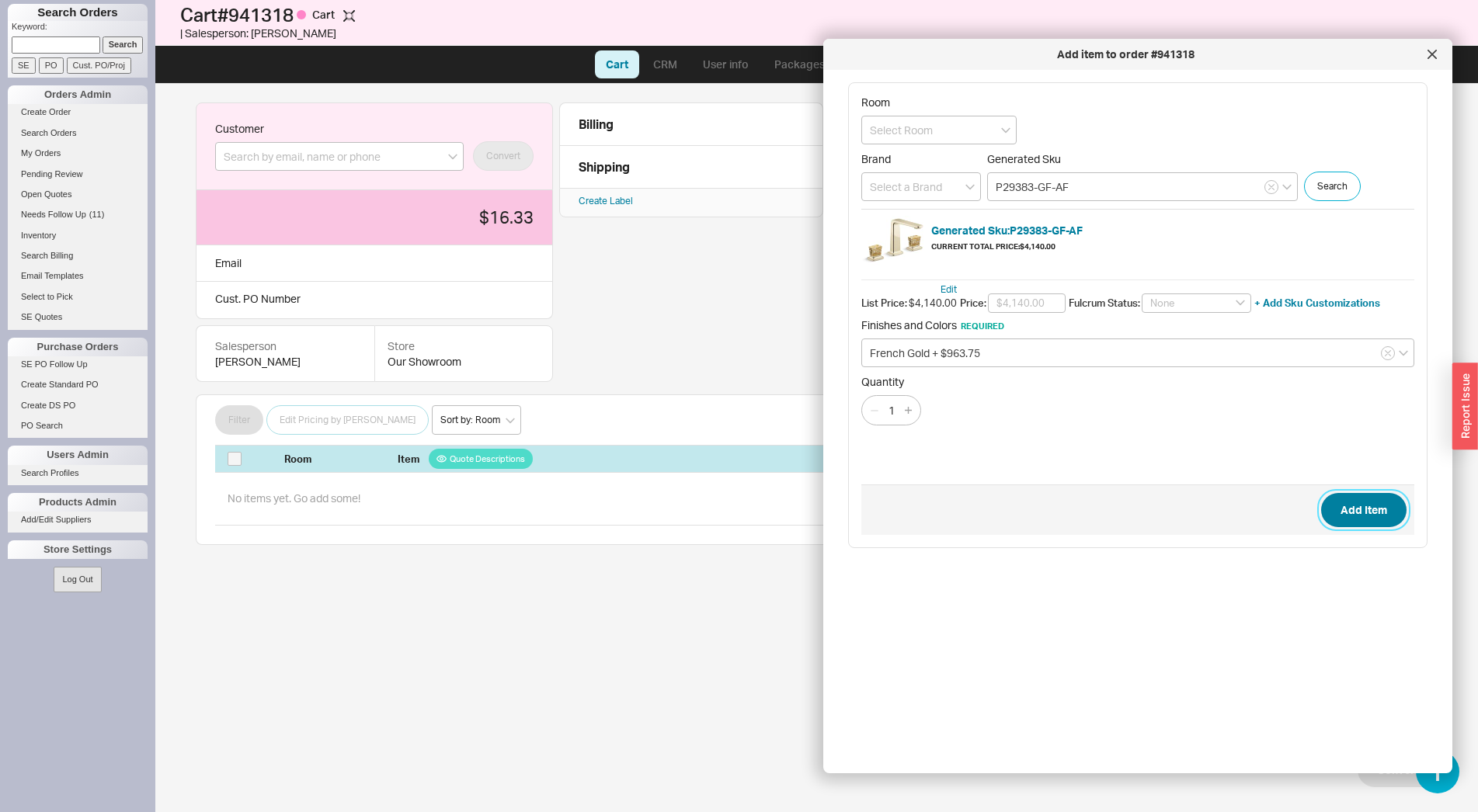
drag, startPoint x: 1378, startPoint y: 510, endPoint x: 1354, endPoint y: 496, distance: 27.8
click at [1380, 510] on button "Add Item" at bounding box center [1364, 510] width 86 height 34
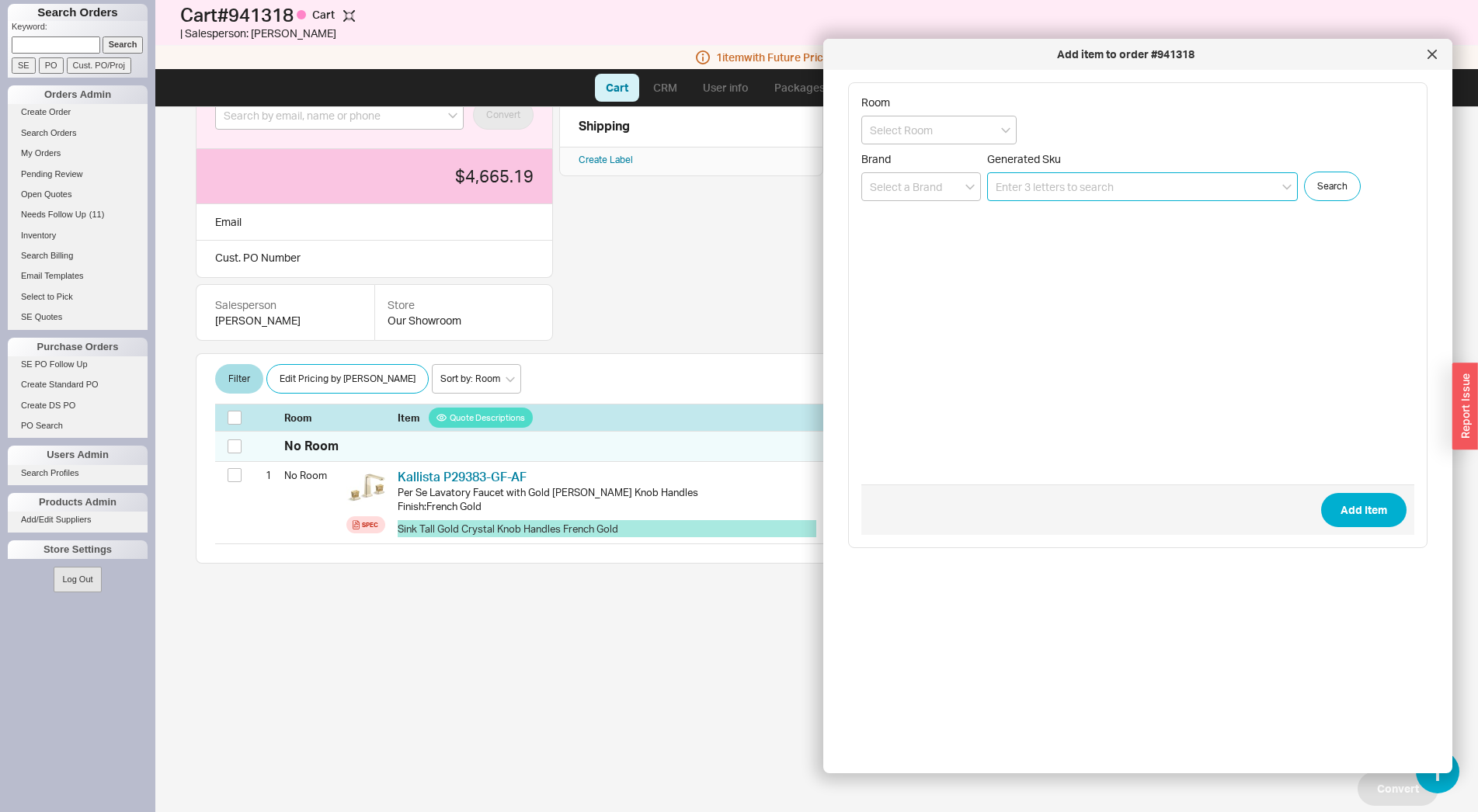
scroll to position [66, 0]
click at [1430, 56] on icon at bounding box center [1433, 55] width 10 height 10
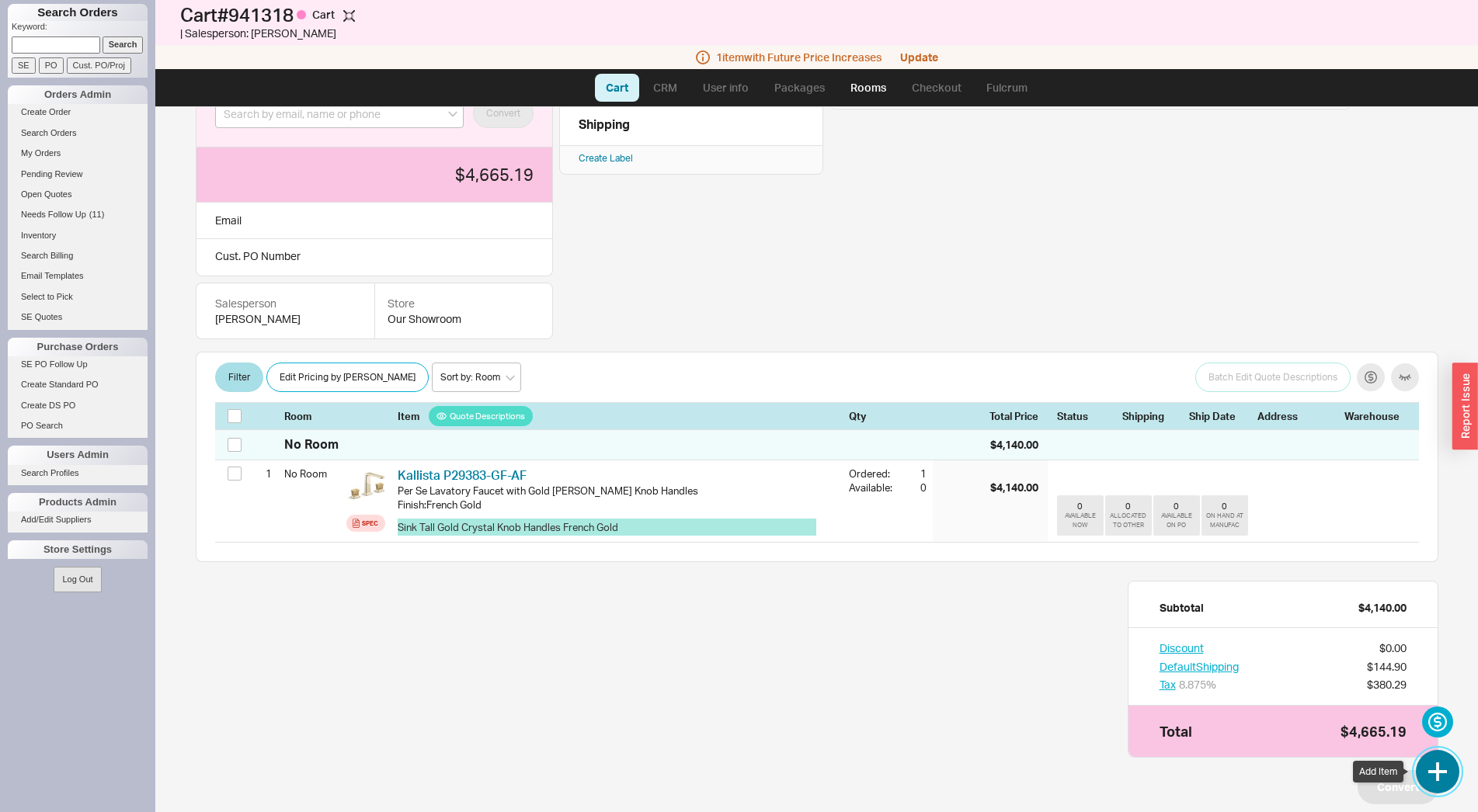
click at [1439, 776] on button "button" at bounding box center [1438, 772] width 44 height 44
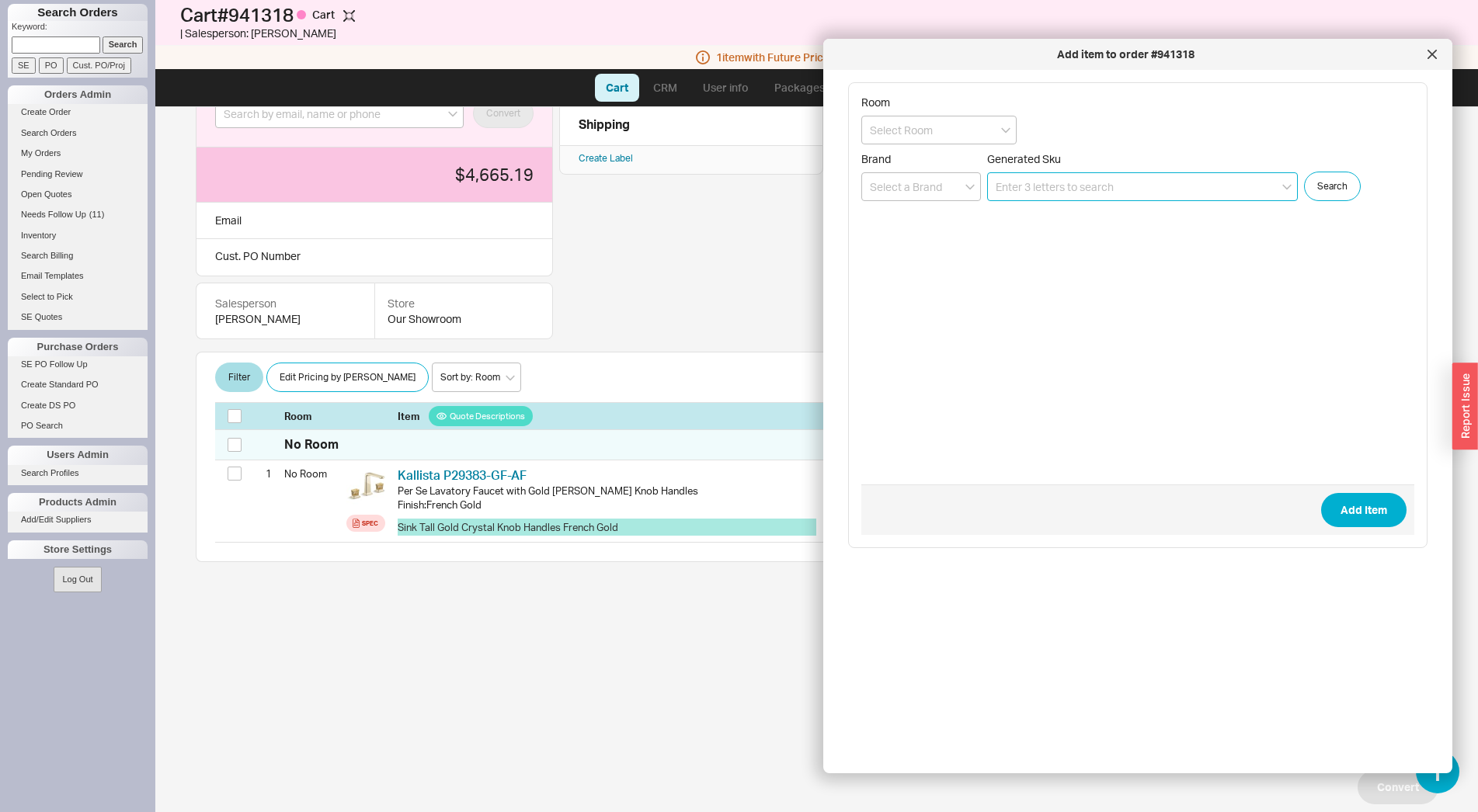
paste input "0379500000"
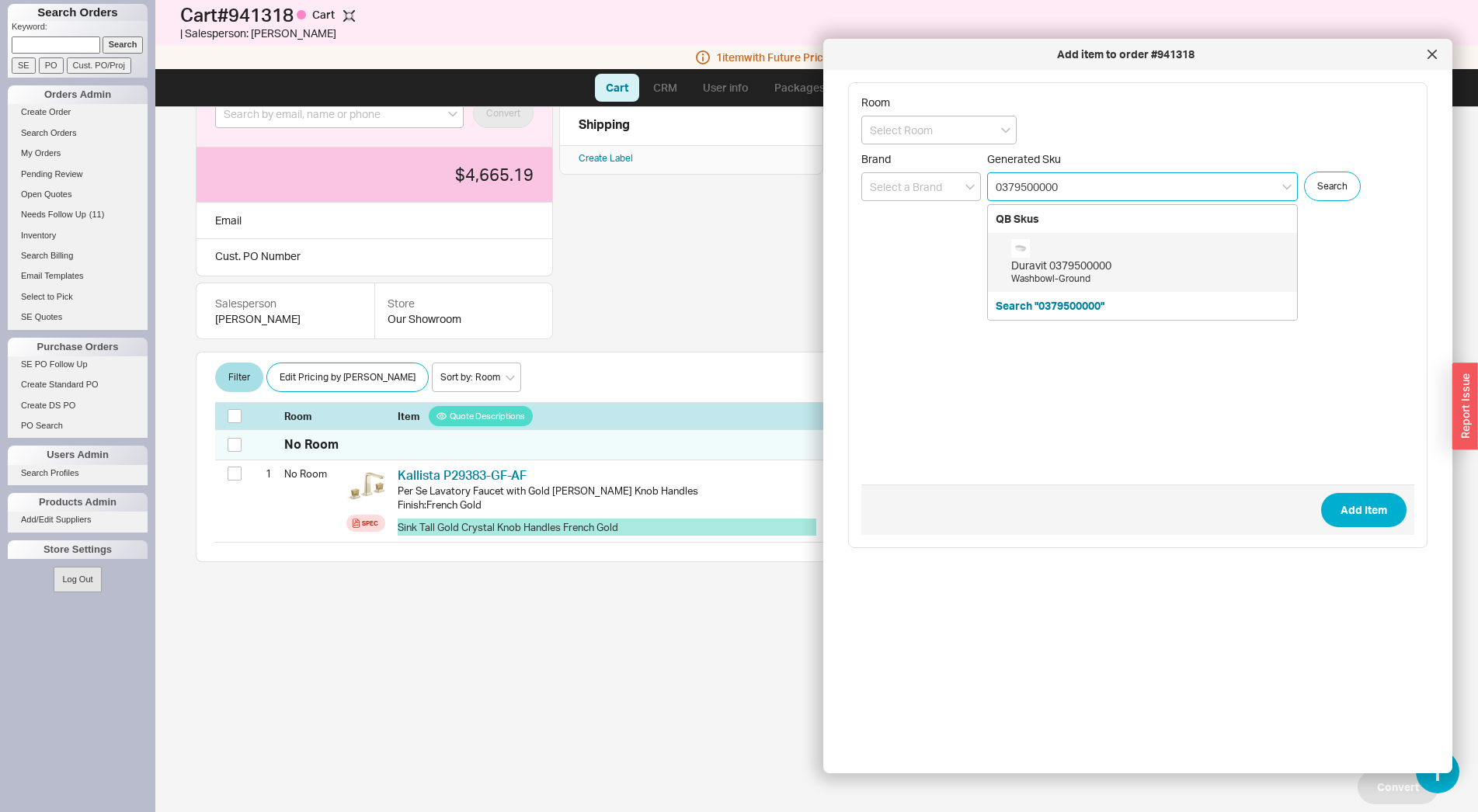
click at [1106, 280] on div "Washbowl-Ground" at bounding box center [1150, 279] width 278 height 13
type input "0379500000"
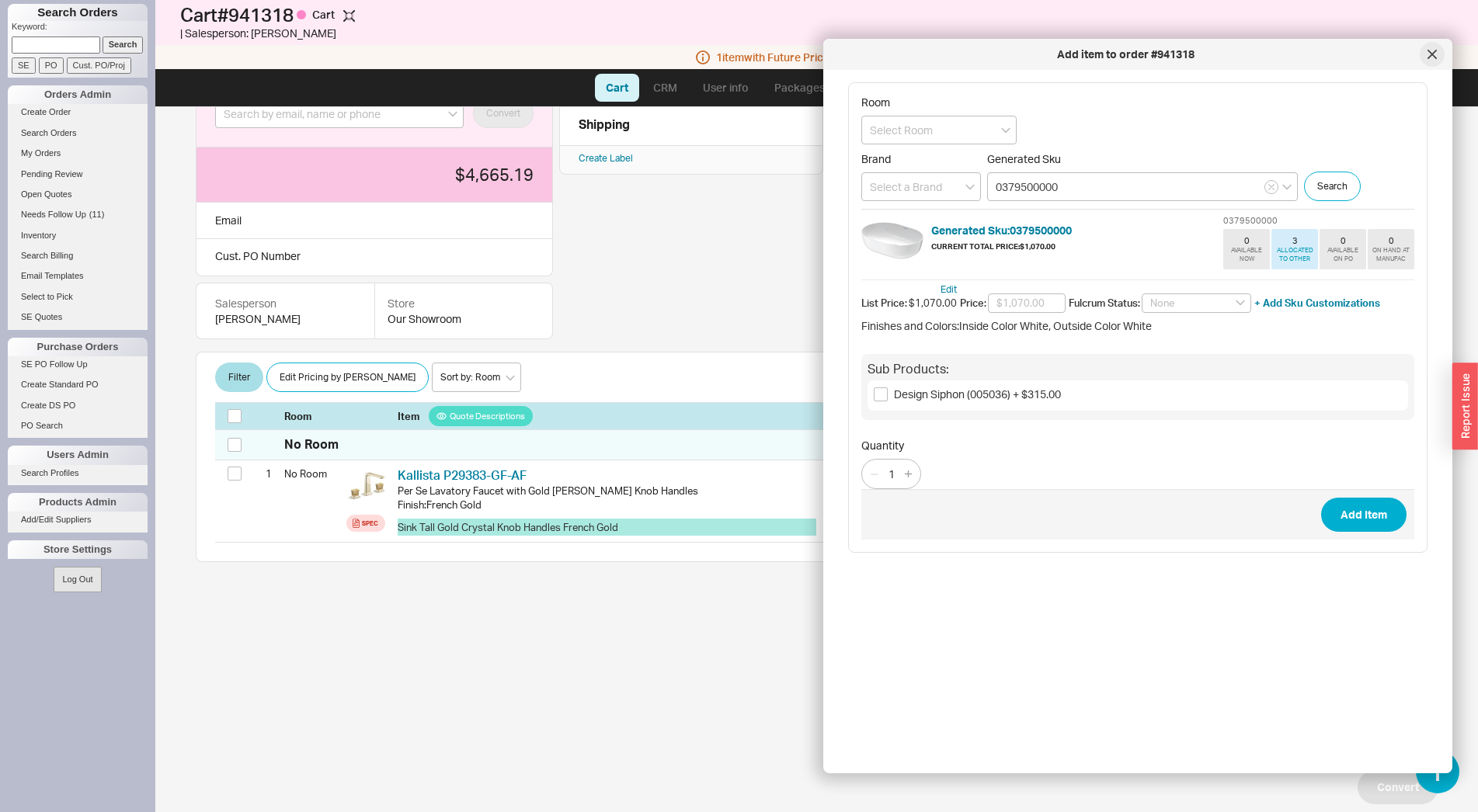
click at [1426, 57] on div at bounding box center [1432, 54] width 25 height 25
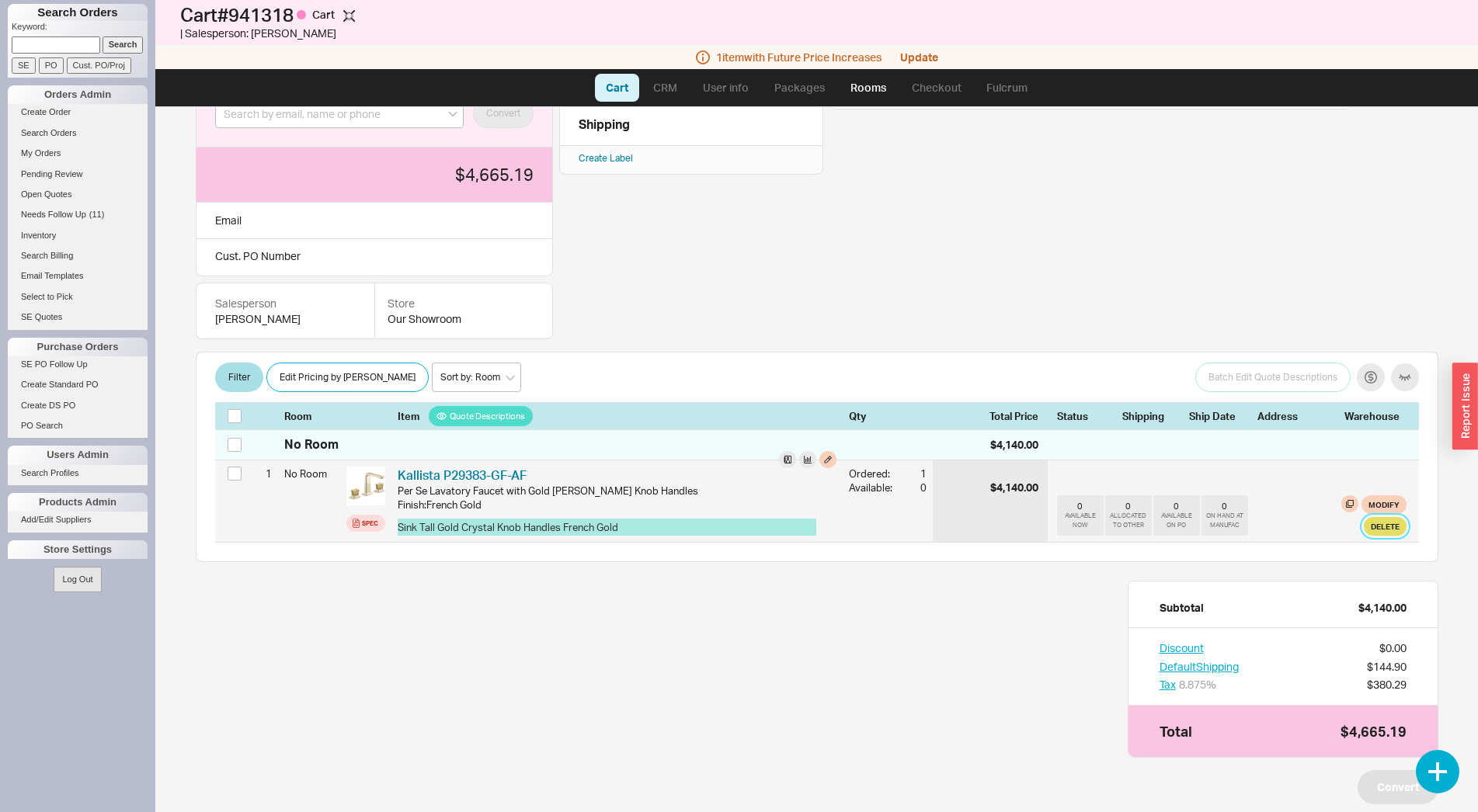
click at [1375, 531] on button "Delete" at bounding box center [1385, 526] width 43 height 19
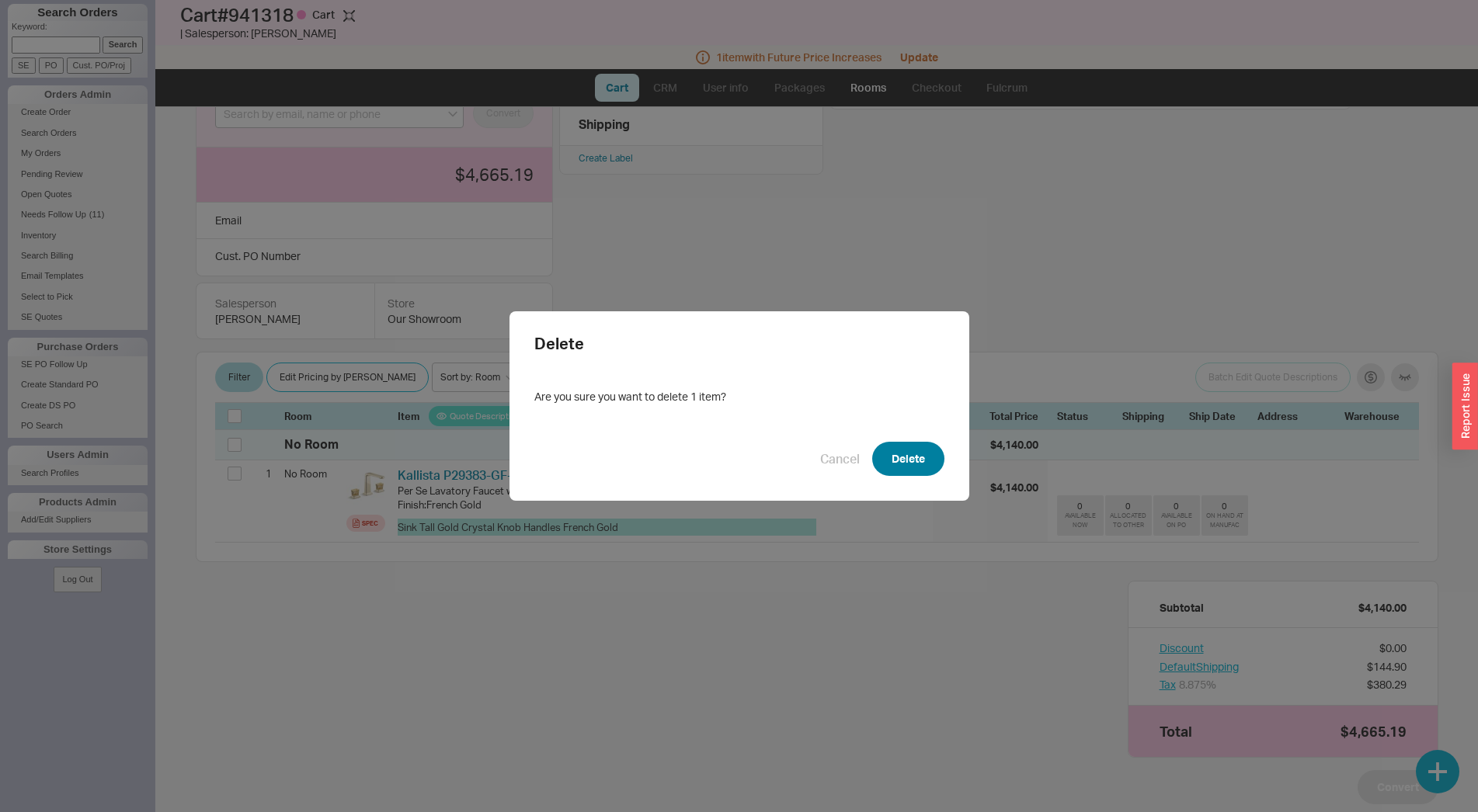
click at [912, 469] on button "Delete" at bounding box center [908, 458] width 72 height 34
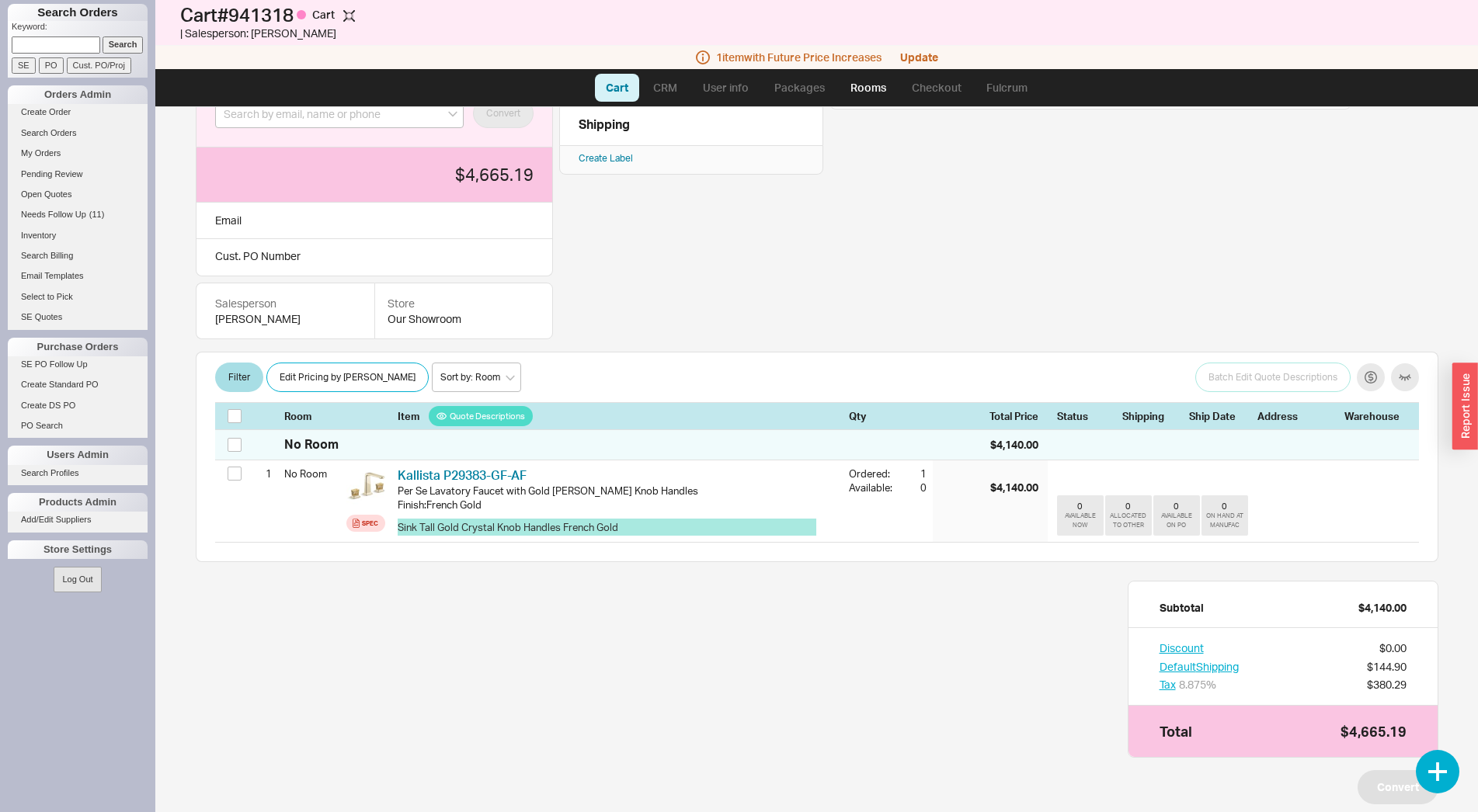
scroll to position [6, 0]
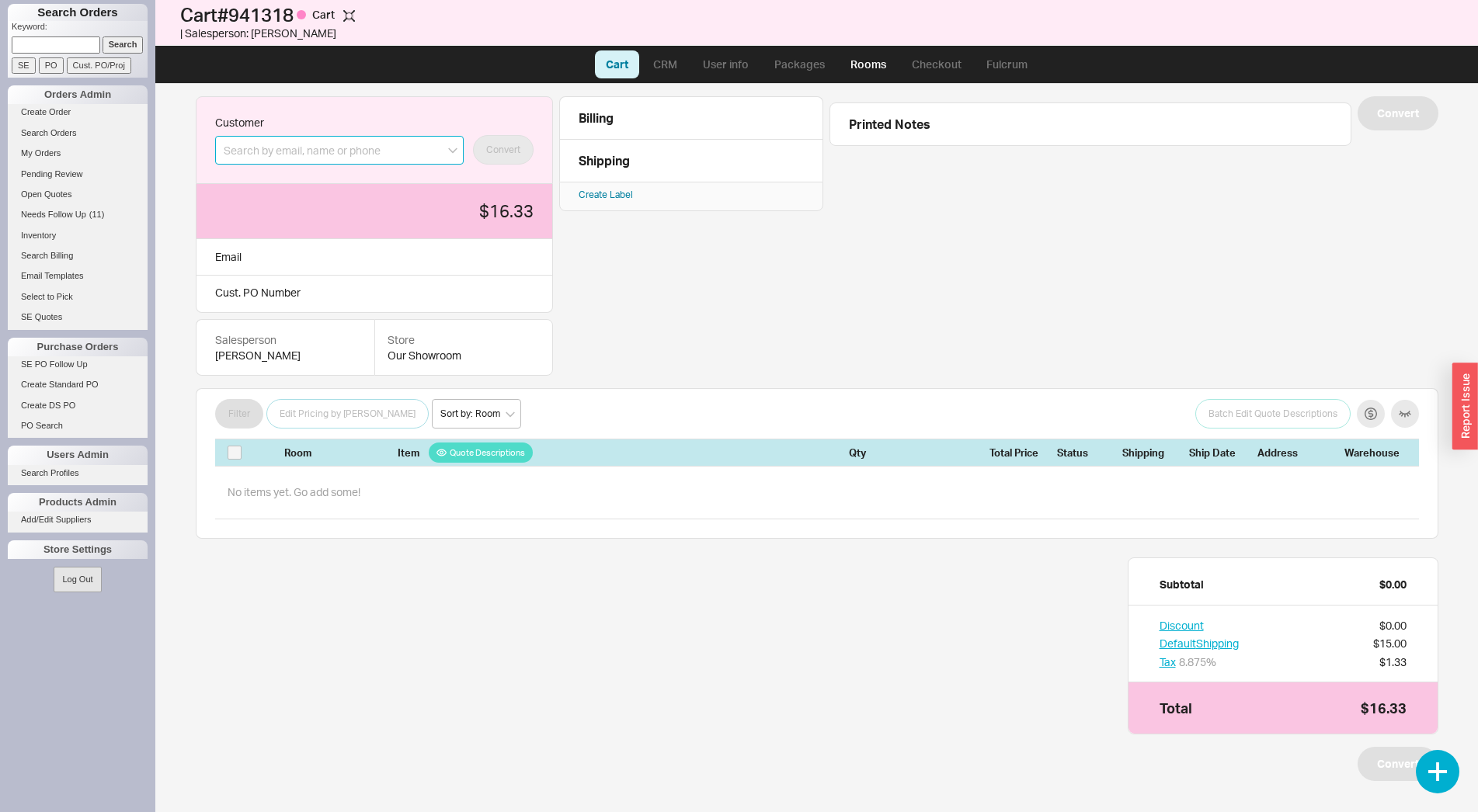
click at [282, 160] on input at bounding box center [339, 150] width 249 height 29
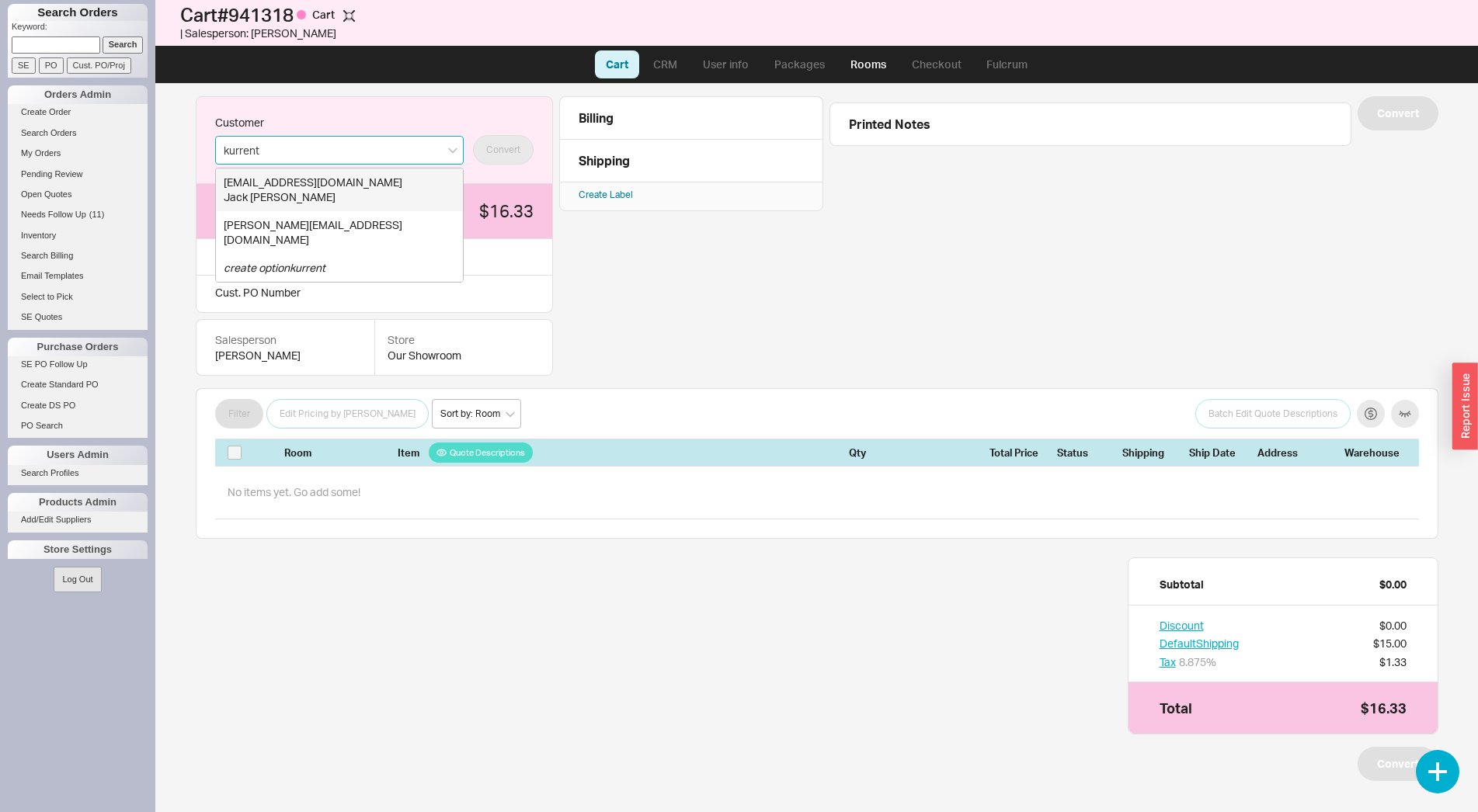
click at [278, 181] on div "[EMAIL_ADDRESS][DOMAIN_NAME]" at bounding box center [339, 182] width 232 height 15
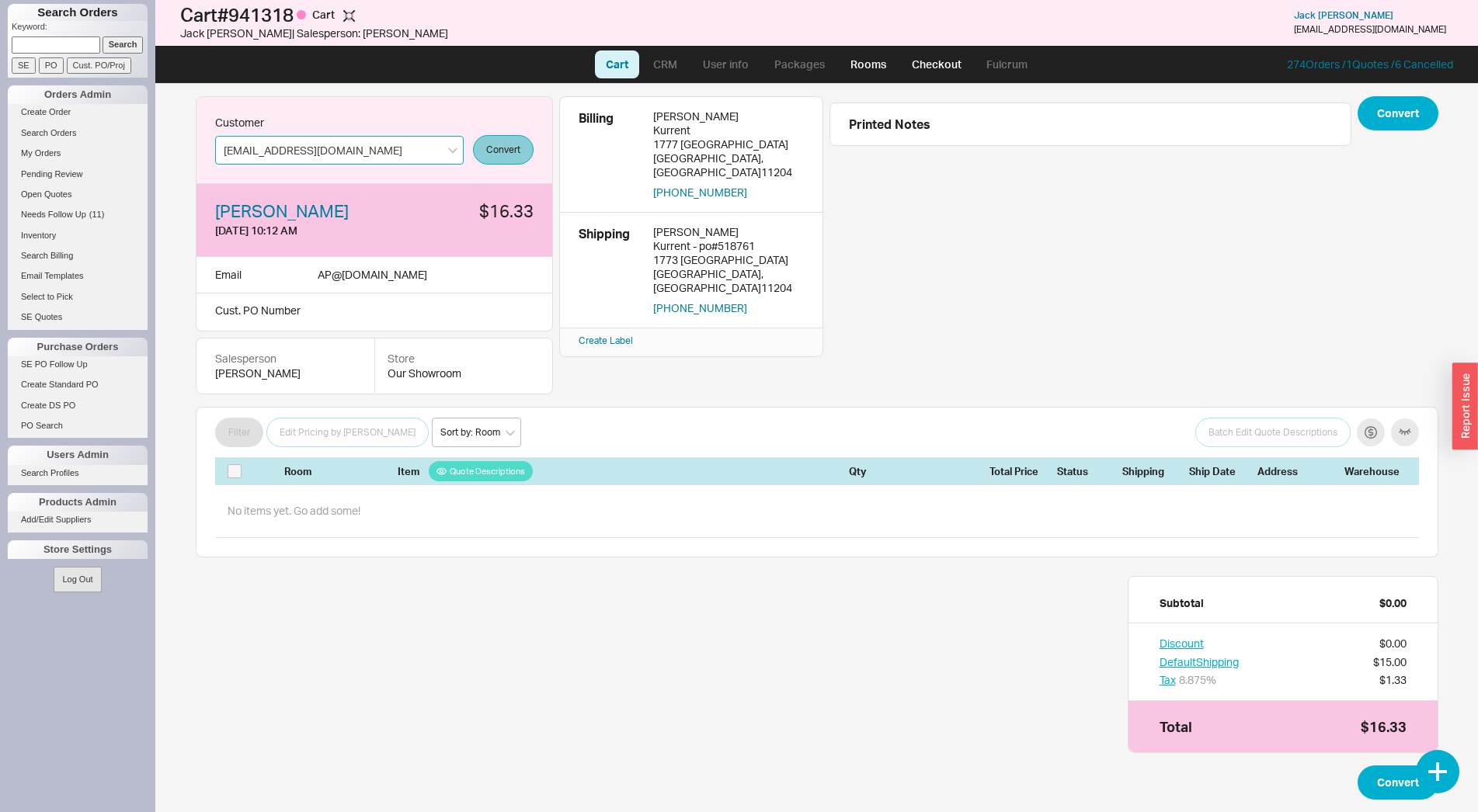
type input "[EMAIL_ADDRESS][DOMAIN_NAME]"
click at [518, 161] on button "Convert" at bounding box center [503, 149] width 61 height 30
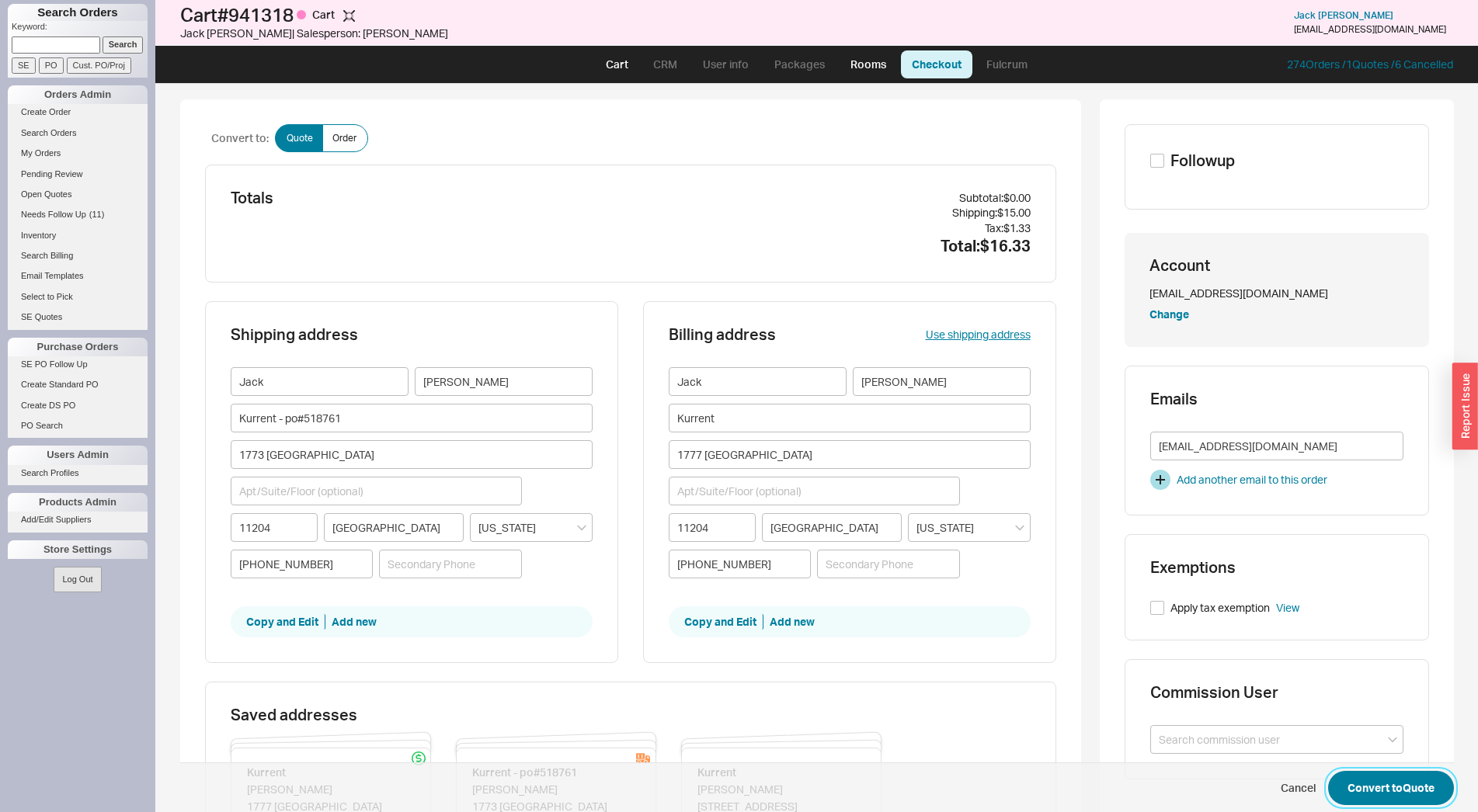
click at [1349, 778] on button "Convert to Quote" at bounding box center [1392, 788] width 126 height 34
select select "LOW"
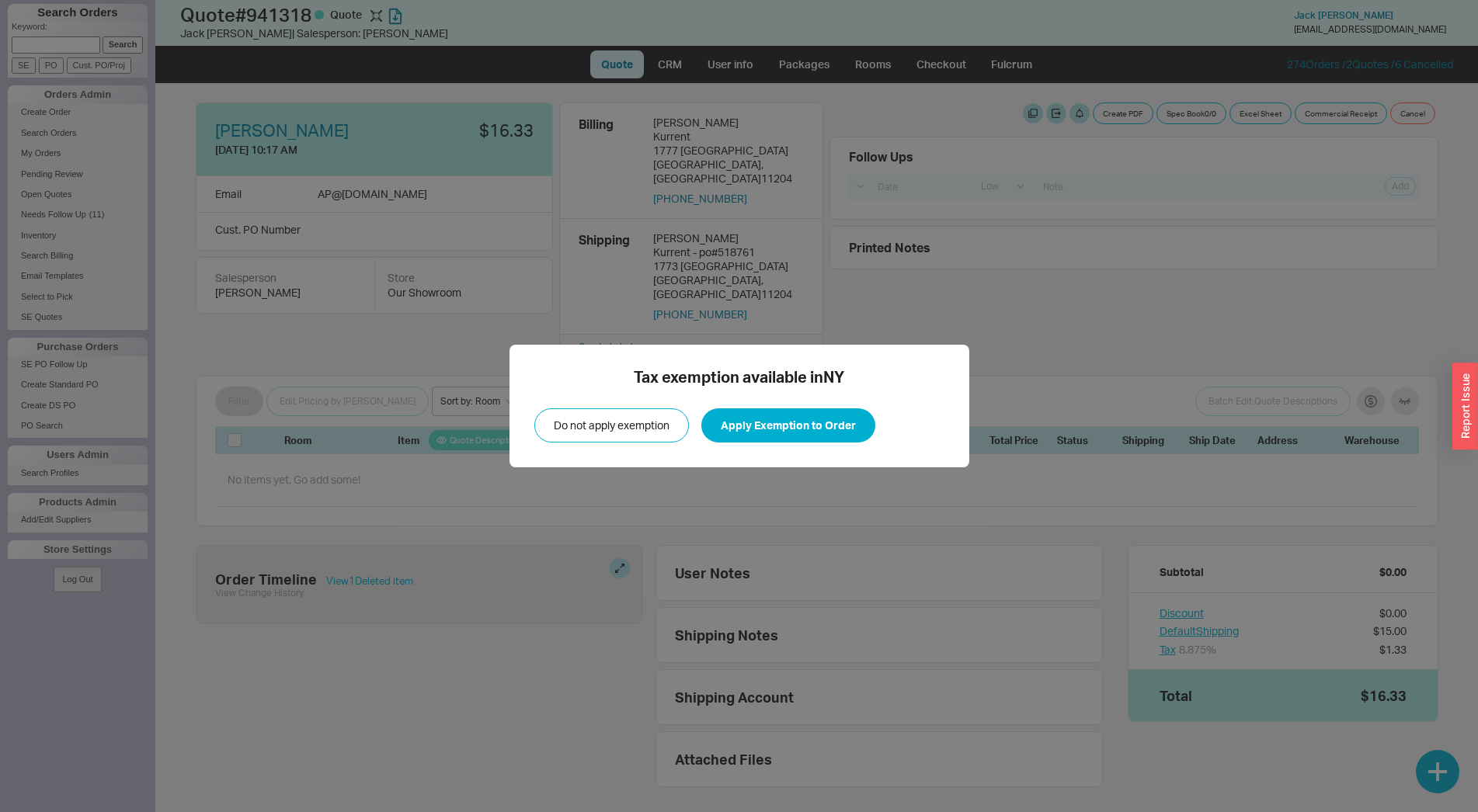
click at [821, 442] on div "Tax exemption available in NY Do not apply exemption Apply Exemption to Order" at bounding box center [739, 406] width 460 height 123
click at [818, 431] on button "Apply Exemption to Order" at bounding box center [787, 425] width 174 height 34
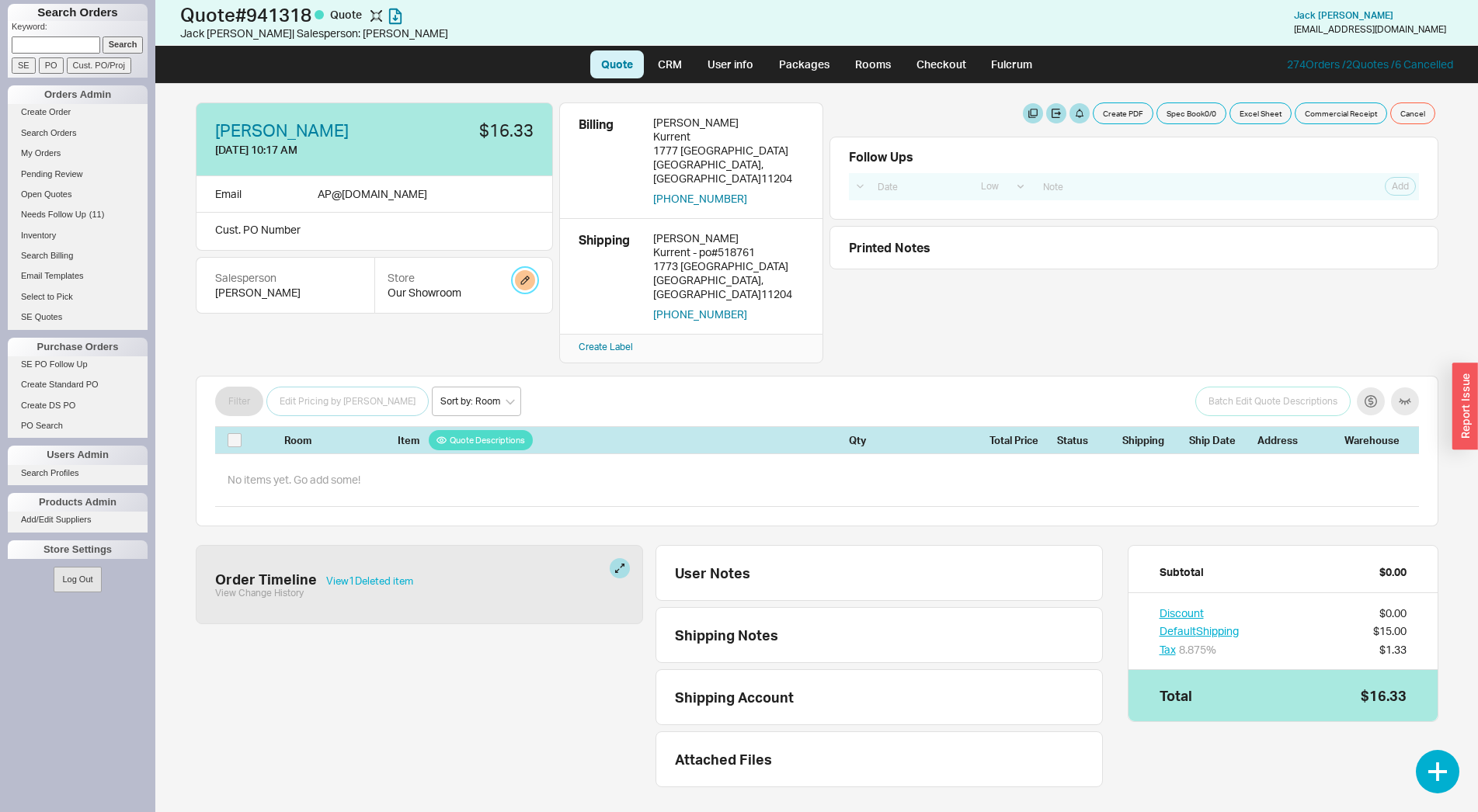
click at [524, 278] on button "button" at bounding box center [525, 280] width 20 height 20
click at [377, 318] on select "Home and Stone Site HS Display Orders HS Wholesale Our Showroom" at bounding box center [451, 333] width 148 height 29
select select "14"
click option "HS Wholesale" at bounding box center [0, 0] width 0 height 0
click at [510, 366] on button "Update" at bounding box center [502, 370] width 46 height 22
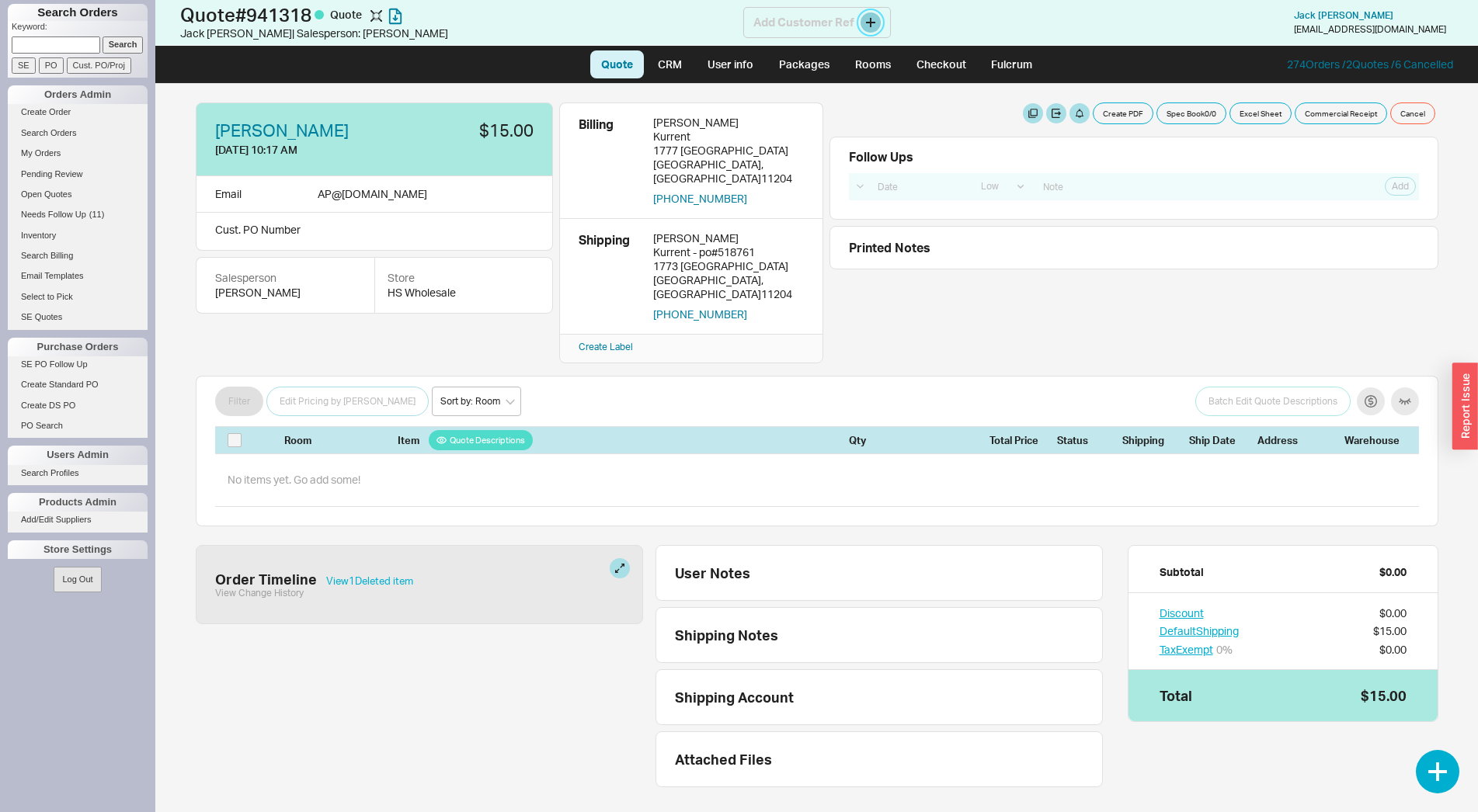
click at [874, 26] on button at bounding box center [871, 22] width 20 height 20
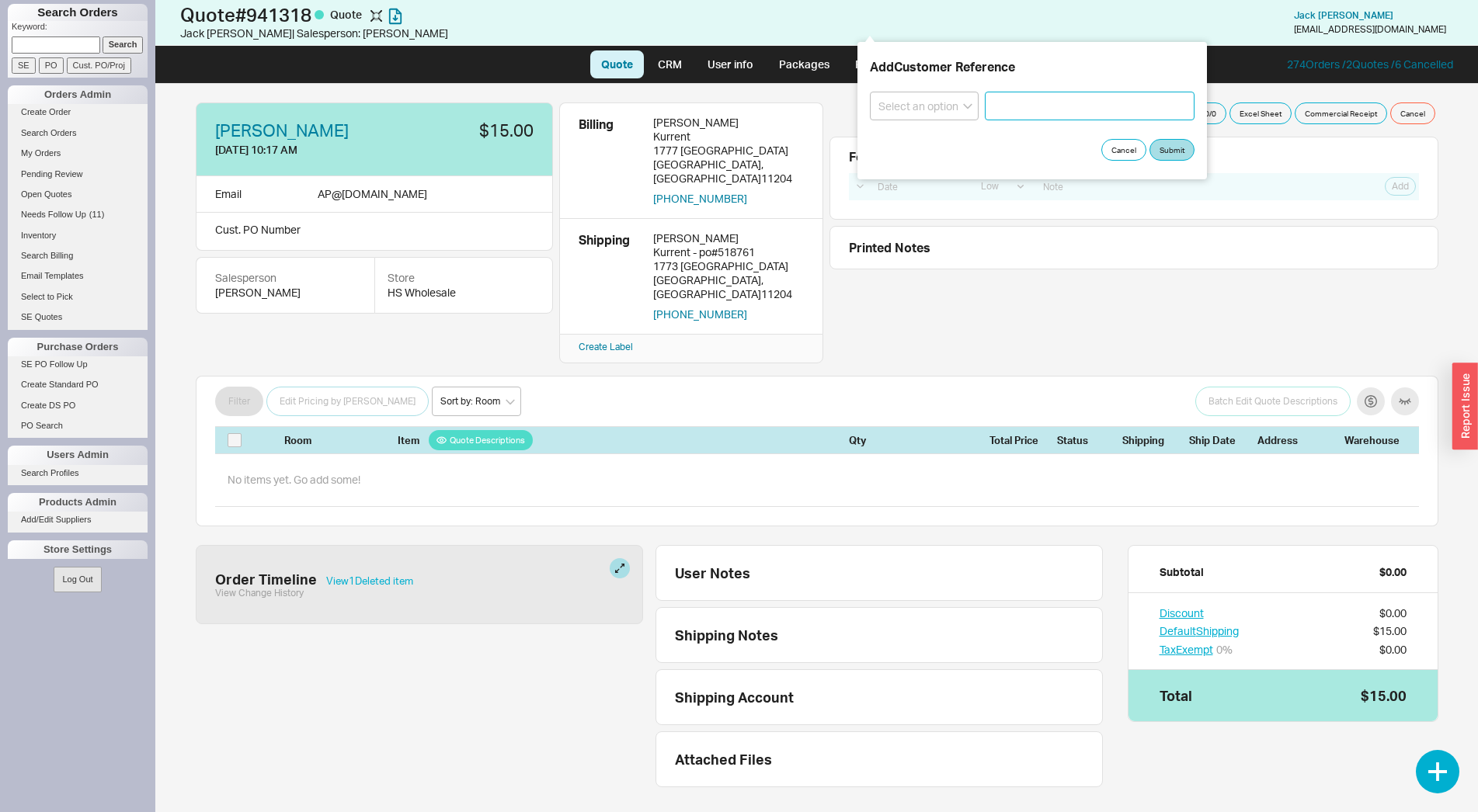
paste input "522407"
type input "522407"
click at [870, 91] on select "Select an option PO Number Project Name" at bounding box center [924, 106] width 109 height 29
select select "PO Number"
click option "PO Number" at bounding box center [0, 0] width 0 height 0
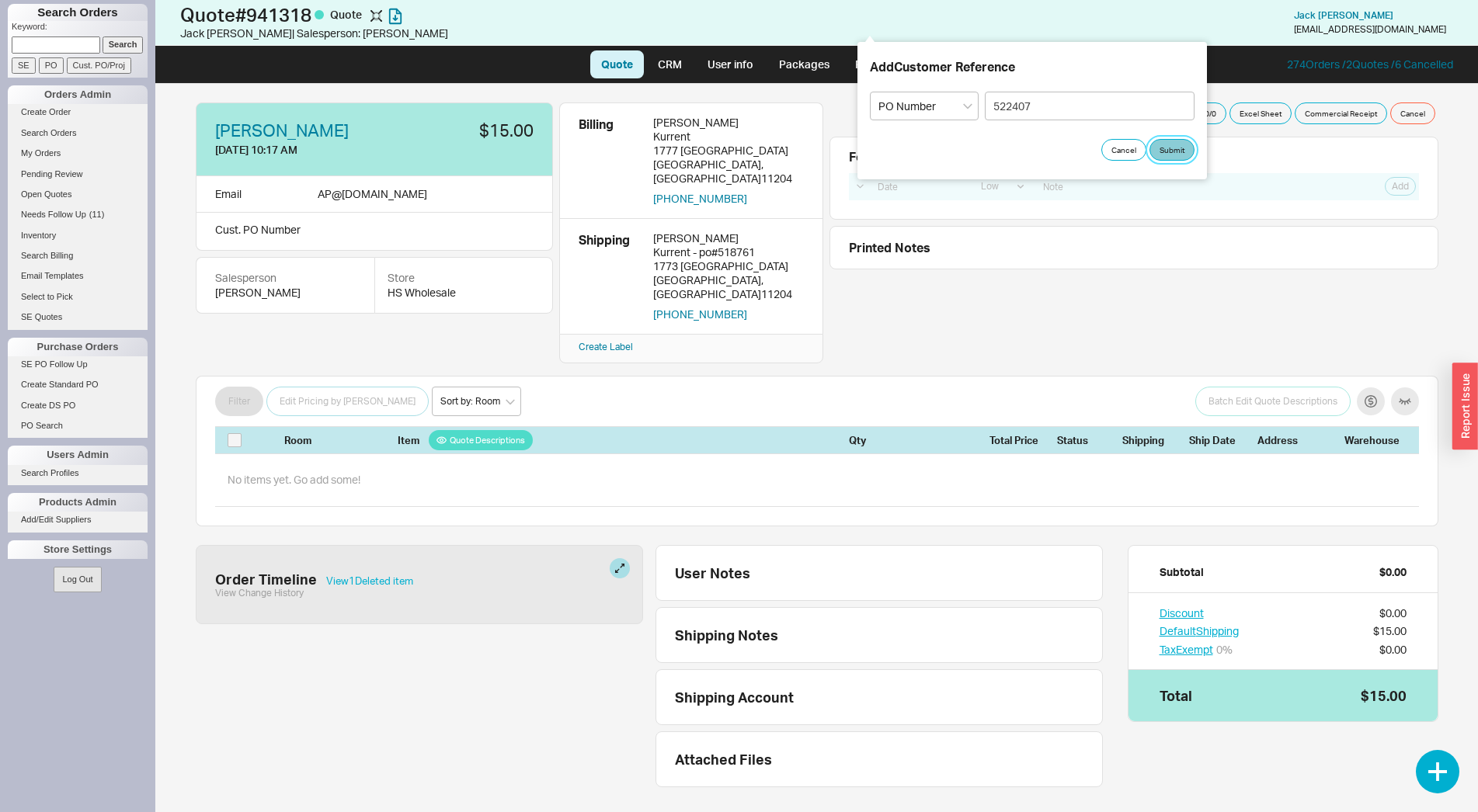
click at [1169, 147] on button "Submit" at bounding box center [1172, 149] width 45 height 22
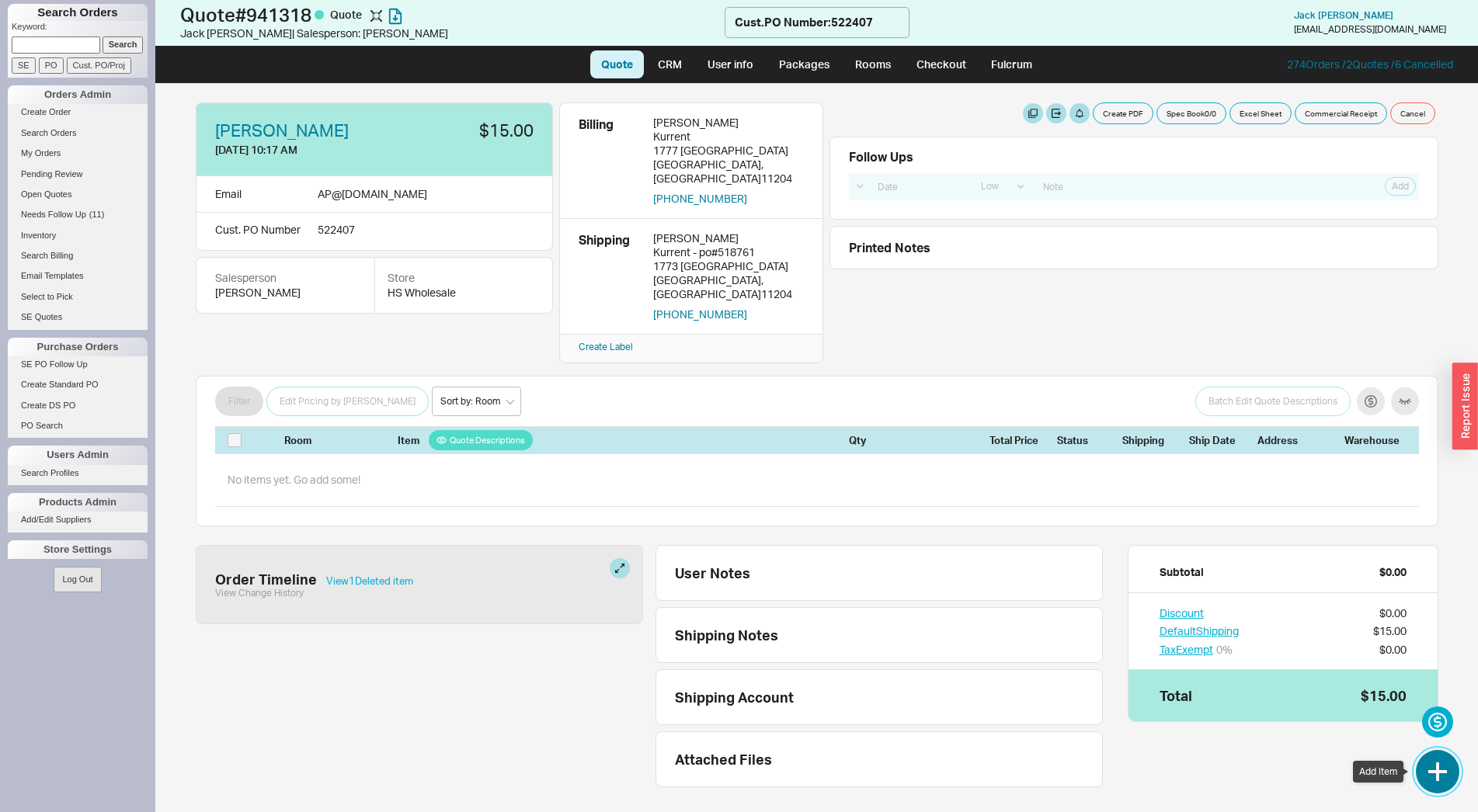
click at [1417, 776] on button "button" at bounding box center [1438, 772] width 44 height 44
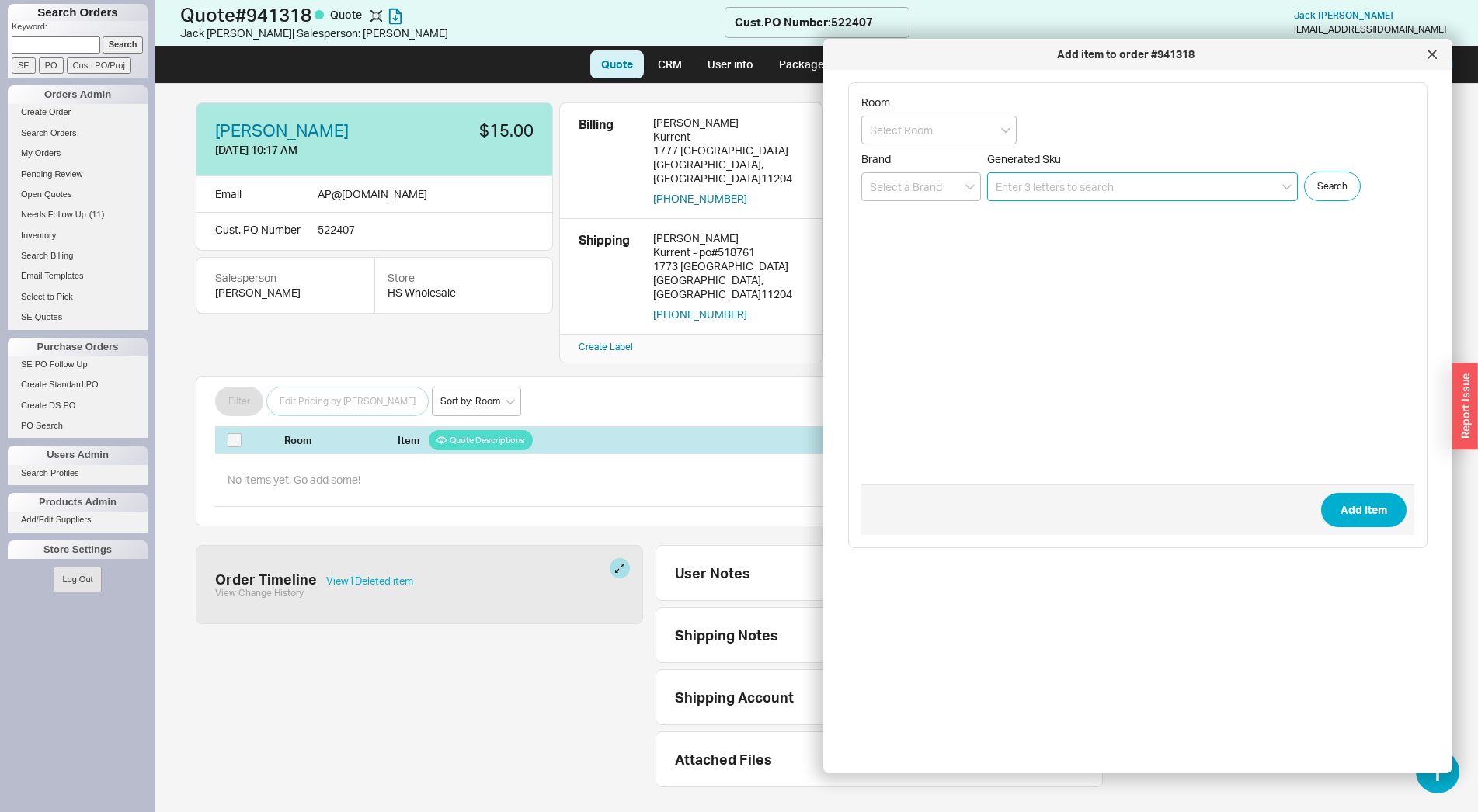
paste input "PER:PTXVLS6532-F-GW"
drag, startPoint x: 1020, startPoint y: 186, endPoint x: 970, endPoint y: 181, distance: 50.2
click at [987, 184] on input "PER:PTXVLS6532-F-GW" at bounding box center [1142, 187] width 311 height 29
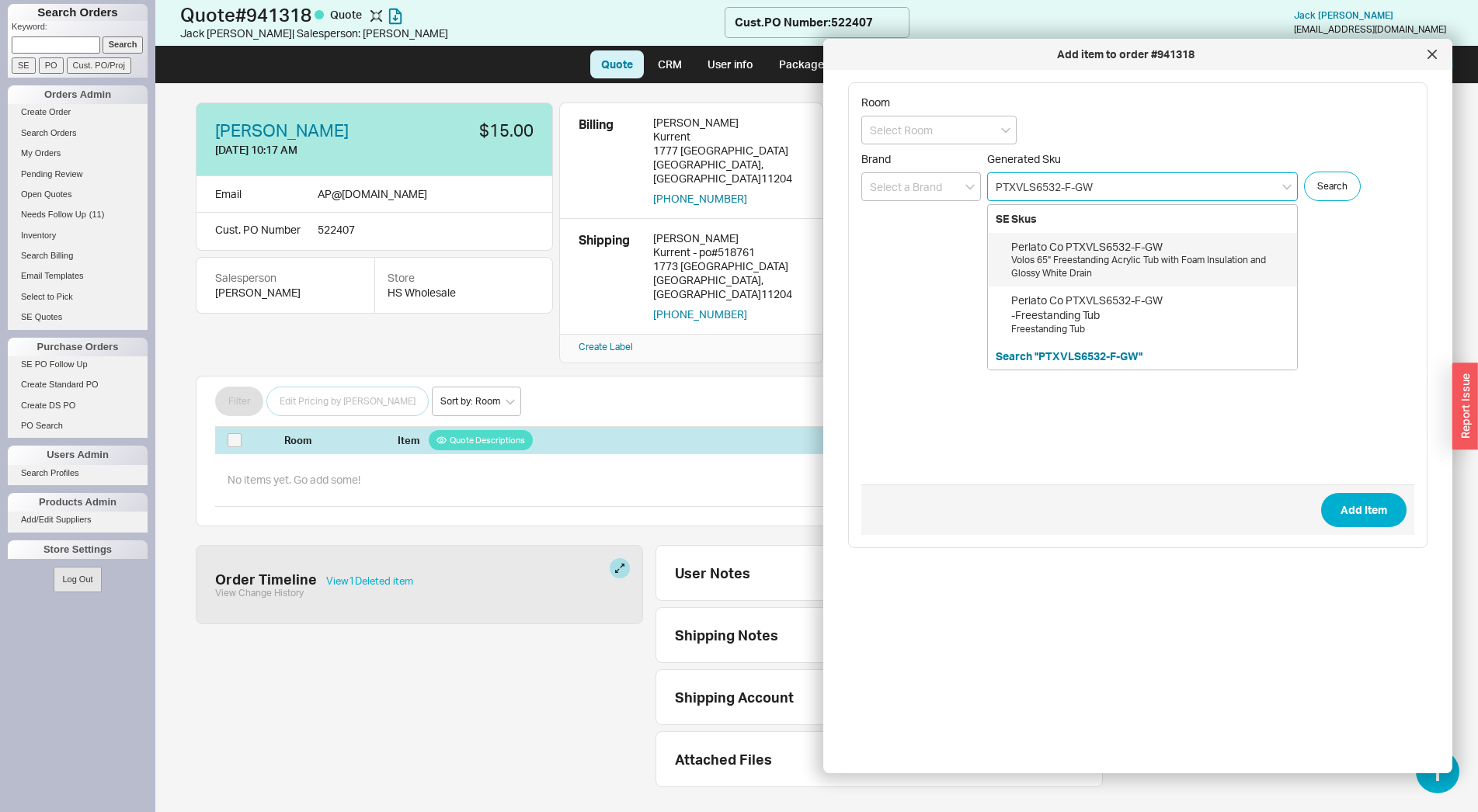
click at [1096, 249] on div "Perlato Co PTXVLS6532-F-GW" at bounding box center [1150, 246] width 278 height 15
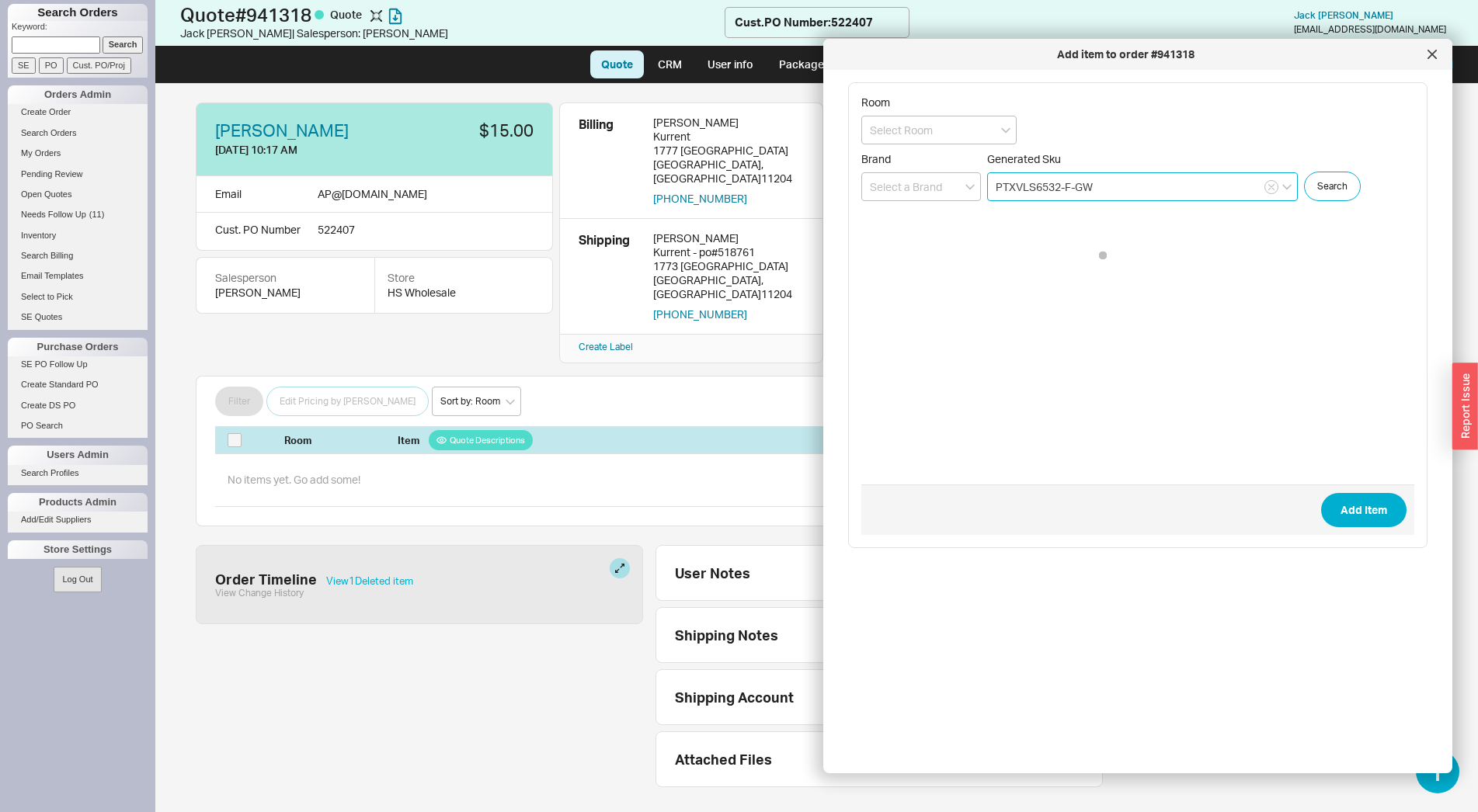
type input "PTXVLS6532-F-GW"
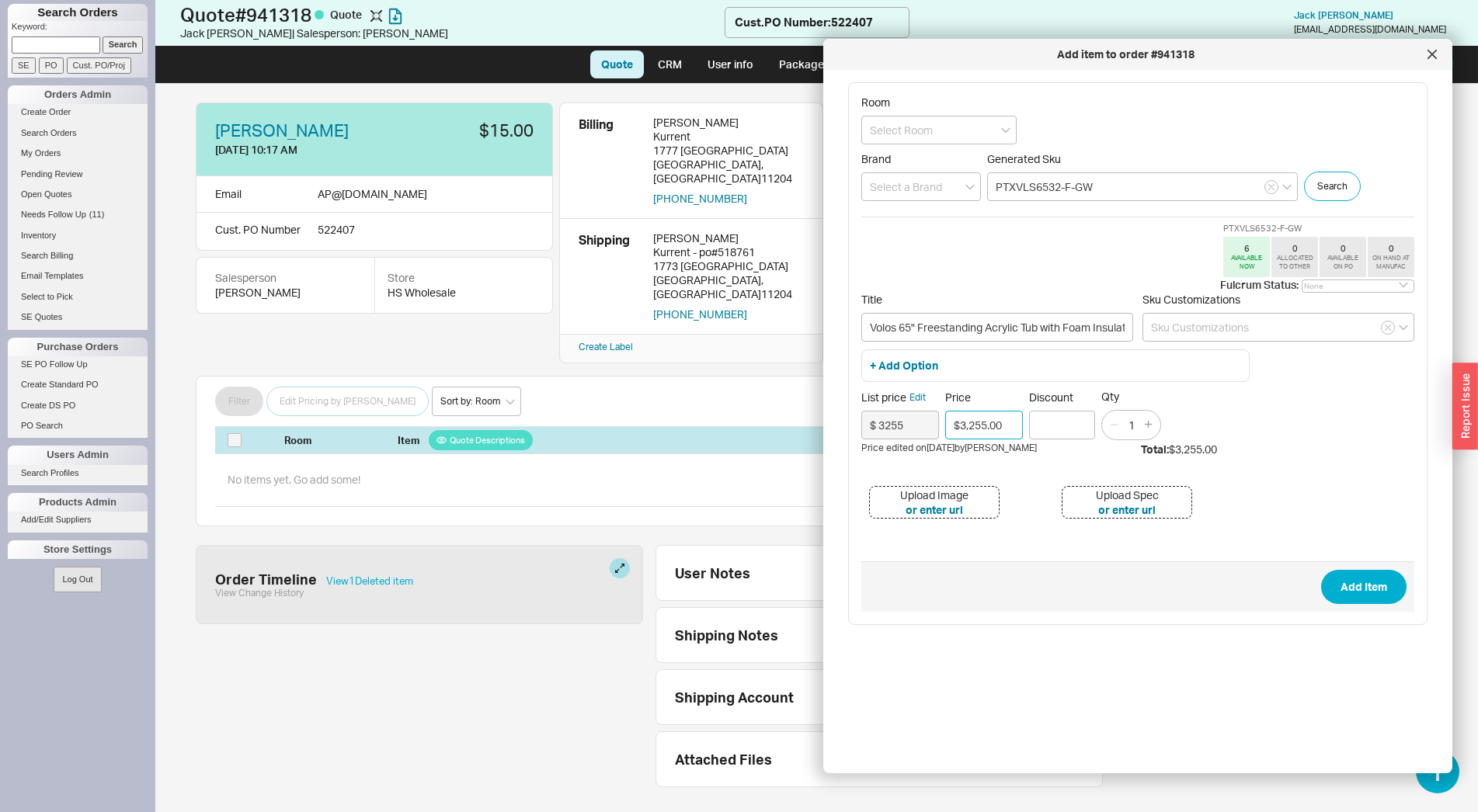
click at [993, 425] on input "$3,255.00" at bounding box center [984, 425] width 78 height 29
click at [993, 424] on input "$3,255.00" at bounding box center [984, 425] width 78 height 29
type input "$1,464.75"
click at [1347, 596] on button "Add Item" at bounding box center [1364, 587] width 86 height 34
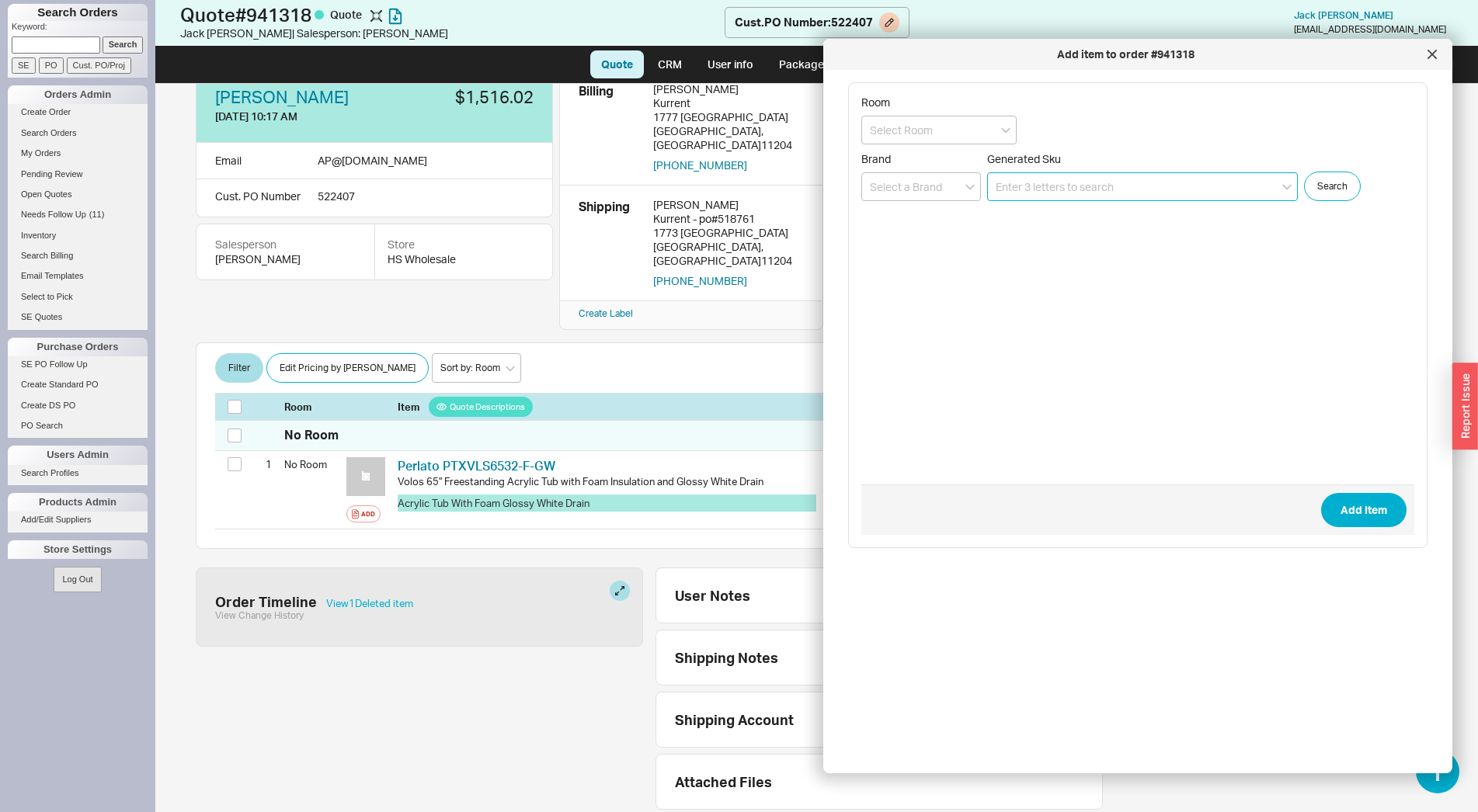
scroll to position [34, 0]
click at [1433, 60] on div at bounding box center [1432, 54] width 25 height 25
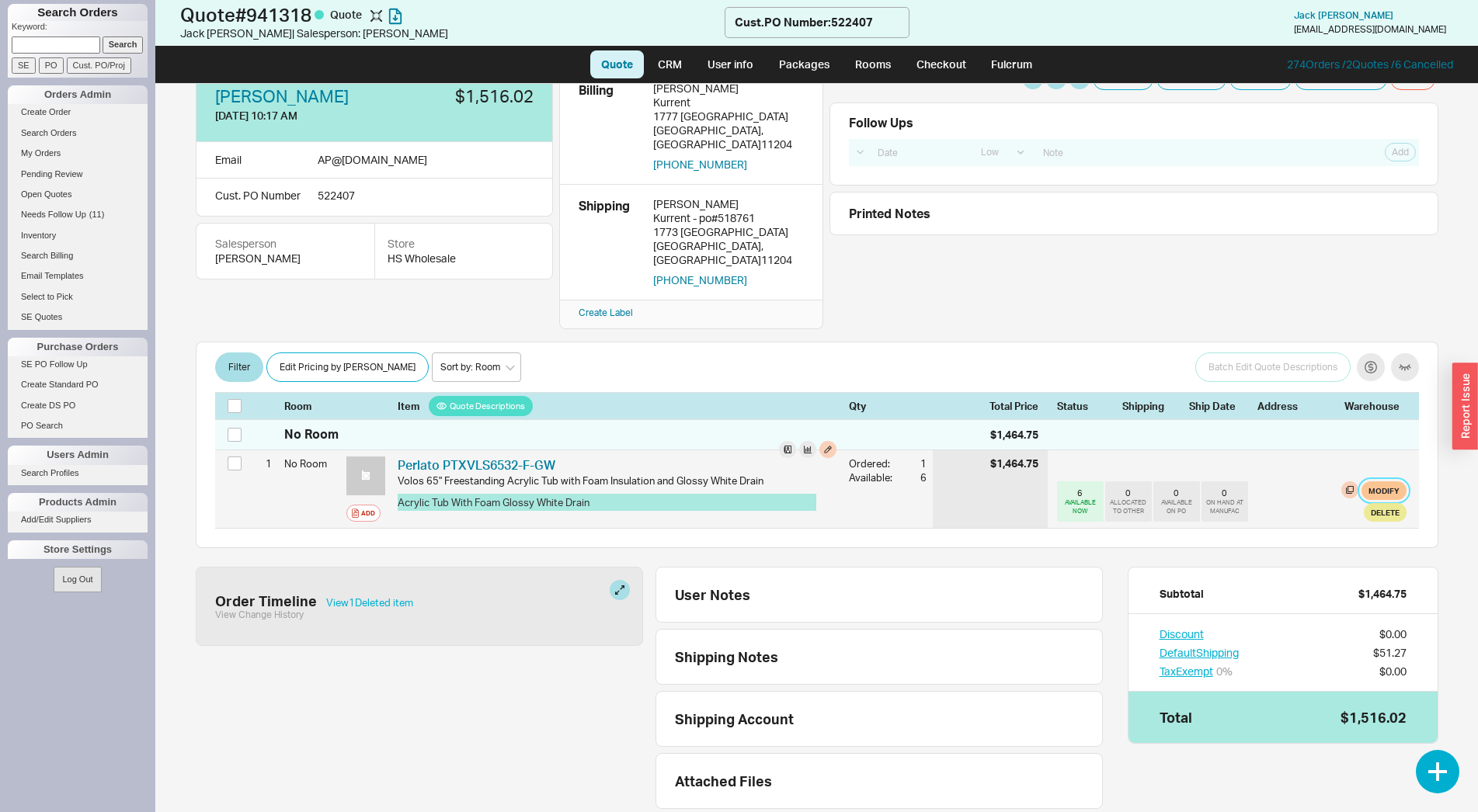
click at [1371, 481] on button "Modify" at bounding box center [1384, 490] width 45 height 19
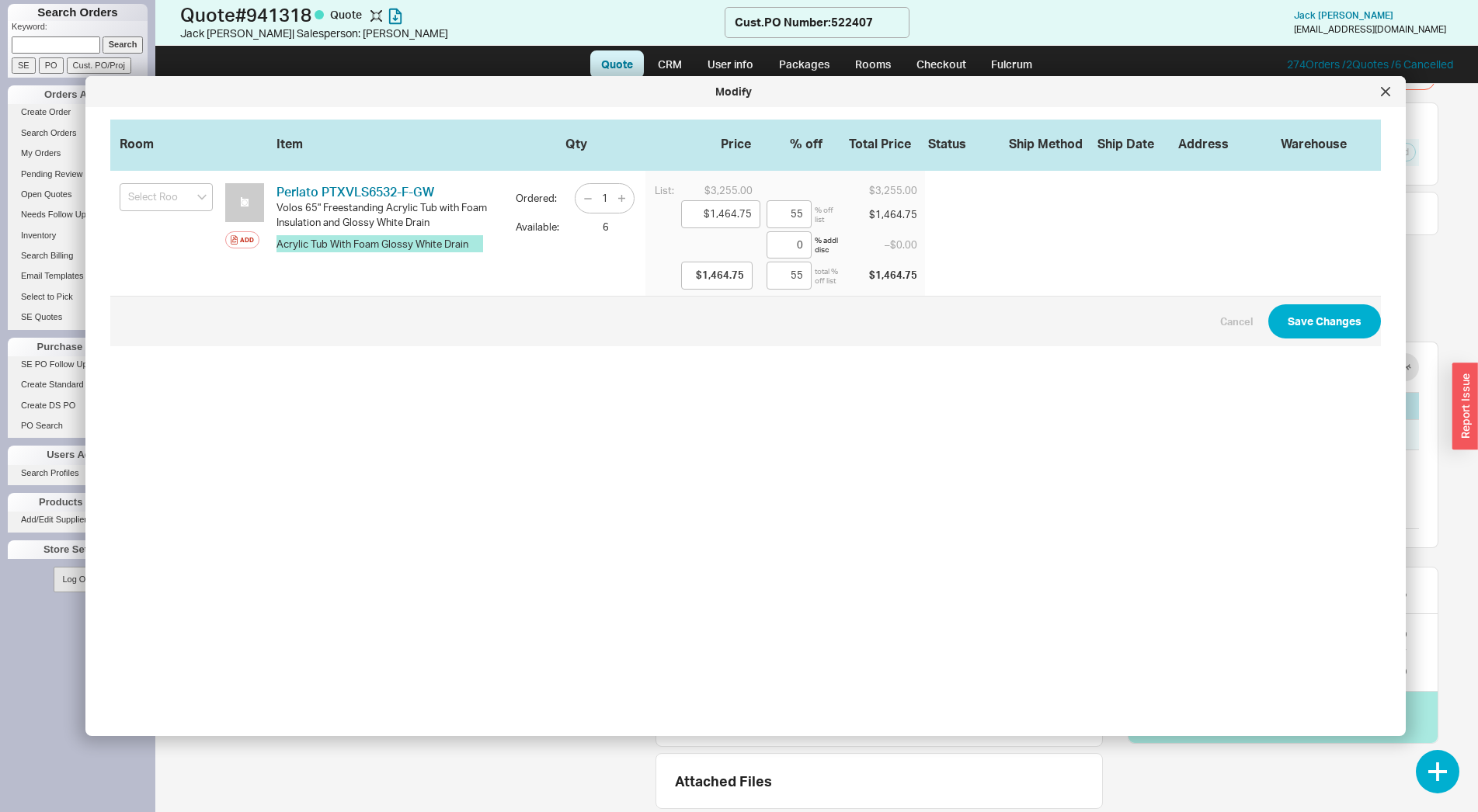
click at [1388, 98] on div at bounding box center [1385, 91] width 25 height 25
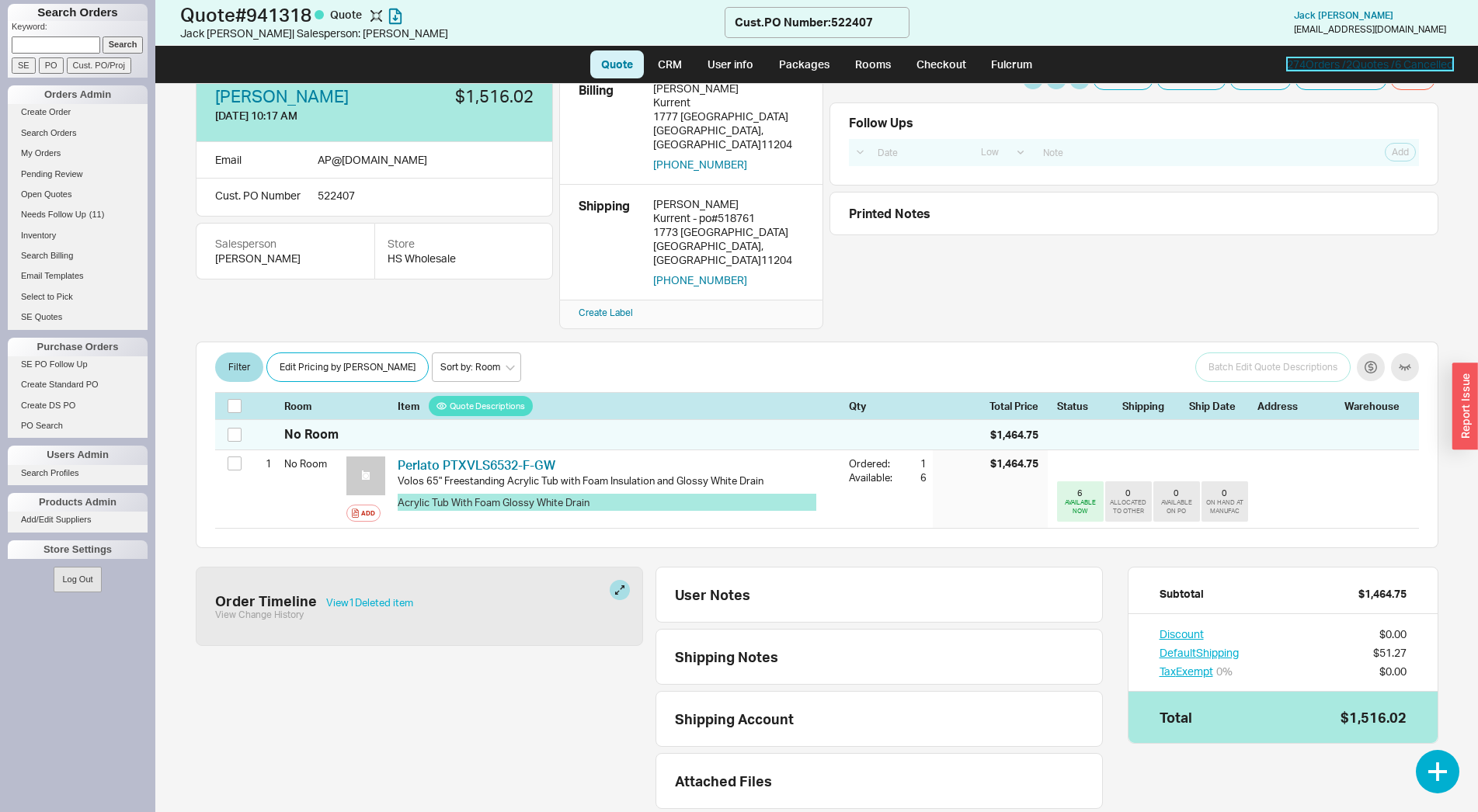
click at [1367, 64] on link "274 Orders / 2 Quotes / 6 Cancelled" at bounding box center [1371, 64] width 166 height 13
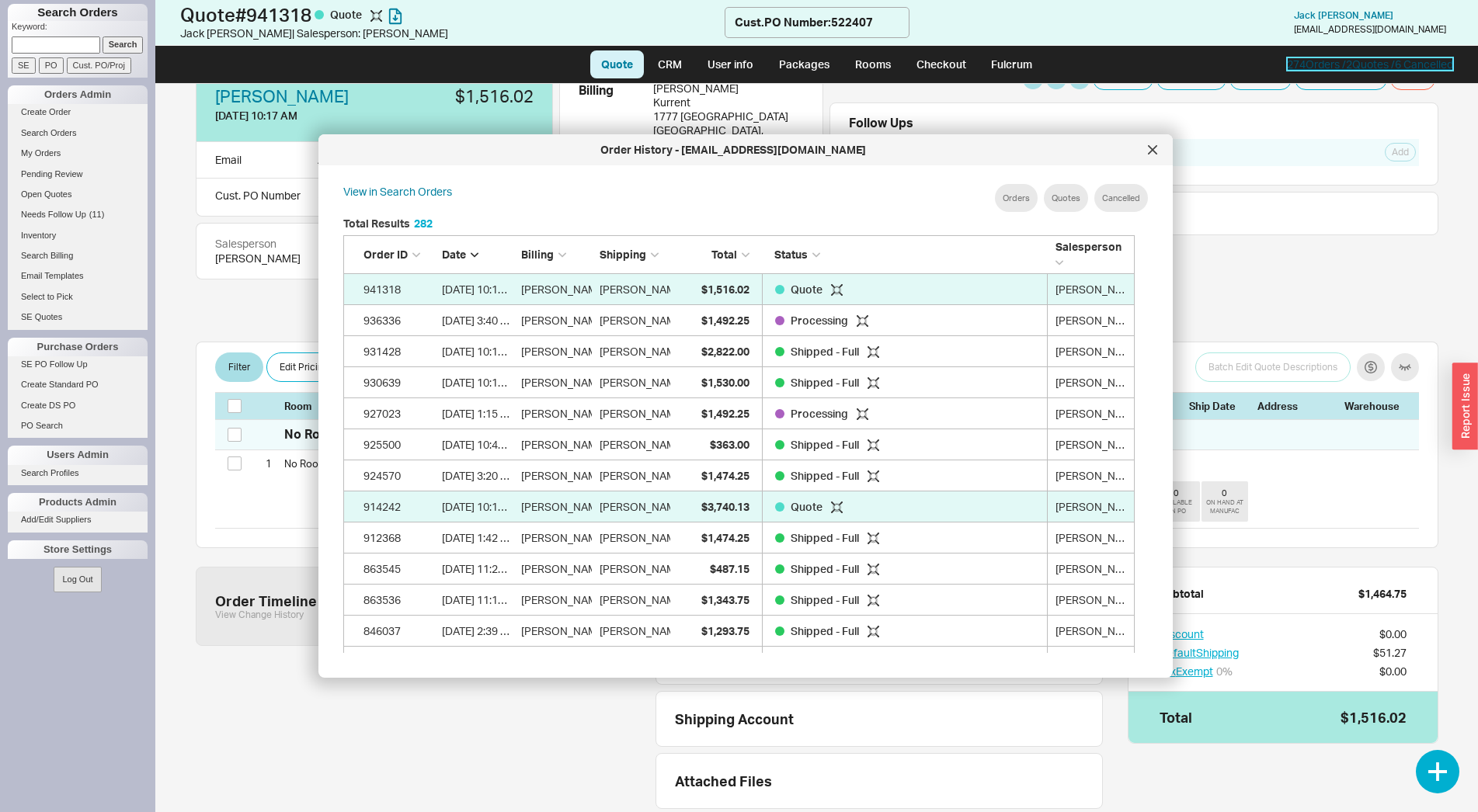
scroll to position [462, 803]
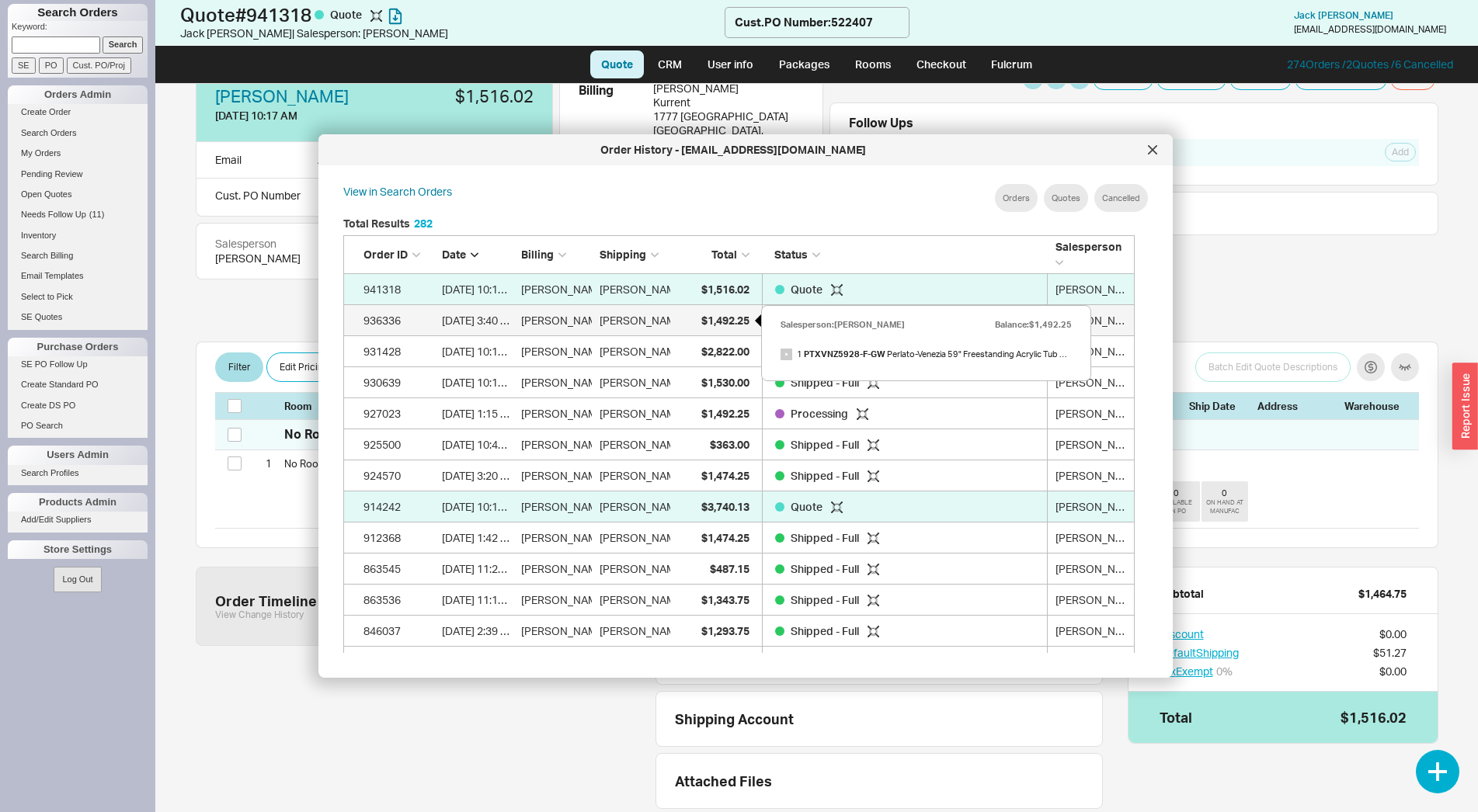
click at [721, 316] on span "$1,492.25" at bounding box center [725, 320] width 48 height 13
click at [1148, 153] on icon at bounding box center [1153, 150] width 10 height 10
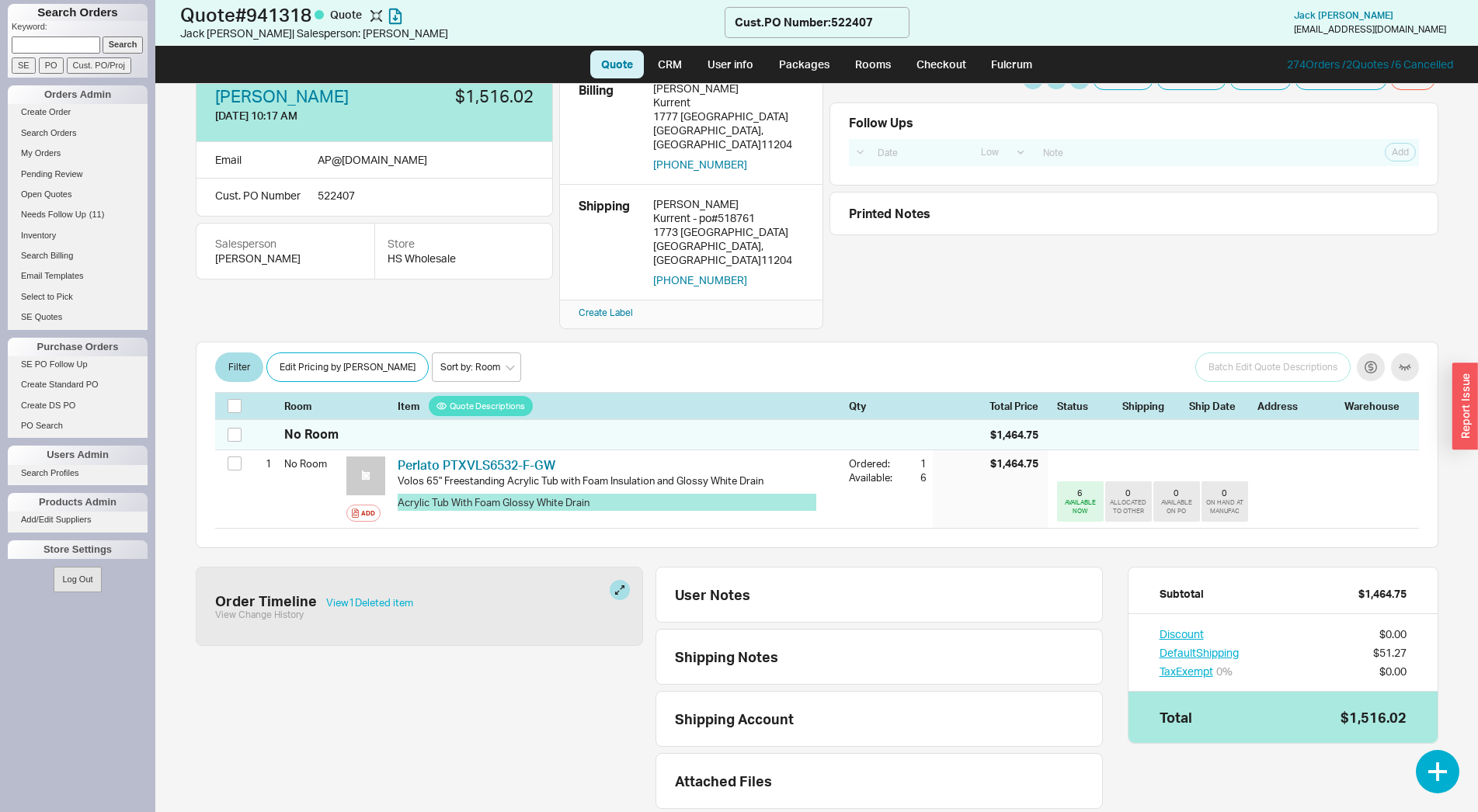
click at [1220, 633] on div "Discount $0.00 Default Shipping $51.27 Tax Exempt 0 % $0.00" at bounding box center [1283, 652] width 309 height 77
click at [1220, 645] on button "Default Shipping" at bounding box center [1199, 652] width 79 height 15
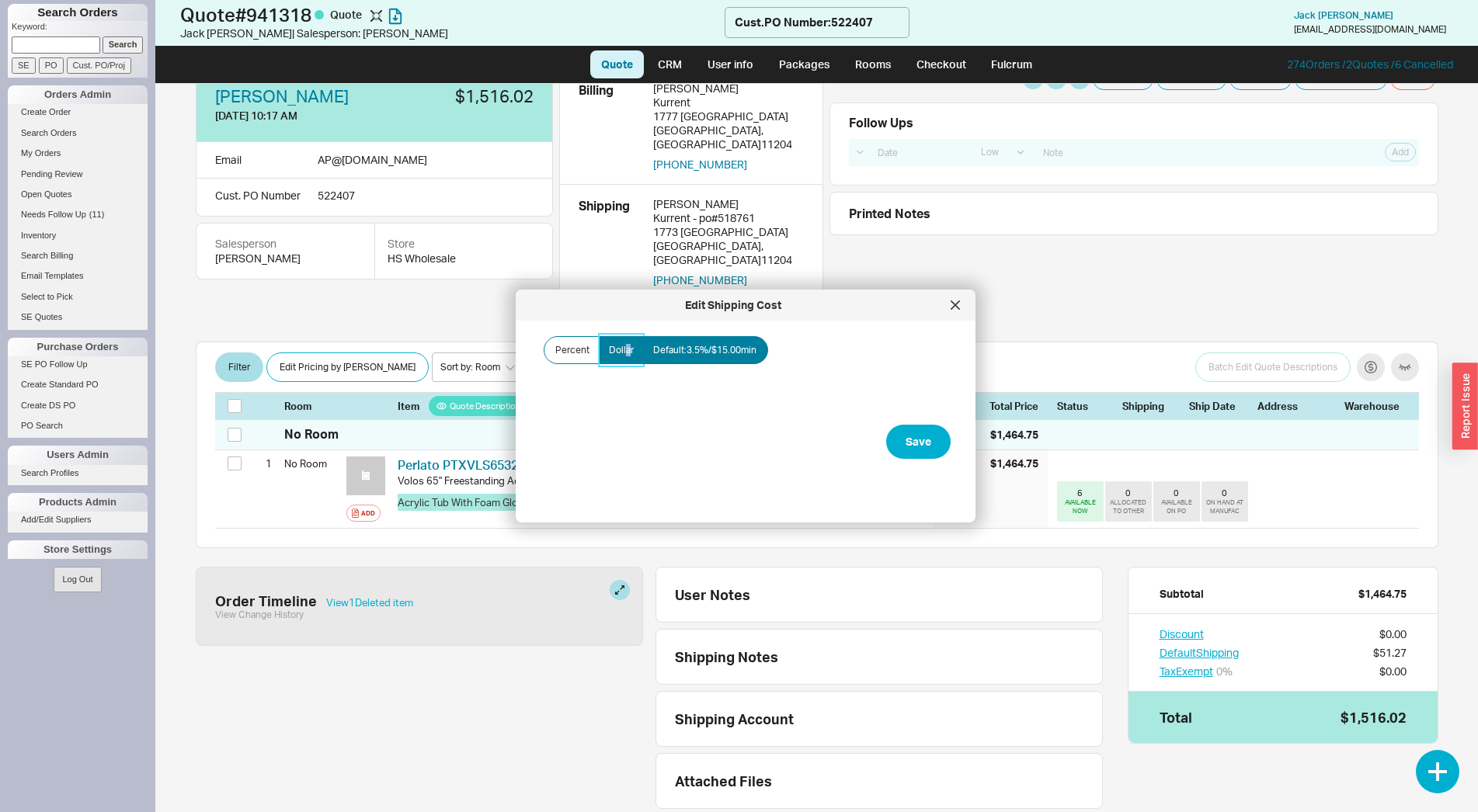
click at [627, 339] on label "Dollar" at bounding box center [622, 349] width 45 height 28
click at [0, 0] on input "Dollar" at bounding box center [0, 0] width 0 height 0
click at [640, 400] on input "Amount" at bounding box center [618, 405] width 155 height 29
type input "$50.00"
click at [919, 451] on button "Save" at bounding box center [918, 442] width 65 height 34
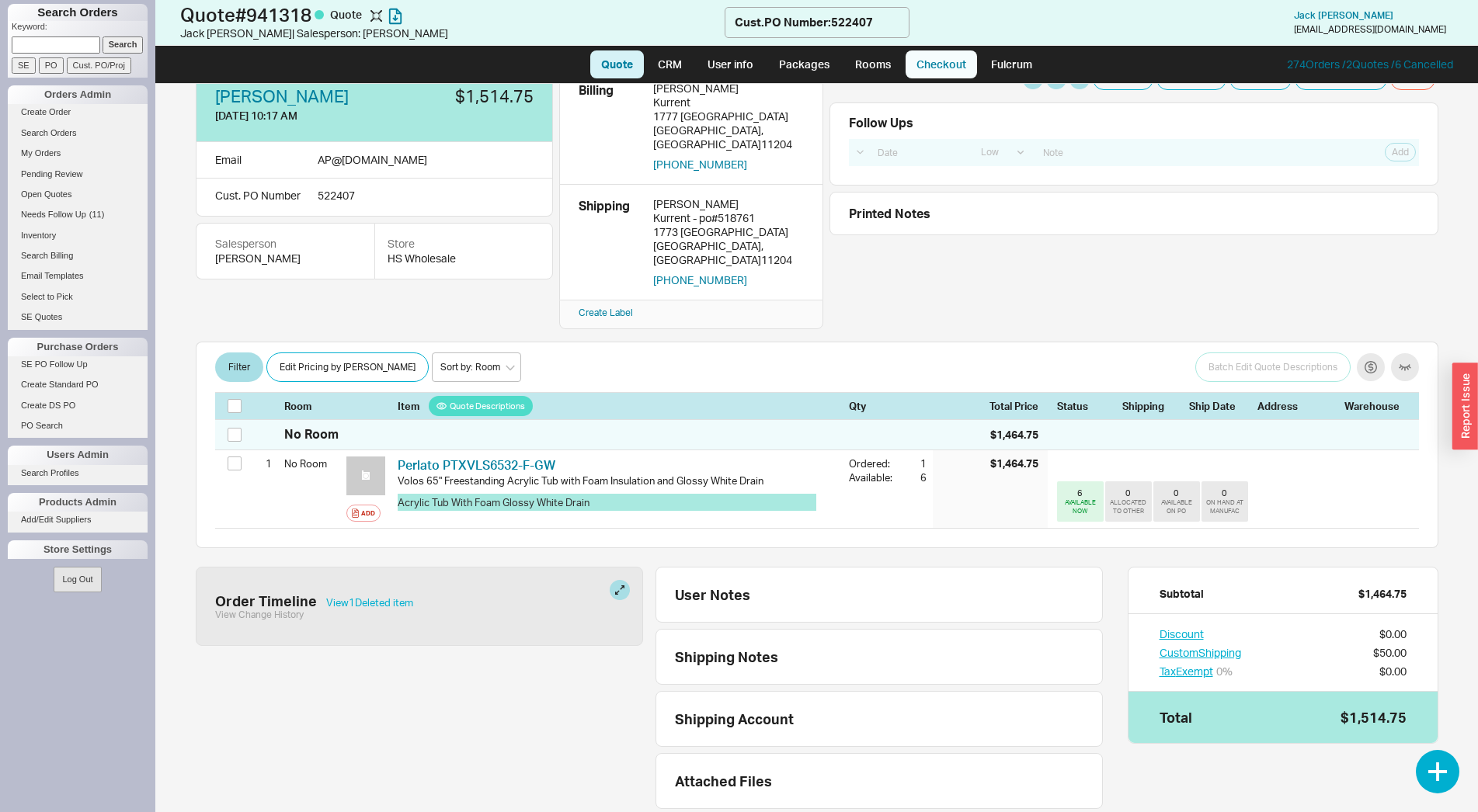
click at [927, 65] on link "Checkout" at bounding box center [941, 65] width 71 height 28
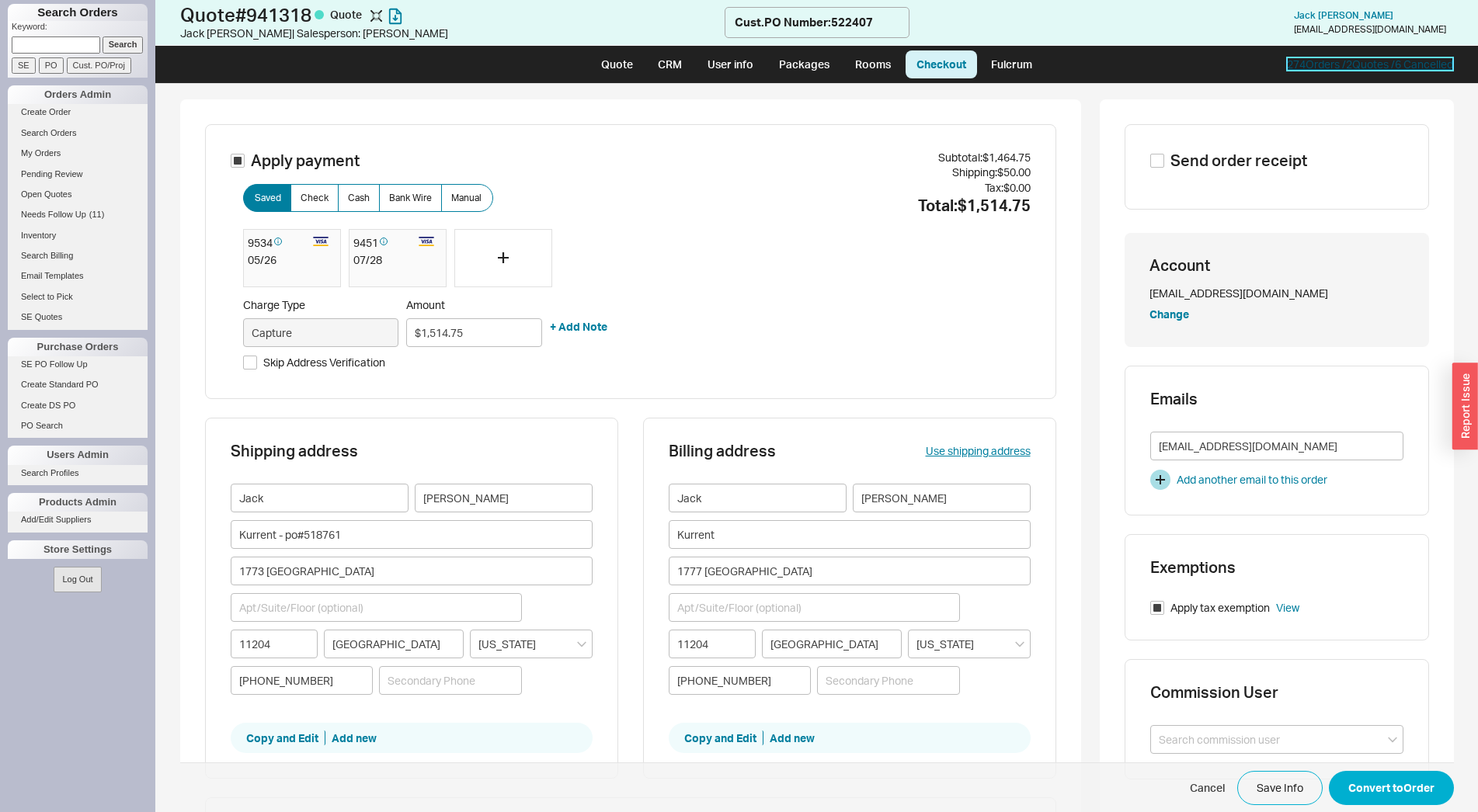
click at [1334, 69] on link "274 Orders / 2 Quotes / 6 Cancelled" at bounding box center [1371, 64] width 166 height 13
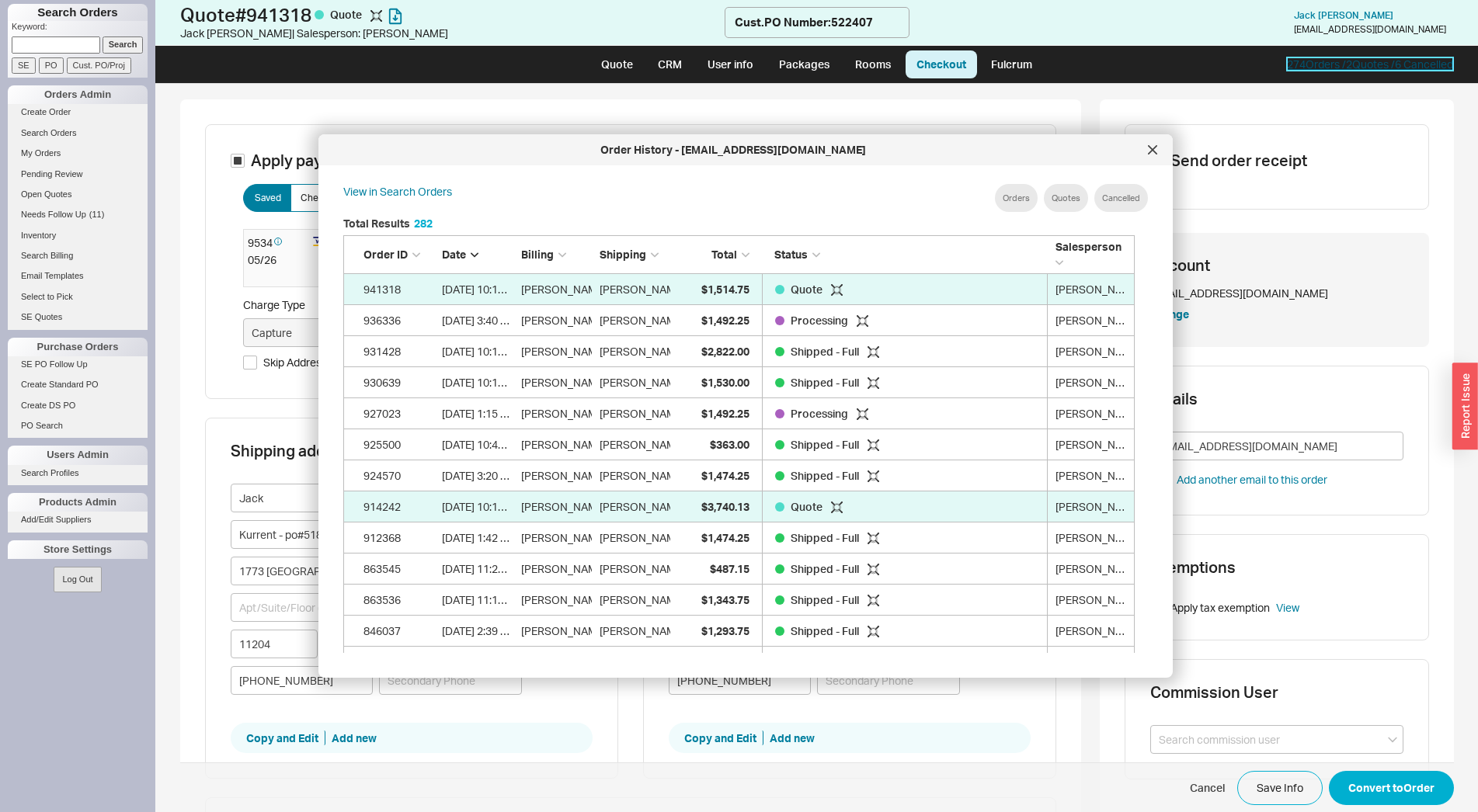
scroll to position [462, 803]
click at [762, 316] on div "Processing" at bounding box center [905, 320] width 286 height 31
click at [1163, 152] on div at bounding box center [1153, 149] width 25 height 25
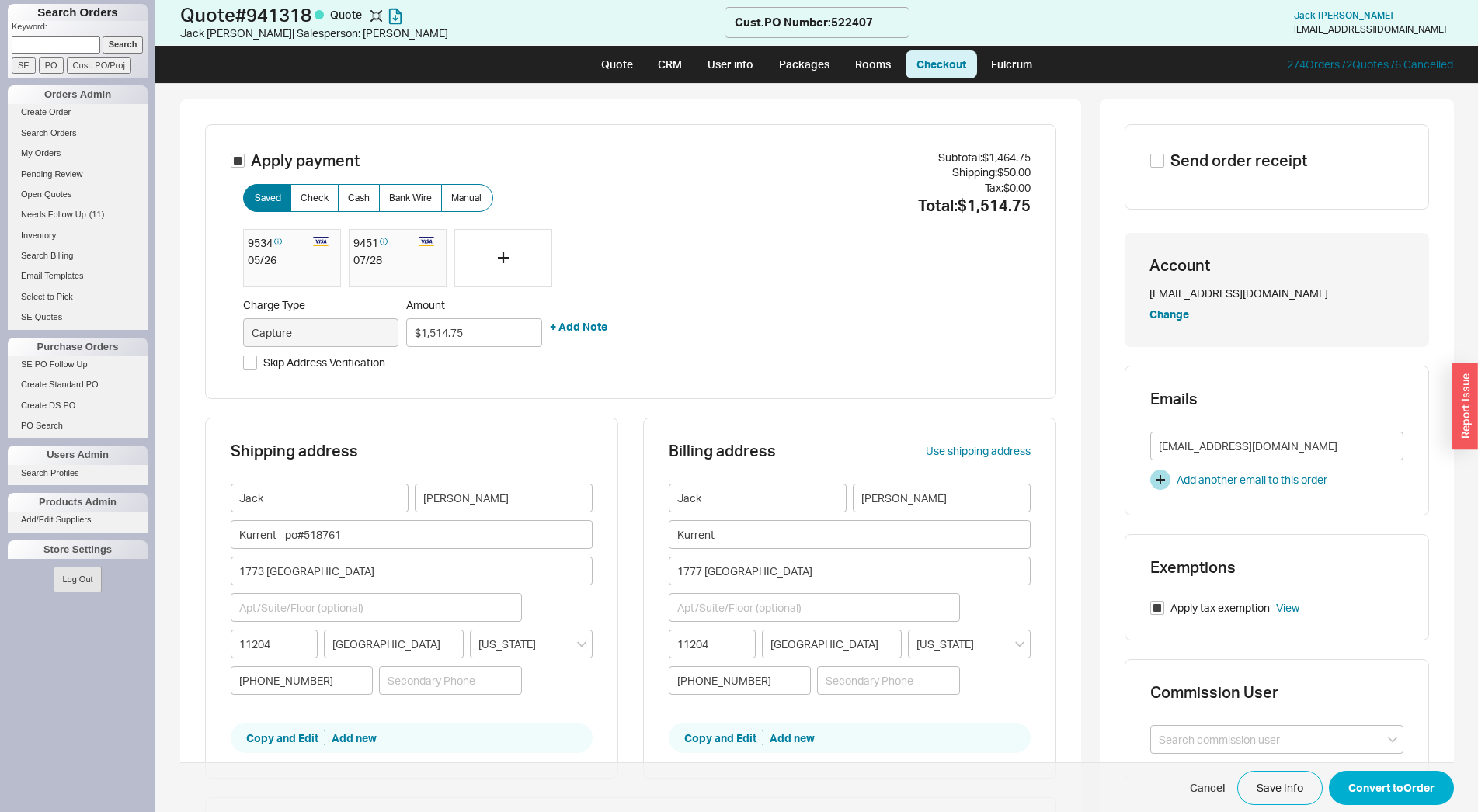
click at [238, 161] on label "Apply payment" at bounding box center [296, 161] width 129 height 22
click at [238, 161] on input "Apply payment" at bounding box center [237, 160] width 14 height 14
checkbox input "false"
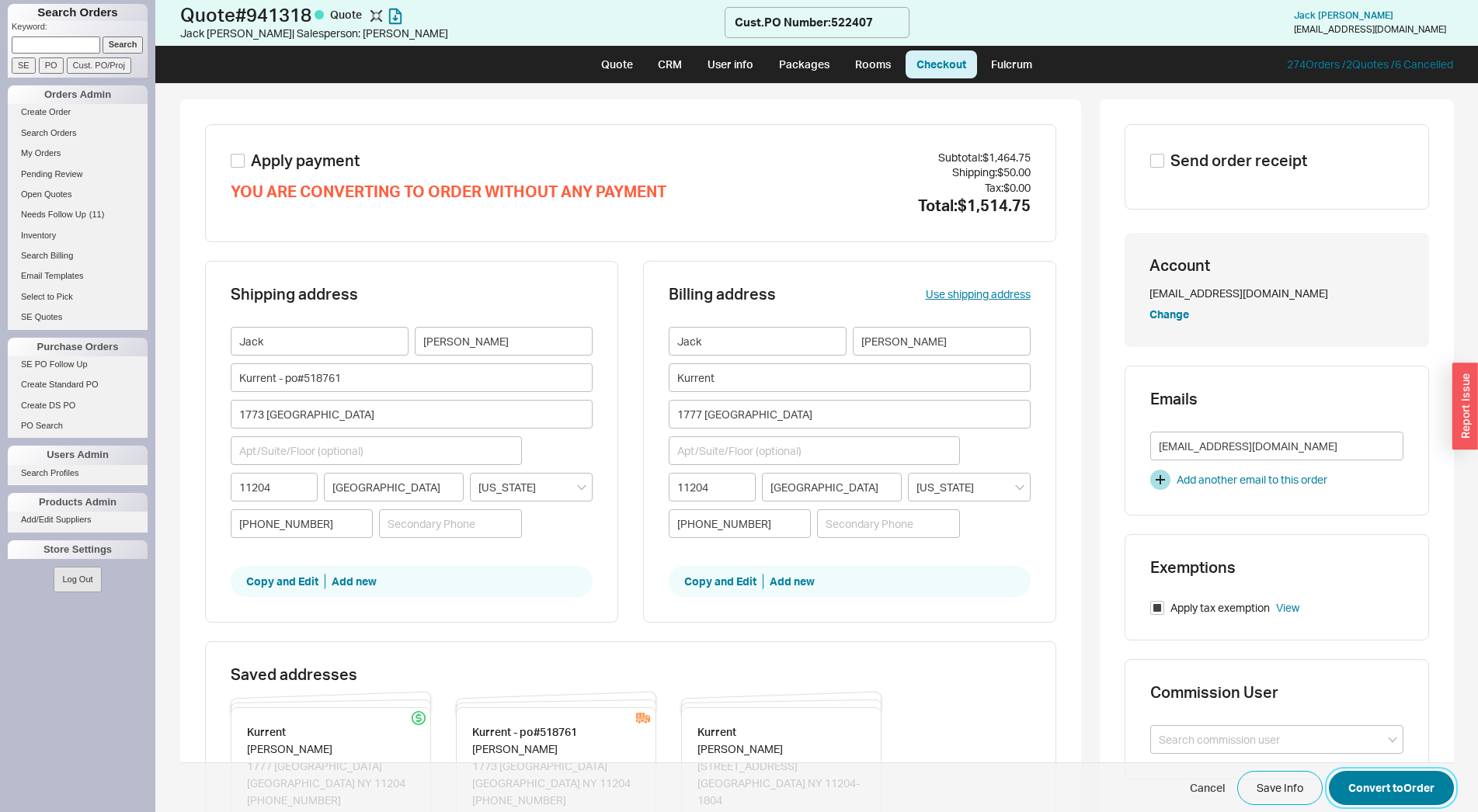
click at [1380, 785] on button "Convert to Order" at bounding box center [1392, 788] width 125 height 34
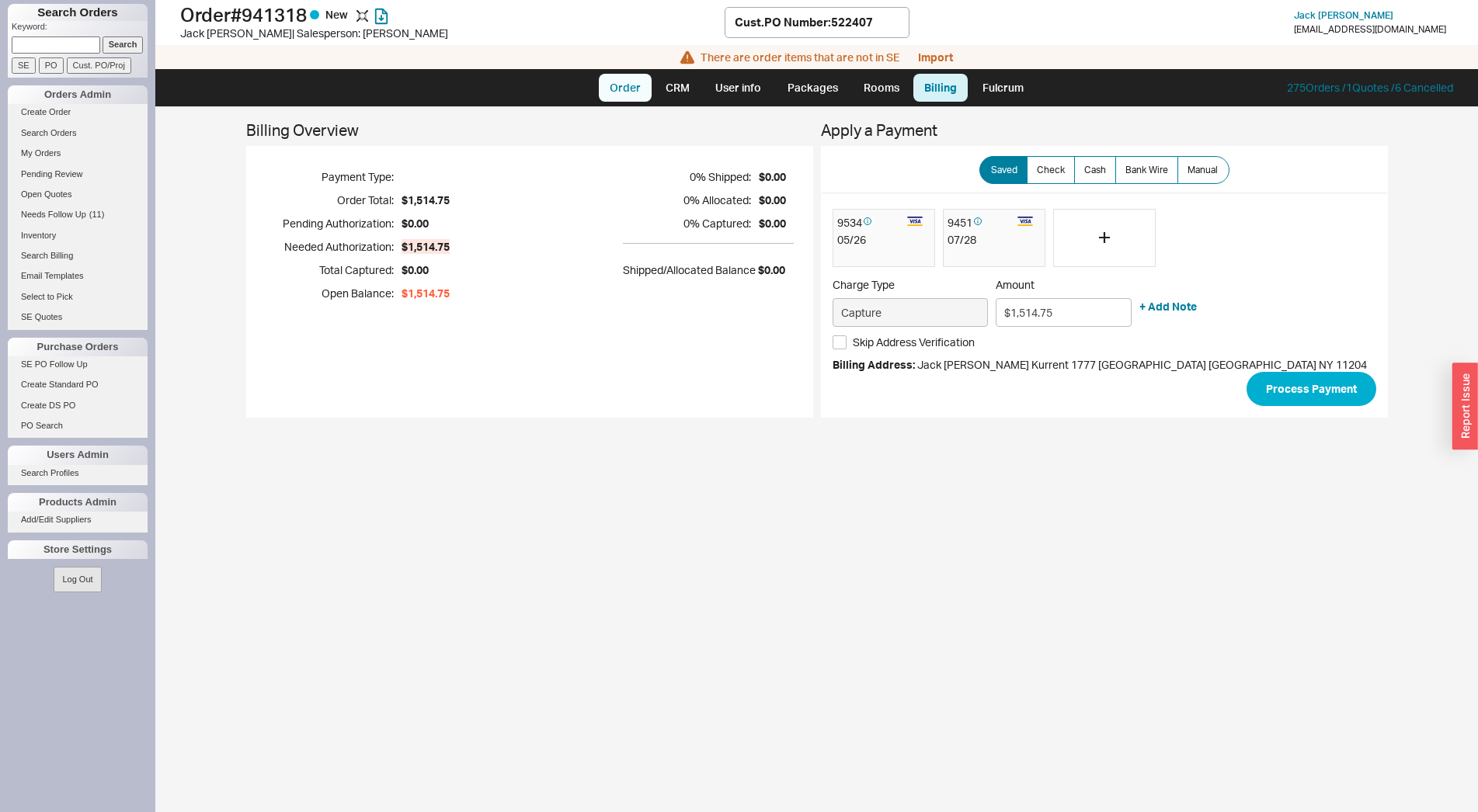
click at [606, 94] on link "Order" at bounding box center [625, 87] width 52 height 28
select select "LOW"
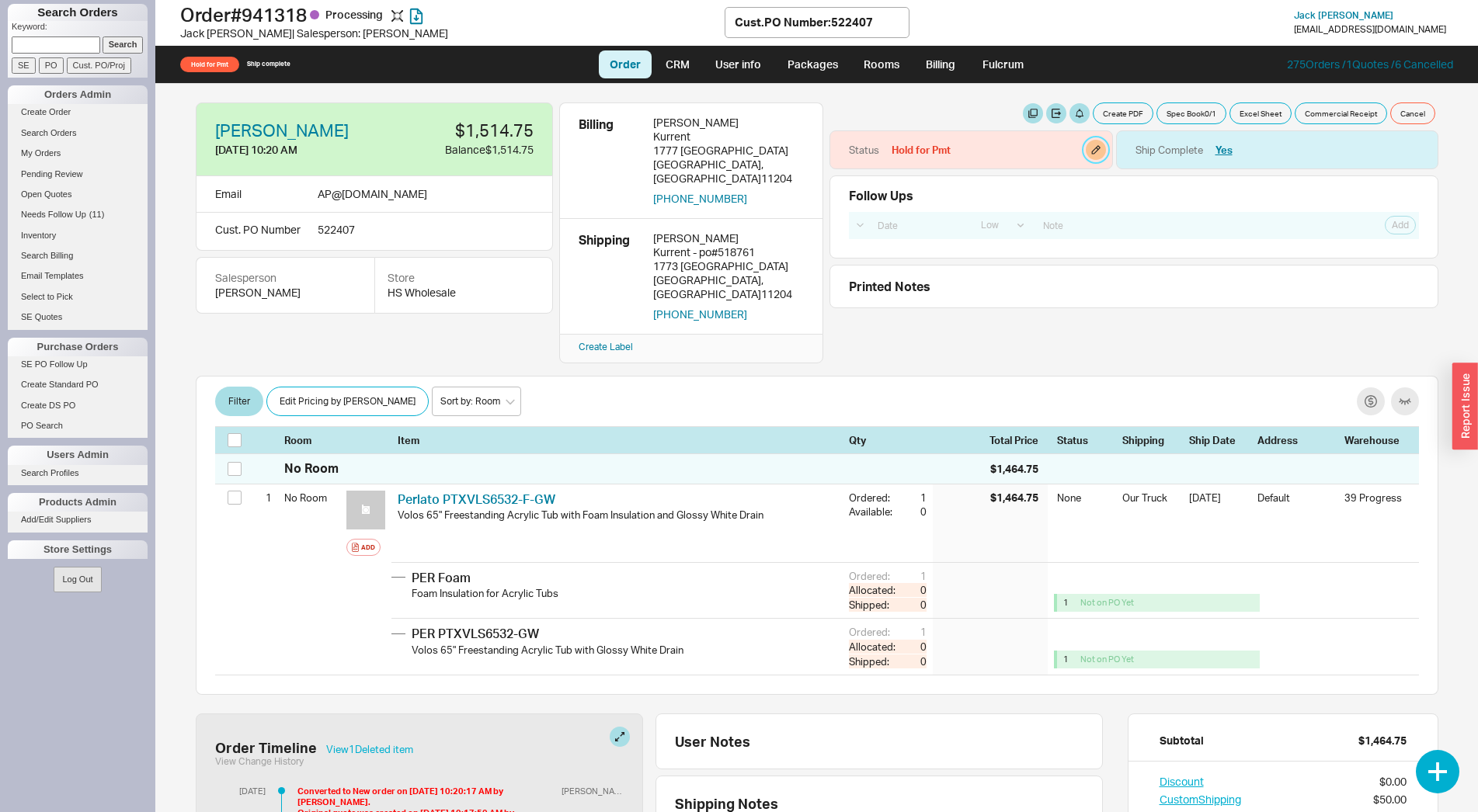
click at [1086, 155] on button "button" at bounding box center [1096, 149] width 20 height 20
select select "Hold for Pmt"
click at [942, 188] on select "None On Hold Call Before Ship Hold for Balance Hold For Payment Wait For Cust. …" at bounding box center [1015, 203] width 148 height 29
select select
click option "None" at bounding box center [0, 0] width 0 height 0
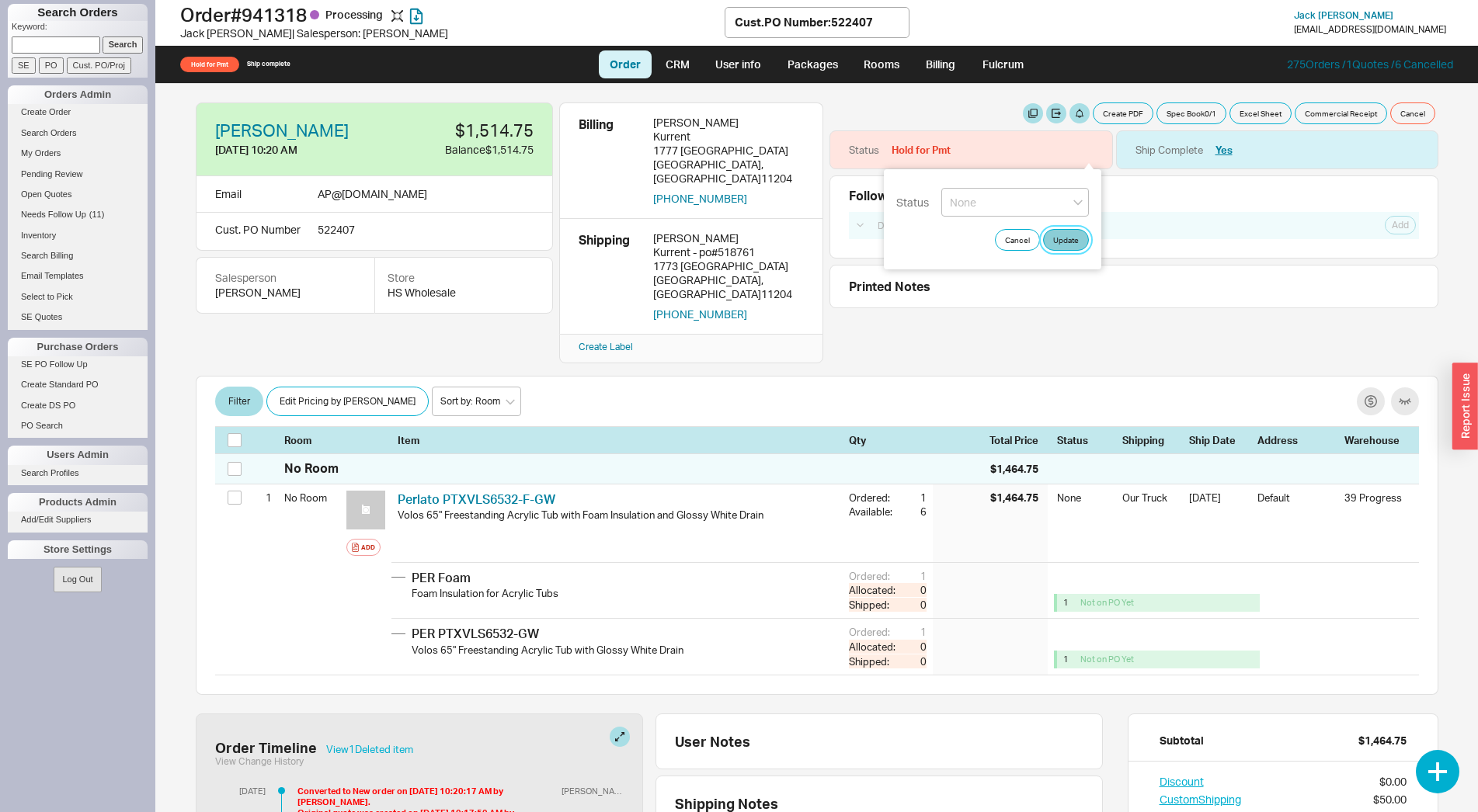
click at [1067, 235] on button "Update" at bounding box center [1066, 240] width 46 height 22
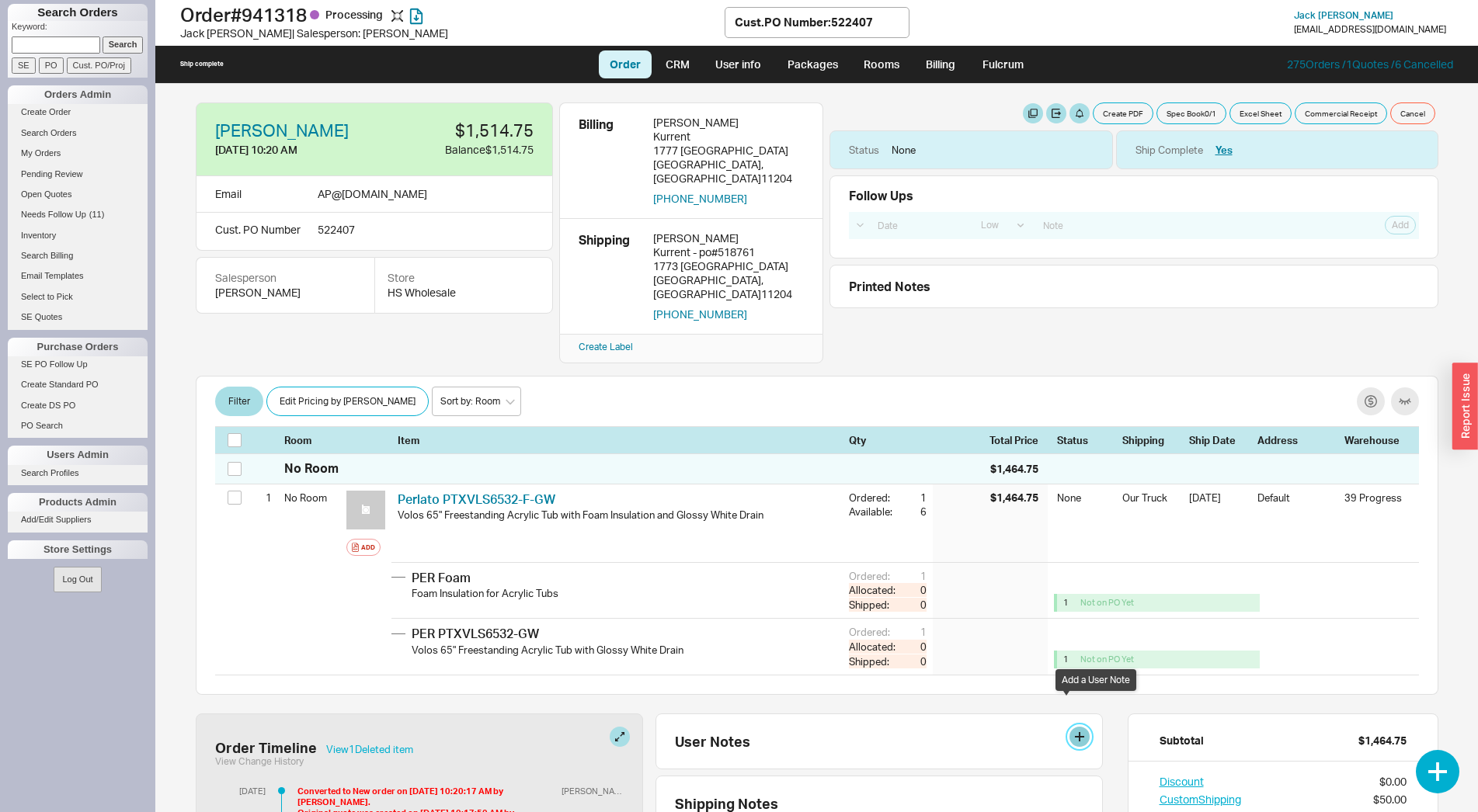
click at [1069, 726] on button at bounding box center [1079, 736] width 20 height 20
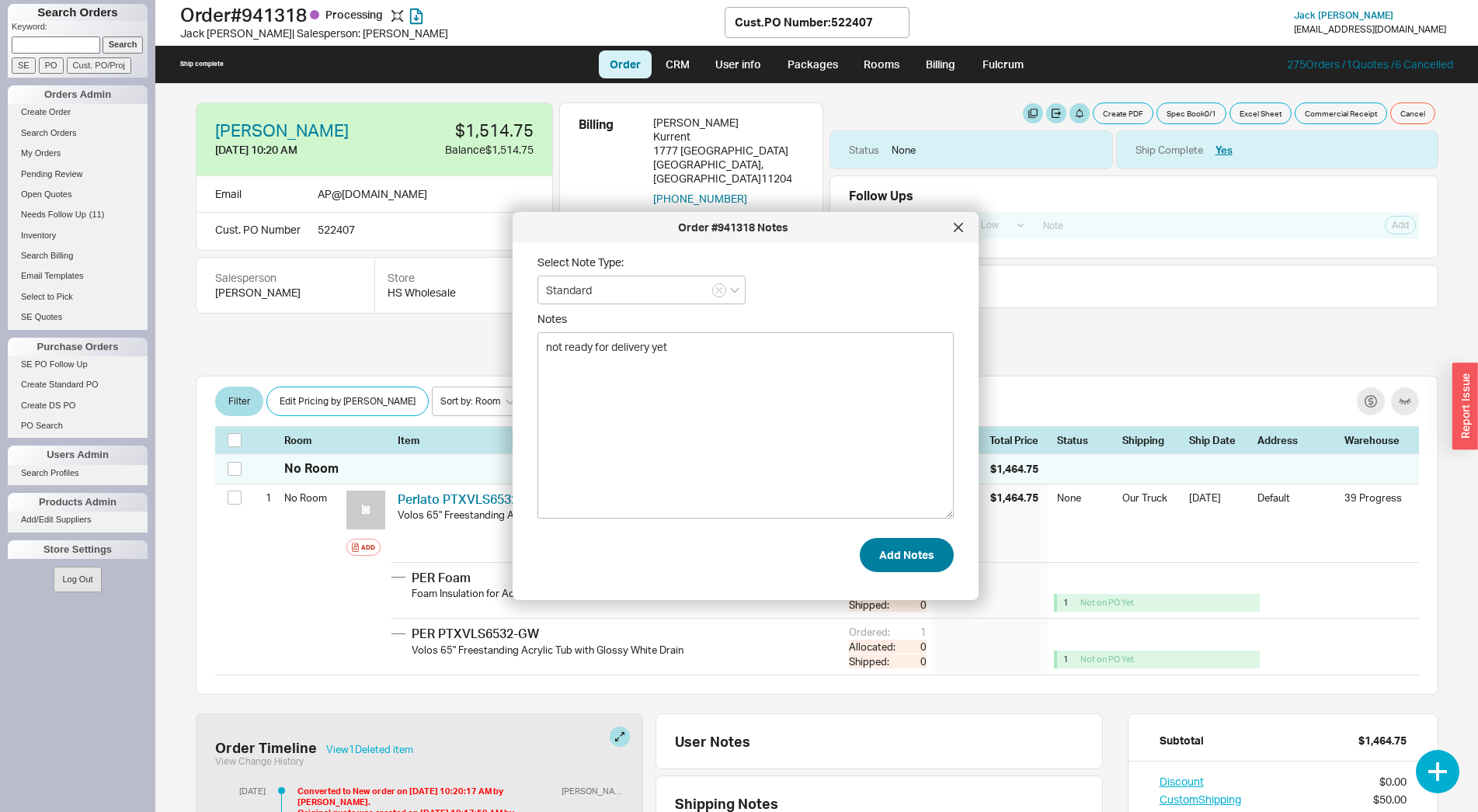
type textarea "not ready for delivery yet"
click at [877, 546] on button "Add Notes" at bounding box center [907, 555] width 94 height 34
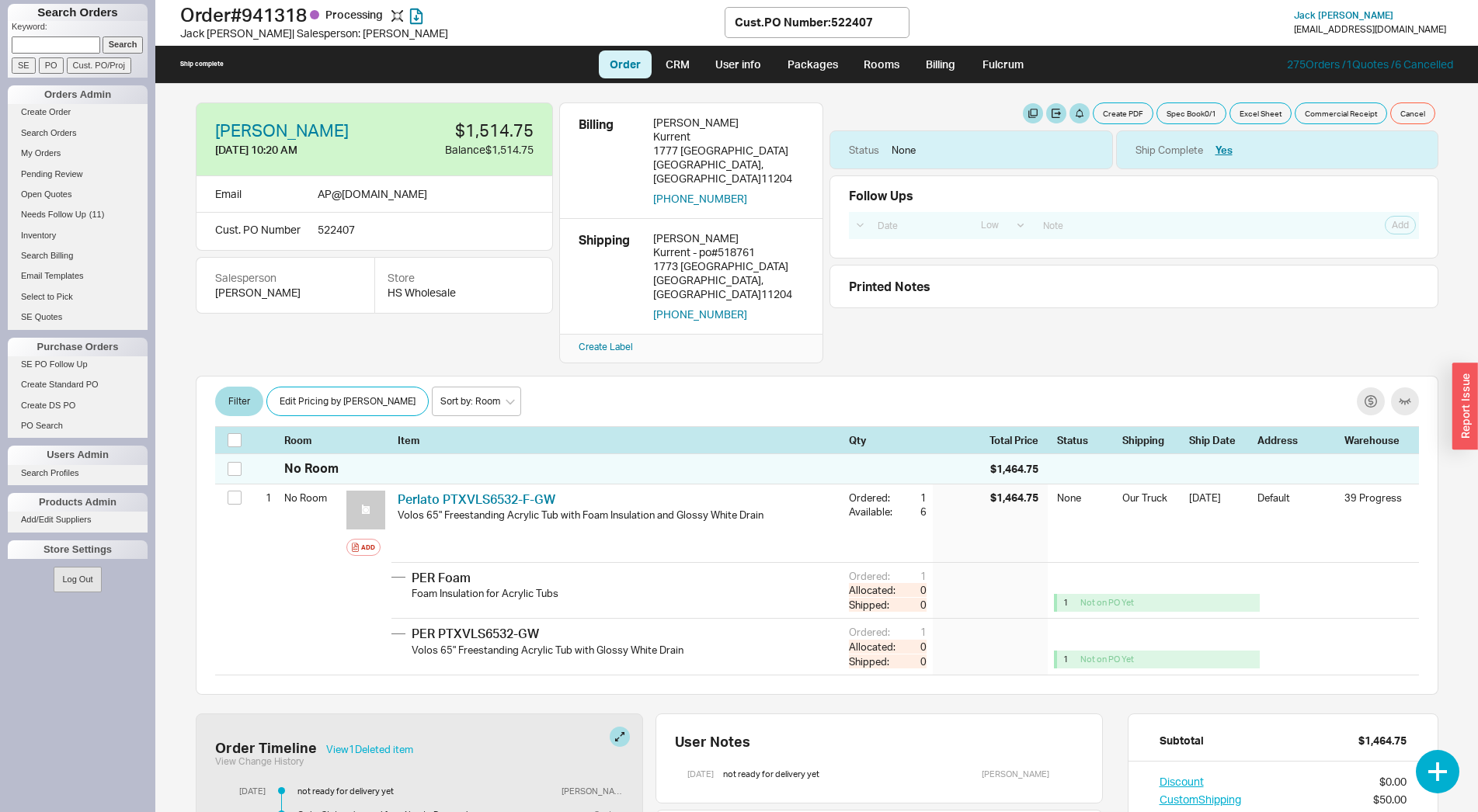
click at [1107, 126] on div "Create PDF Spec Book 0 / 1 Excel Sheet Commercial Receipt Cancel Status None Sh…" at bounding box center [1134, 205] width 609 height 206
click at [1109, 119] on button "Create PDF" at bounding box center [1123, 113] width 61 height 22
select select "69473513"
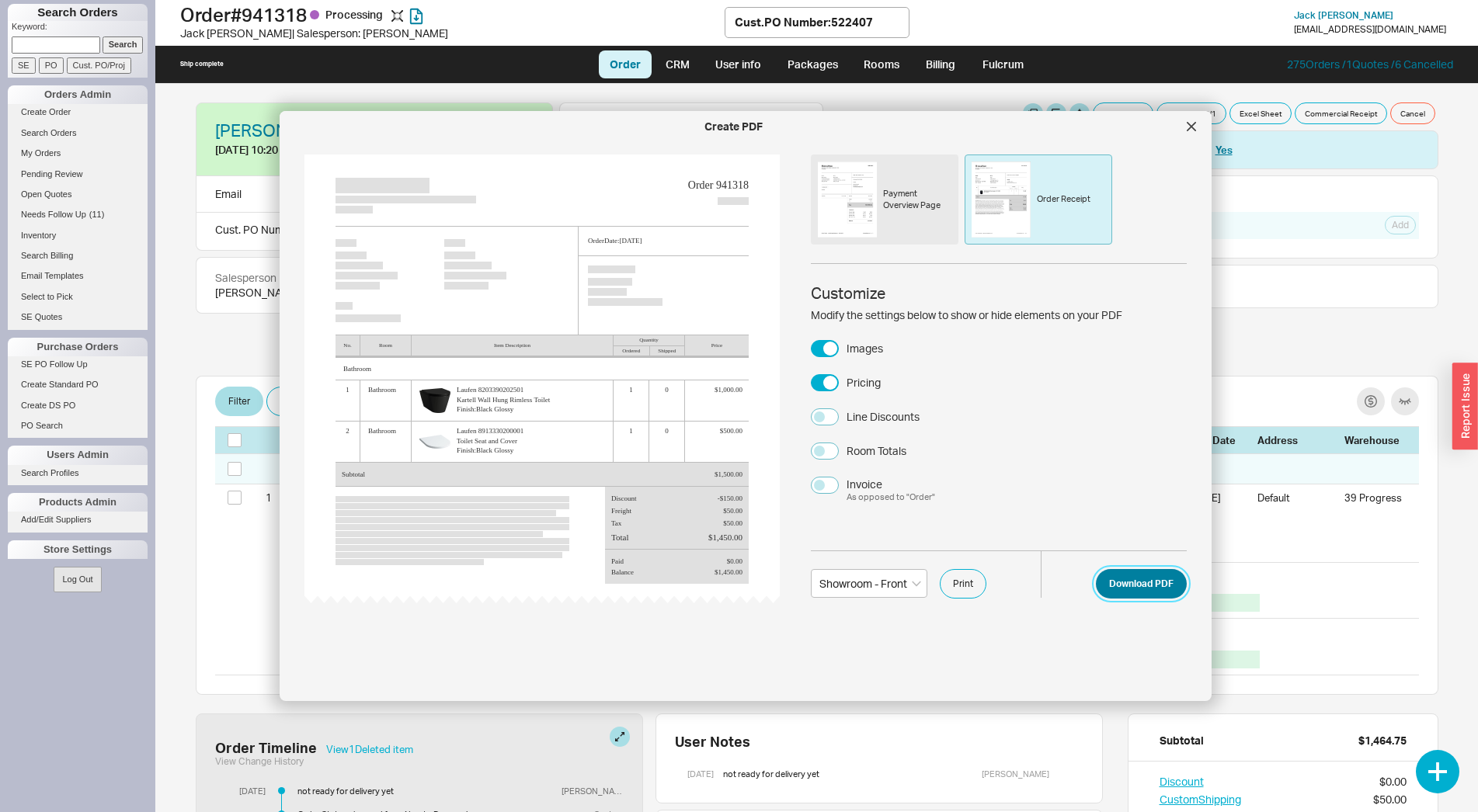
drag, startPoint x: 1124, startPoint y: 585, endPoint x: 1440, endPoint y: 566, distance: 316.6
click at [1126, 585] on button "Download PDF" at bounding box center [1141, 584] width 91 height 30
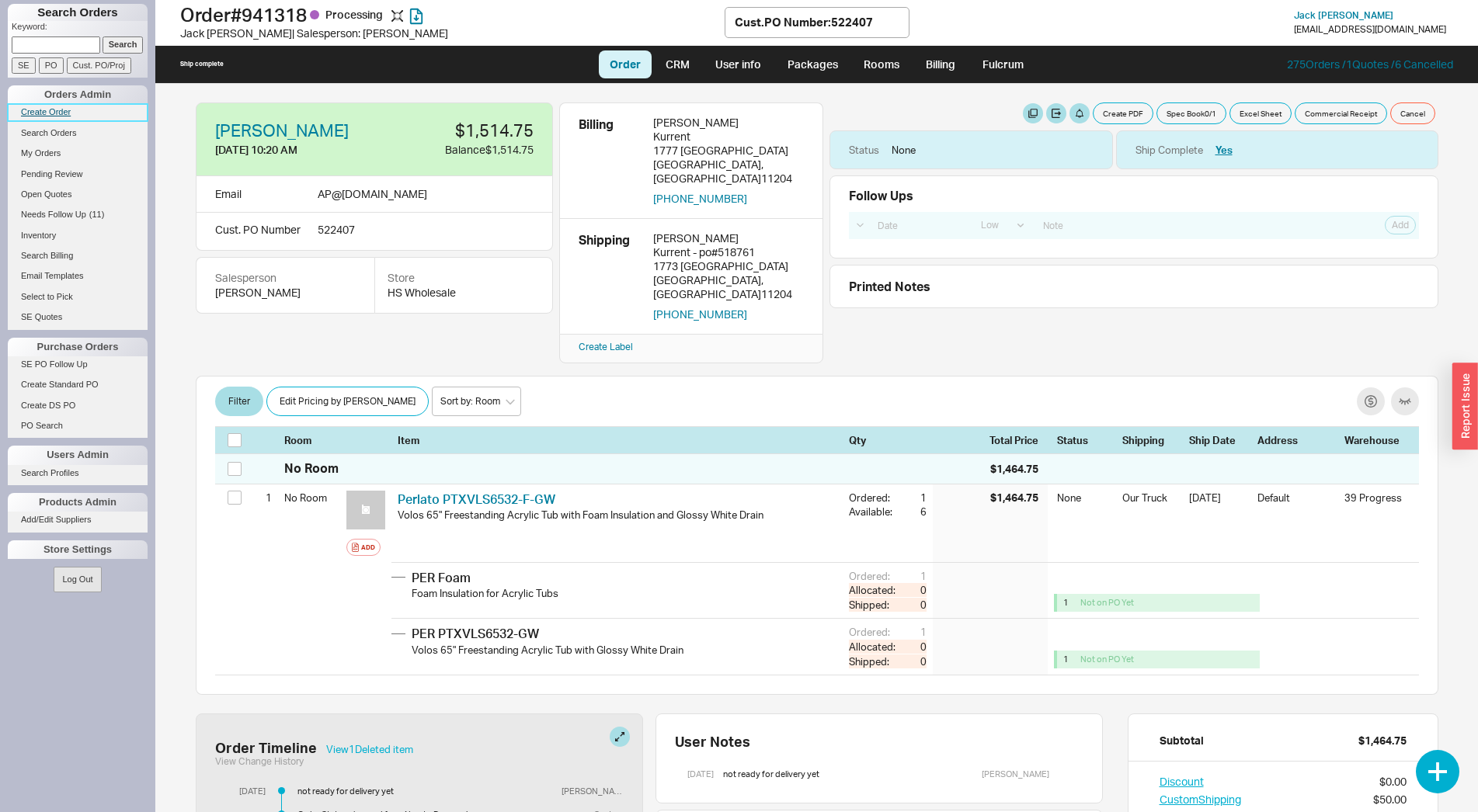
click at [70, 115] on link "Create Order" at bounding box center [78, 112] width 140 height 16
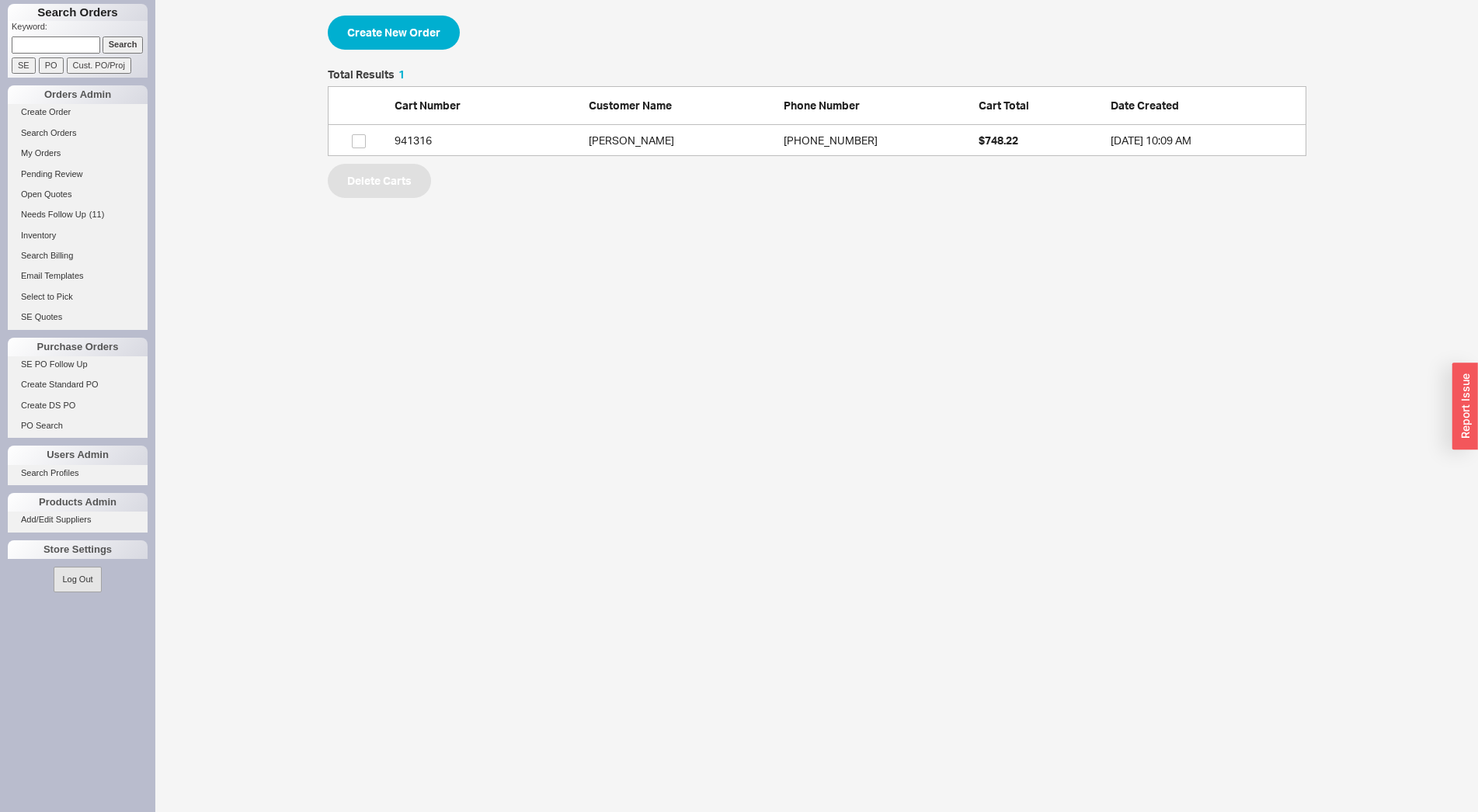
scroll to position [73, 965]
click at [359, 30] on button "Create New Order" at bounding box center [393, 32] width 132 height 34
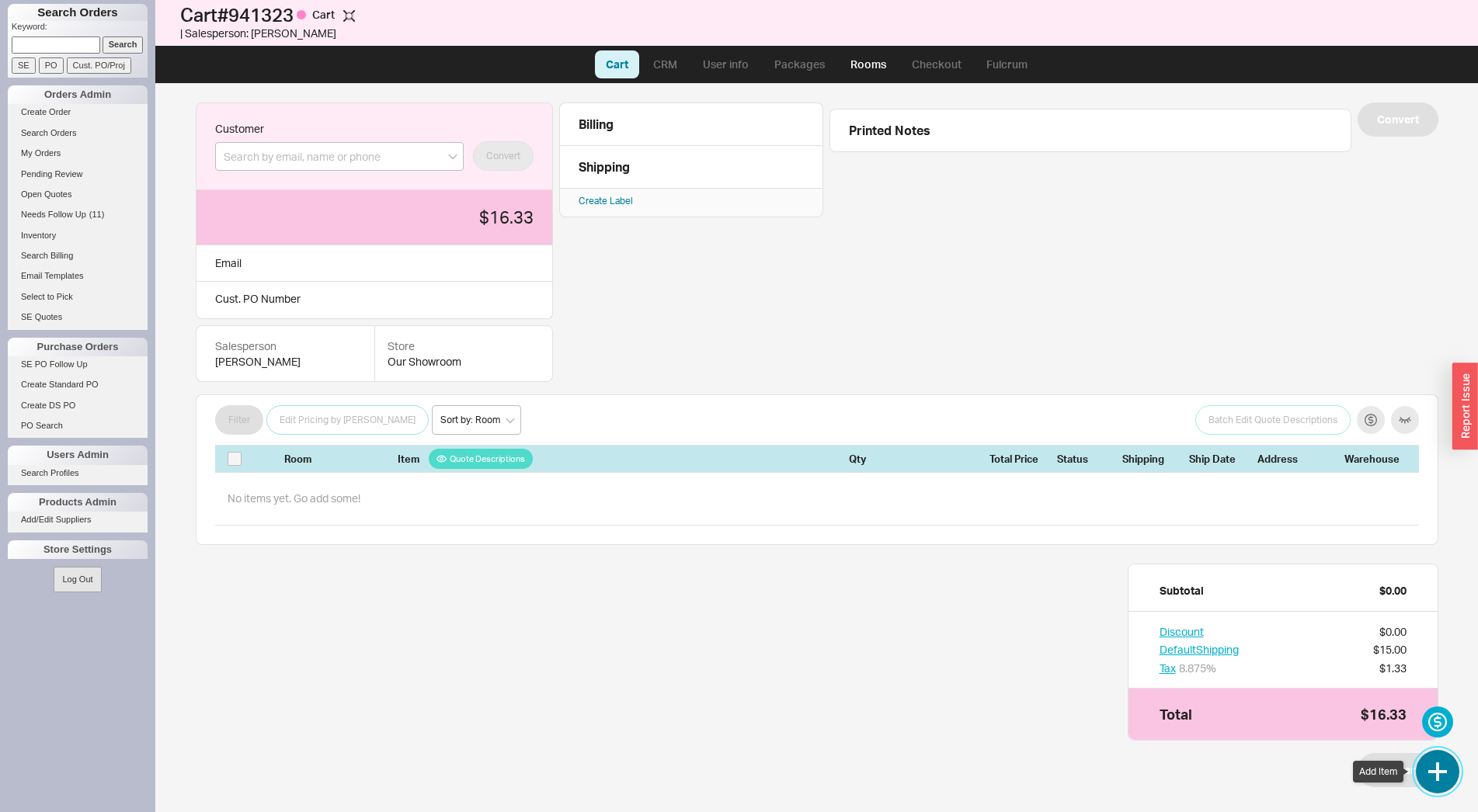
click at [1440, 781] on button "button" at bounding box center [1438, 772] width 44 height 44
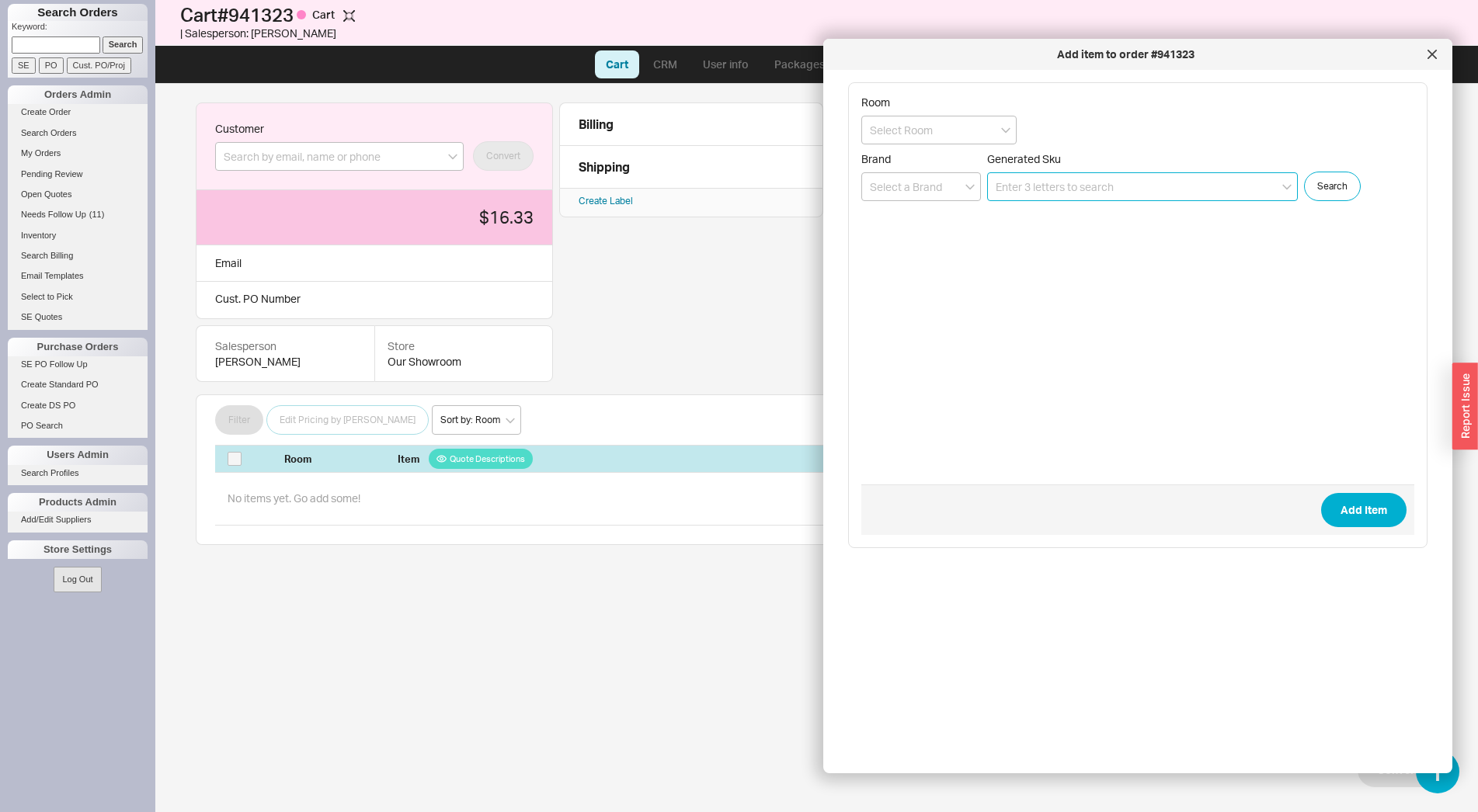
click at [1046, 191] on input at bounding box center [1142, 187] width 311 height 29
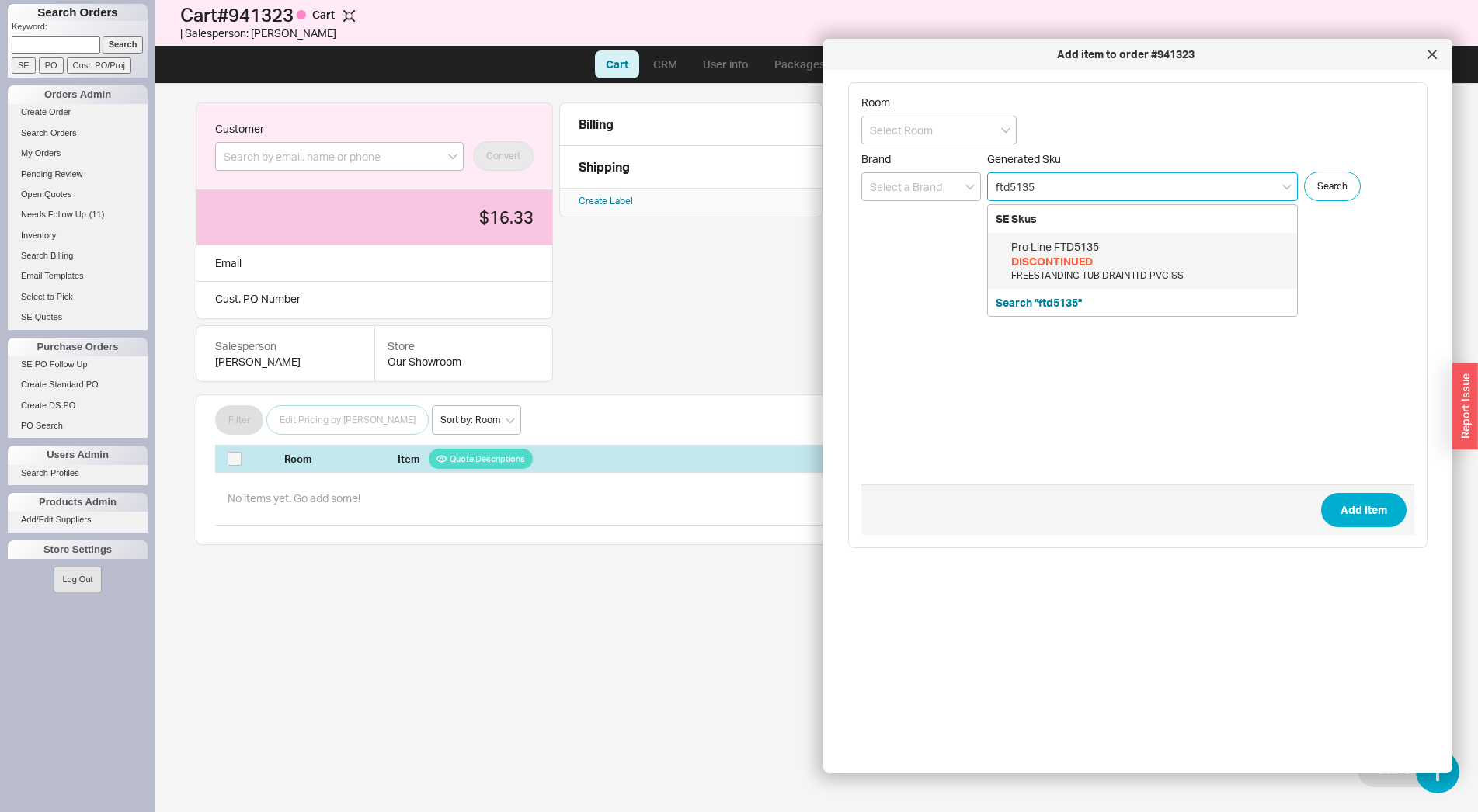
click at [1150, 271] on div "FREESTANDING TUB DRAIN ITD PVC SS" at bounding box center [1150, 276] width 278 height 13
type input "FTD5135"
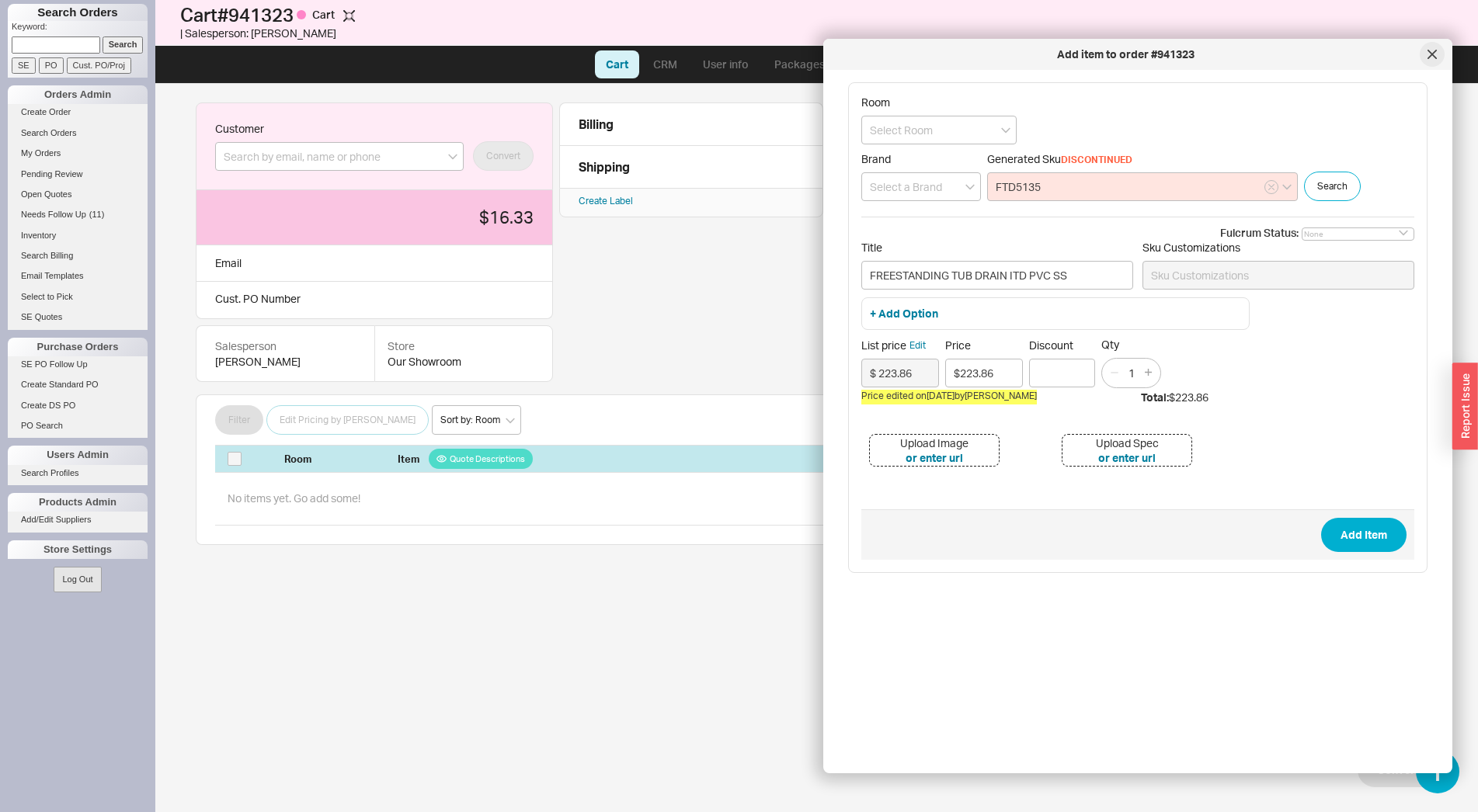
click at [1421, 60] on div at bounding box center [1432, 54] width 25 height 25
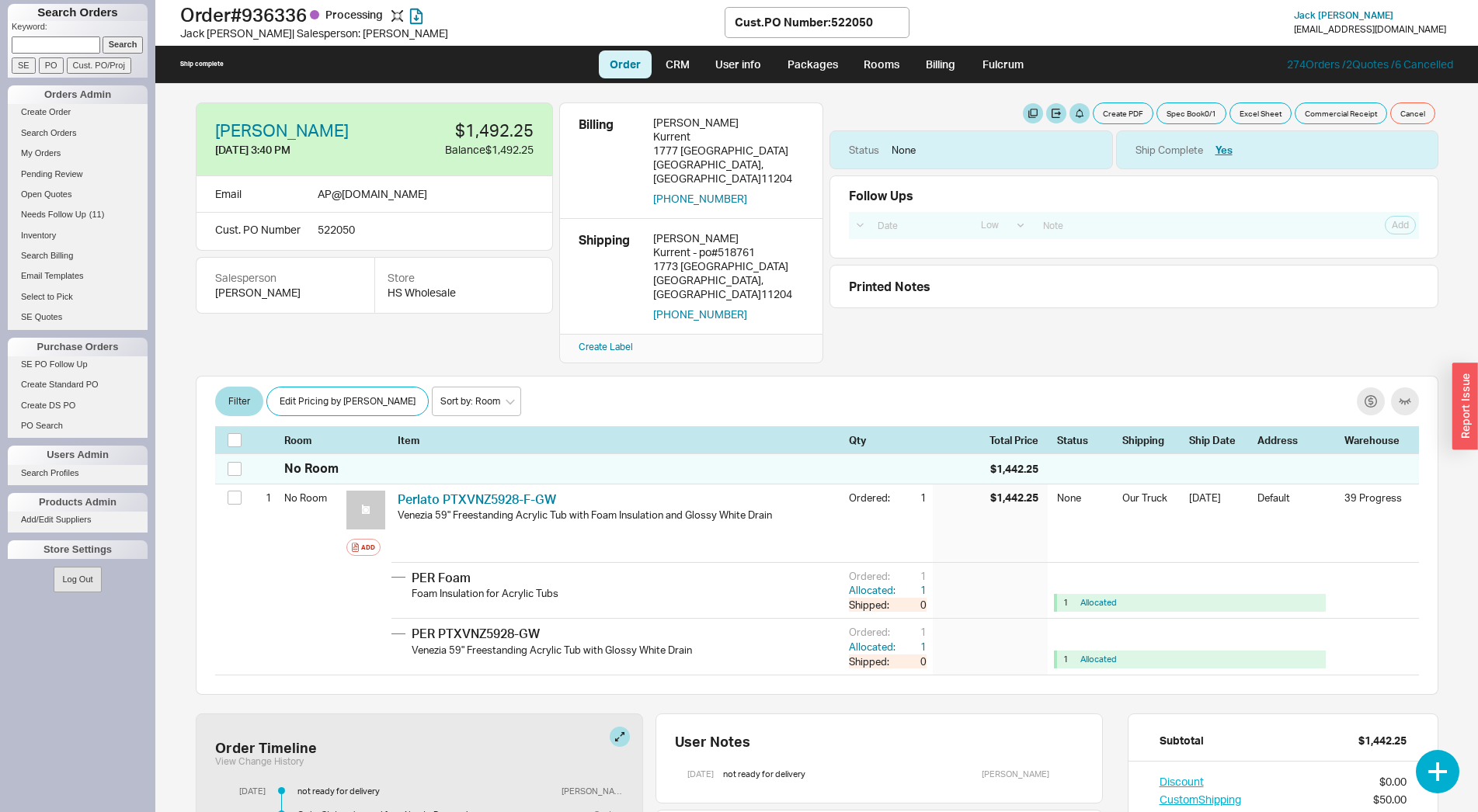
select select "LOW"
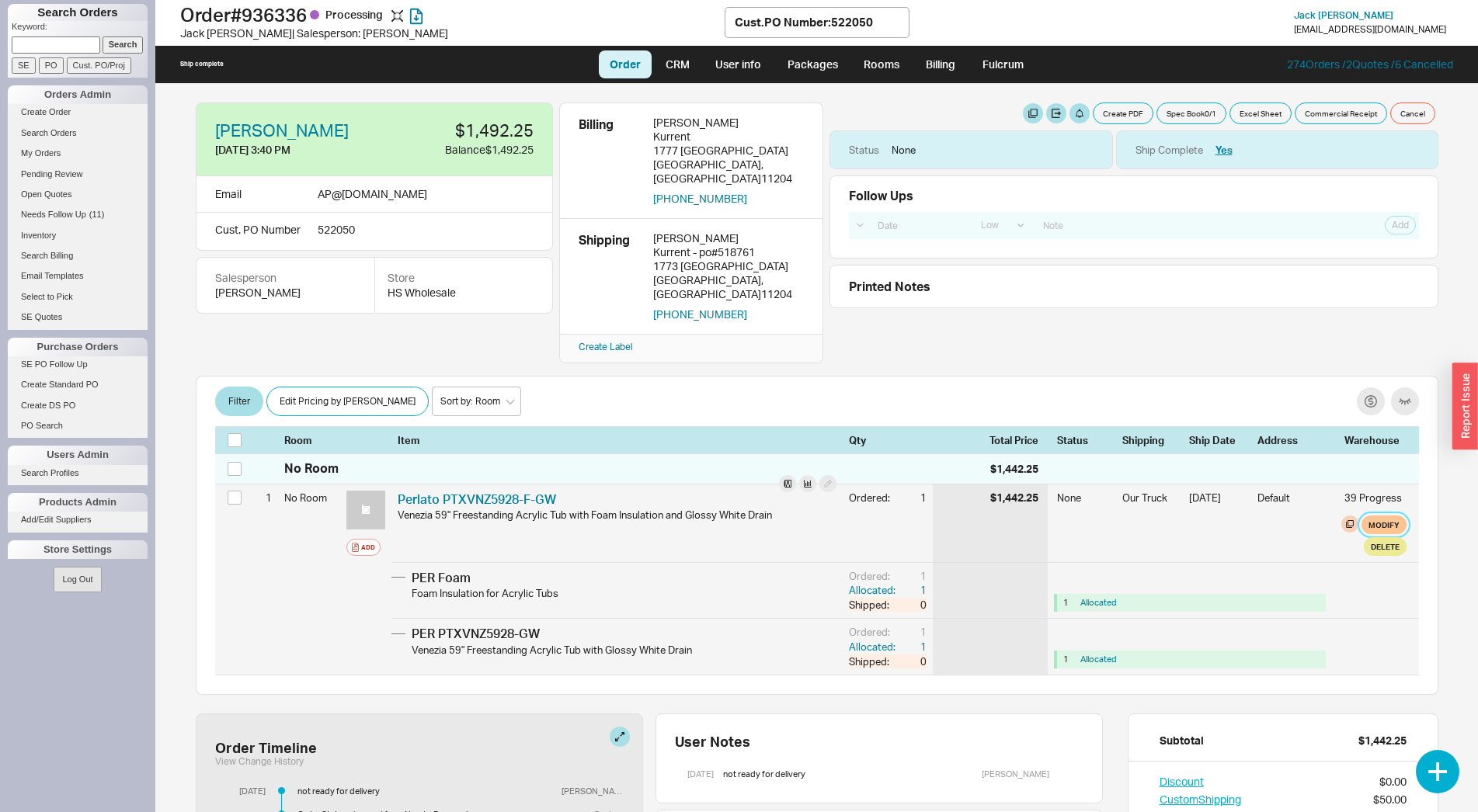
click at [1376, 516] on button "Modify" at bounding box center [1384, 525] width 45 height 19
select select "8"
select select "3"
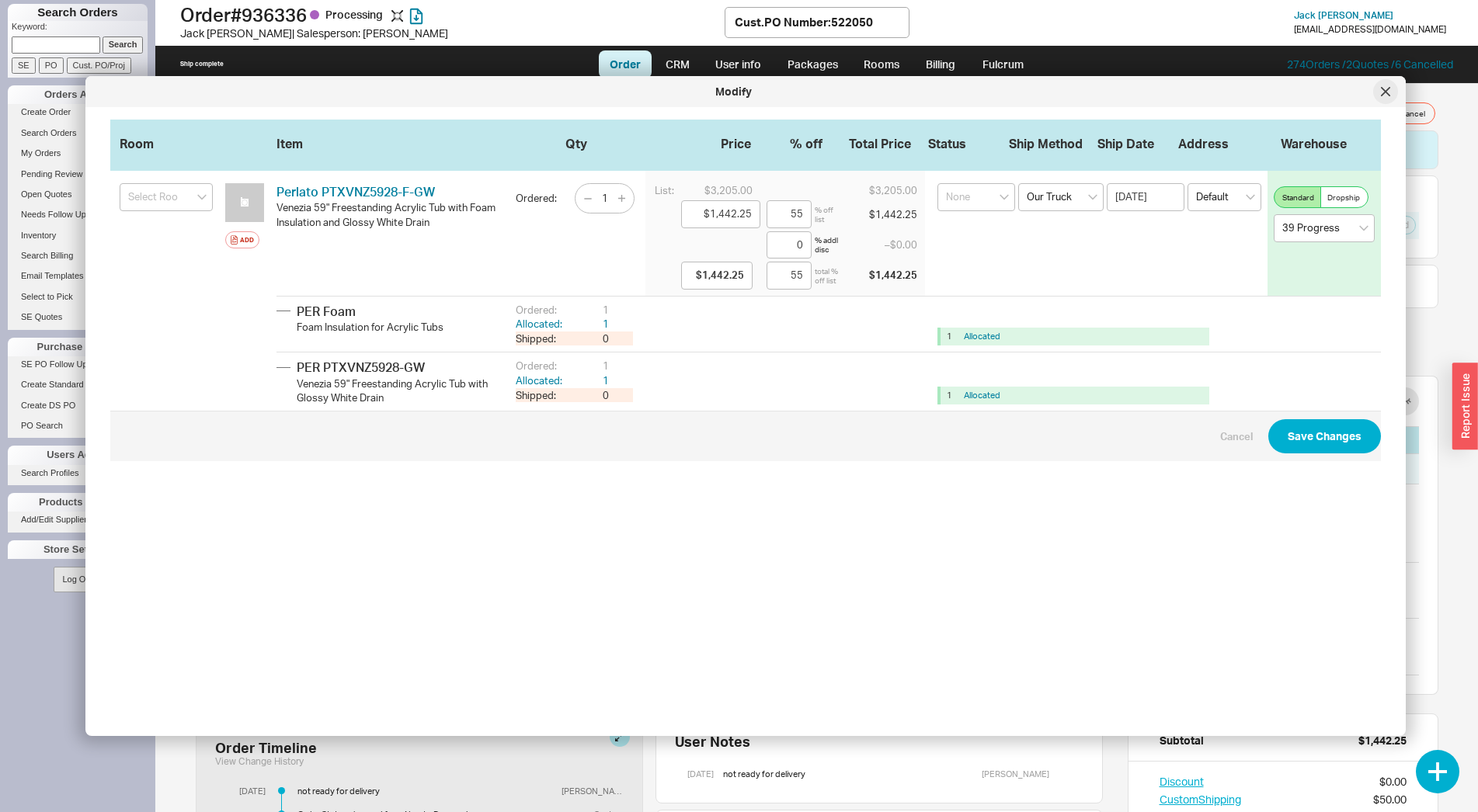
click at [1395, 94] on div at bounding box center [1385, 91] width 25 height 25
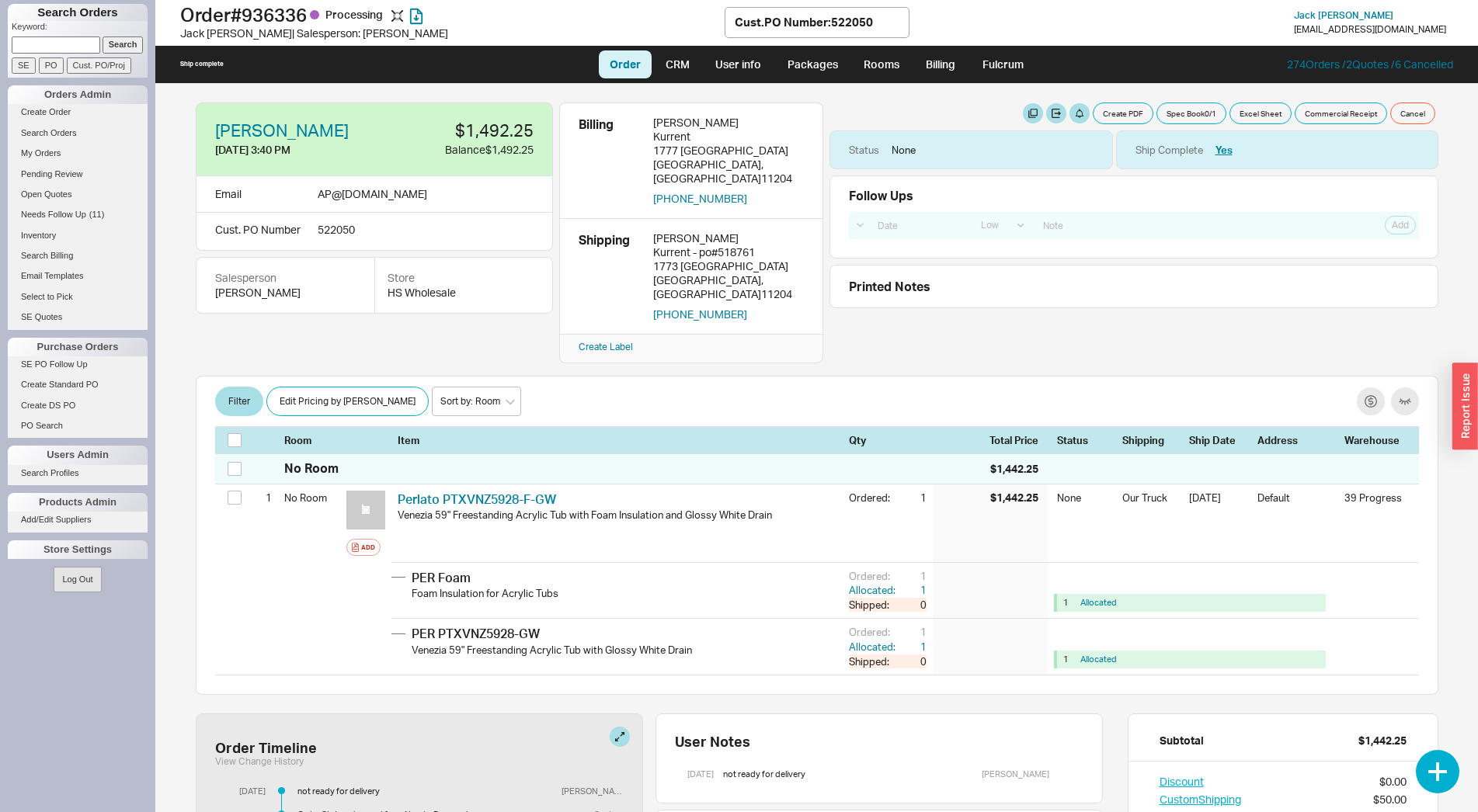
select select "LOW"
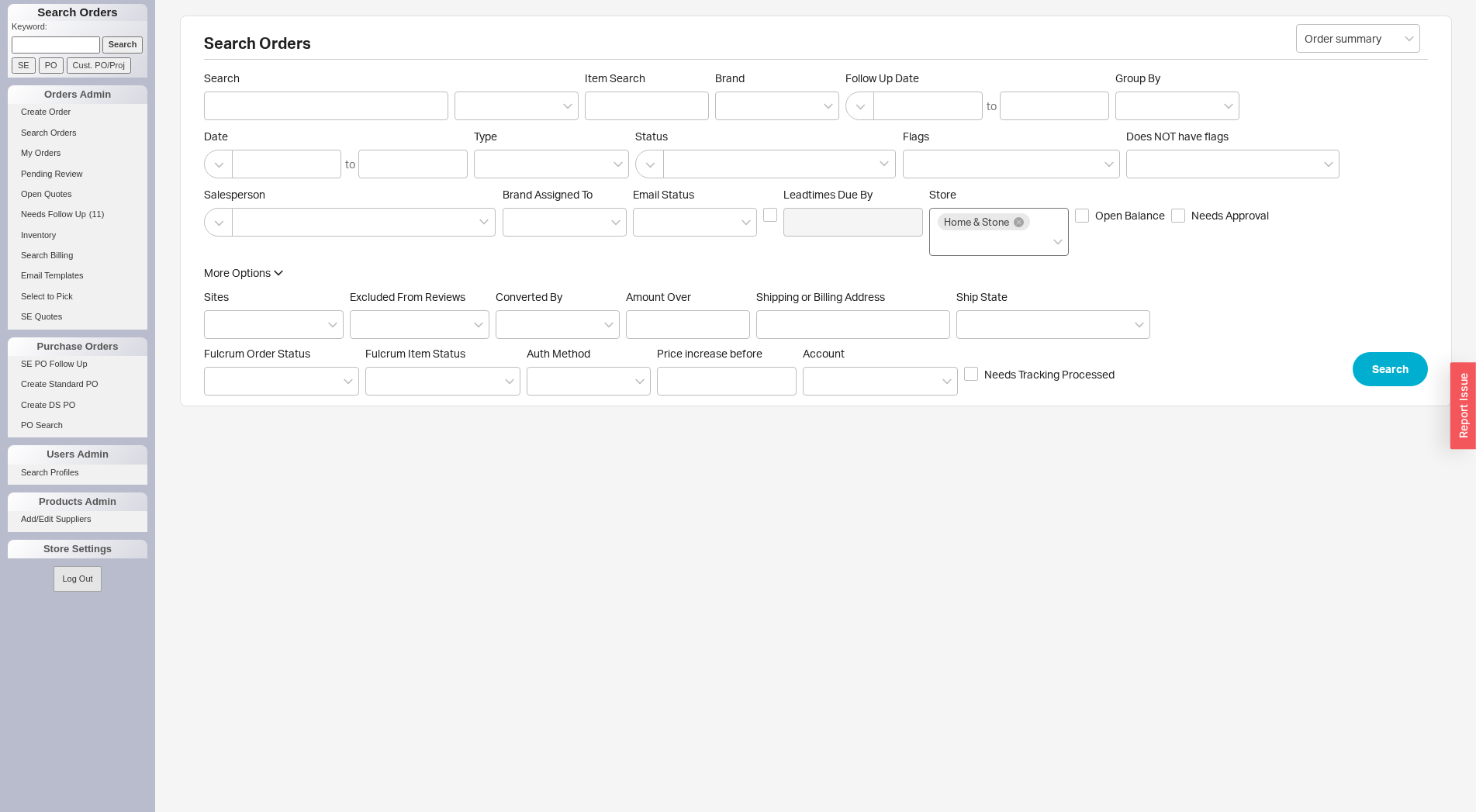
click at [1065, 242] on div "Home & Stone" at bounding box center [999, 232] width 140 height 48
click at [949, 242] on input "Store Home & Stone" at bounding box center [943, 242] width 10 height 18
click at [1059, 236] on div "Home & Stone" at bounding box center [999, 232] width 140 height 48
click at [949, 236] on input "Store Home & Stone Quality Bath" at bounding box center [943, 242] width 10 height 18
click at [1059, 241] on icon at bounding box center [1058, 242] width 10 height 6
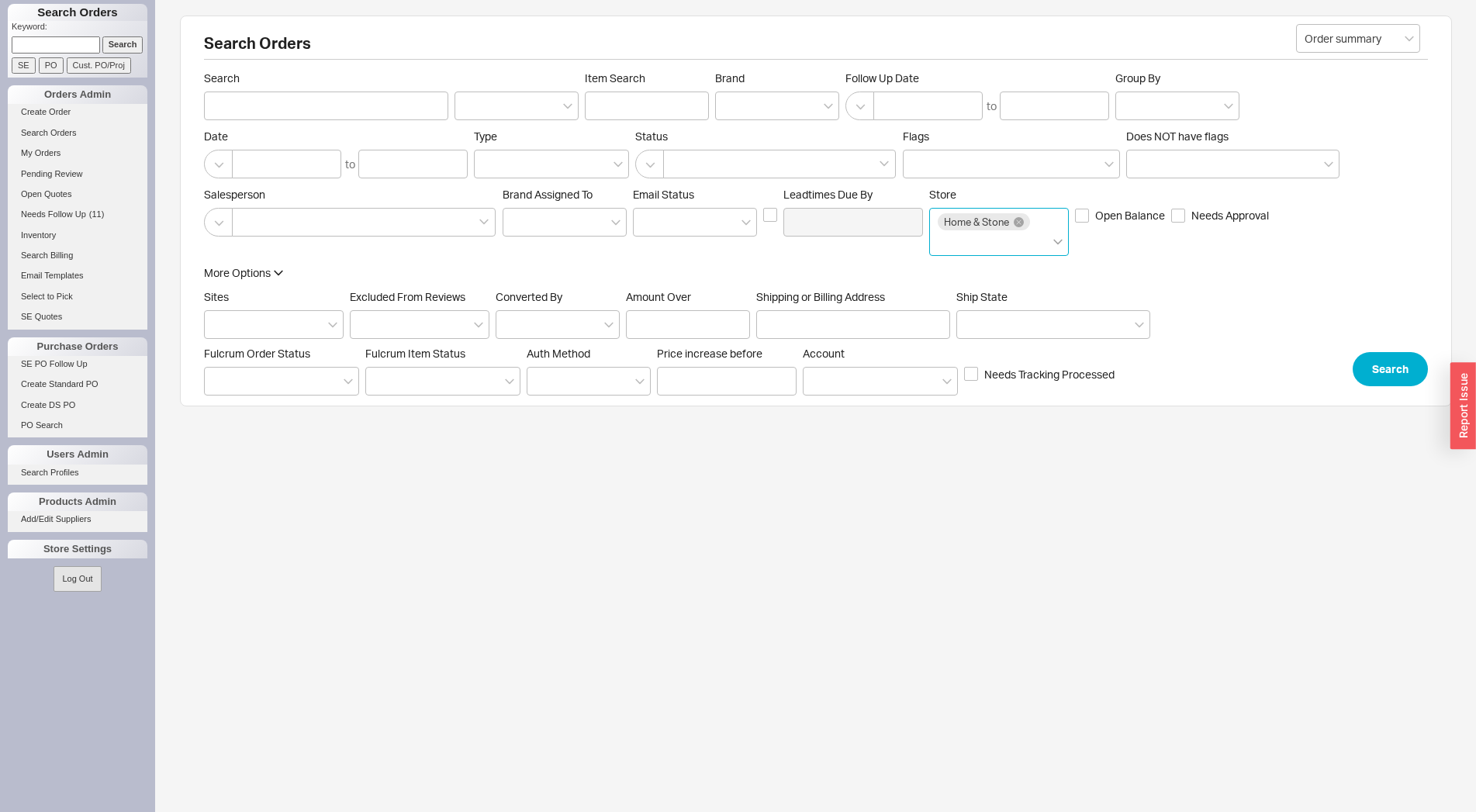
click at [949, 241] on input "Store Home & Stone" at bounding box center [943, 242] width 10 height 18
click at [1041, 276] on div "Quality Bath" at bounding box center [999, 273] width 138 height 28
click at [842, 330] on input "Shipping or Billing Address" at bounding box center [853, 325] width 194 height 29
type input "705"
click at [352, 115] on input "Search" at bounding box center [326, 106] width 244 height 29
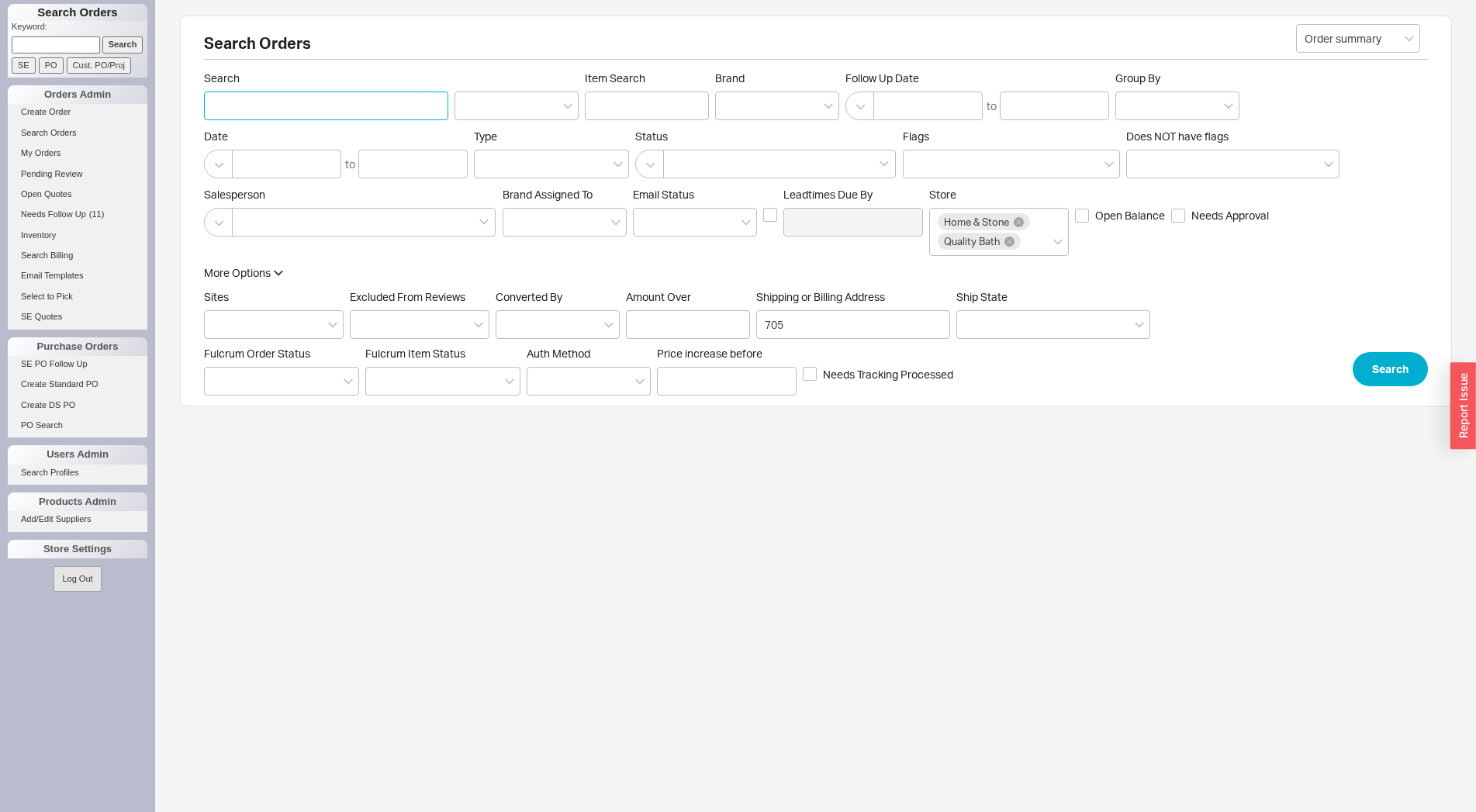
click at [347, 112] on input "Search" at bounding box center [326, 106] width 244 height 29
type input "ireland"
click at [1386, 364] on button "Search" at bounding box center [1390, 369] width 75 height 34
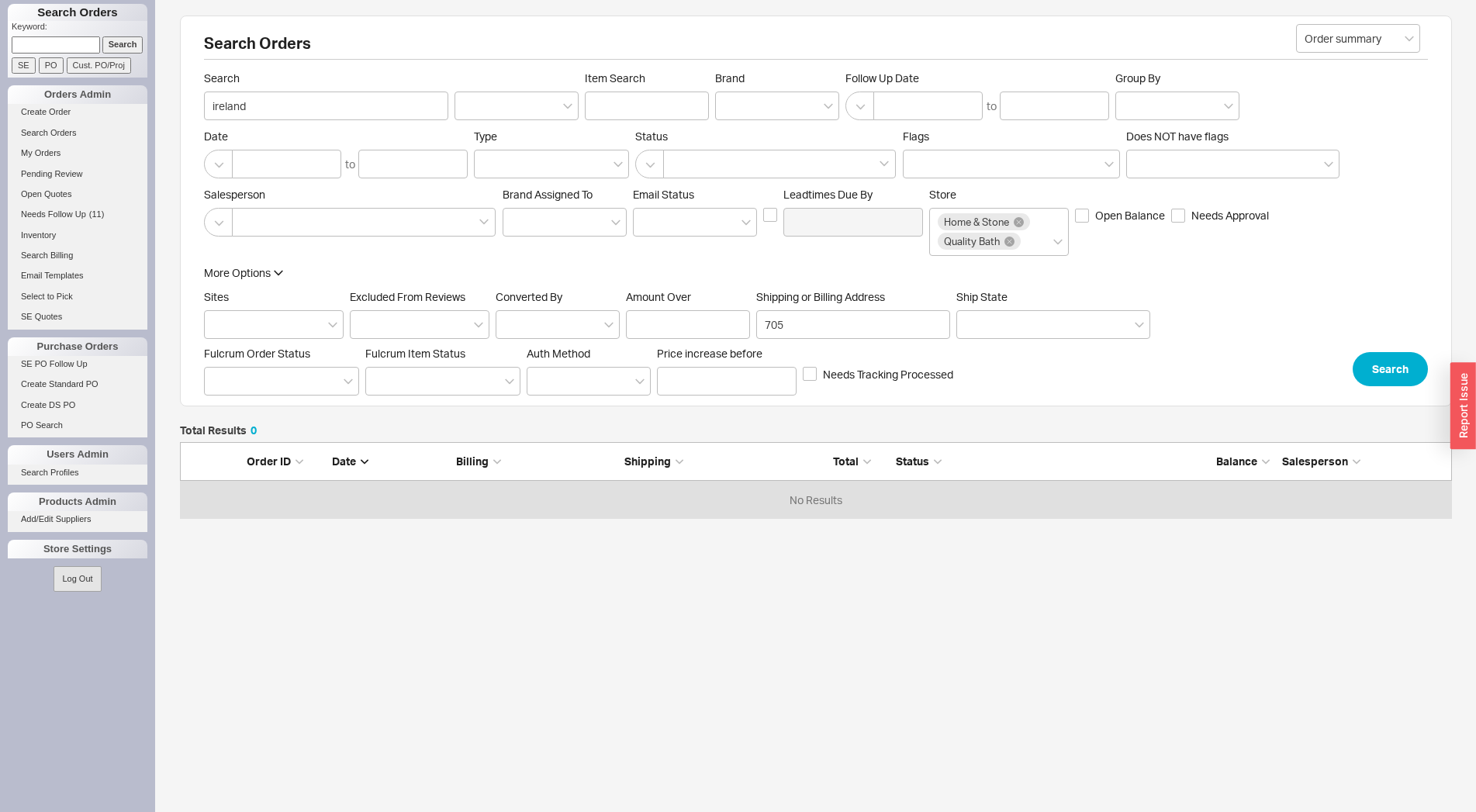
scroll to position [65, 1259]
